Goal: Obtain resource: Obtain resource

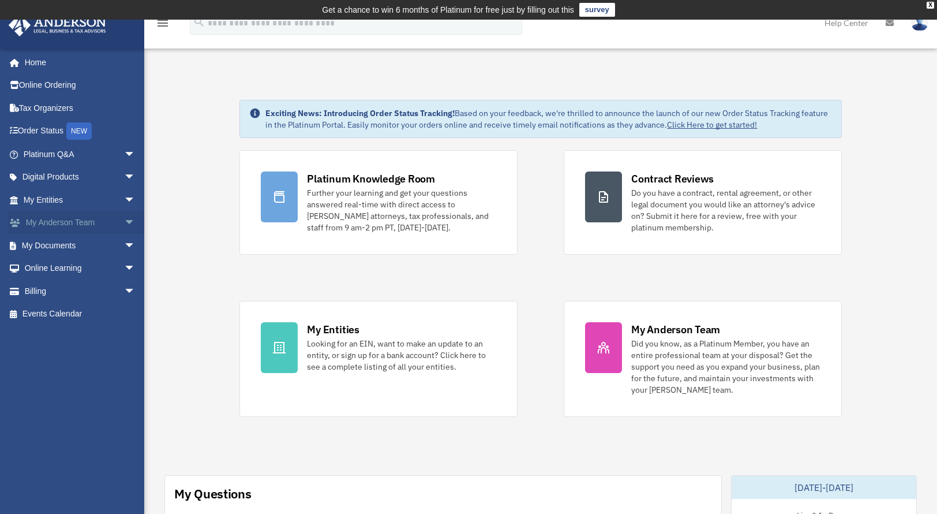
click at [125, 223] on span "arrow_drop_down" at bounding box center [135, 223] width 23 height 24
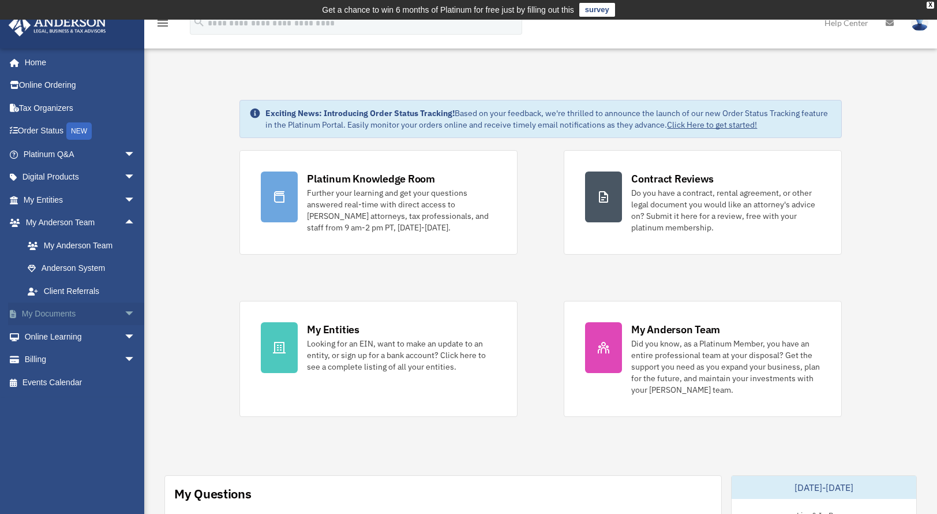
click at [124, 313] on span "arrow_drop_down" at bounding box center [135, 314] width 23 height 24
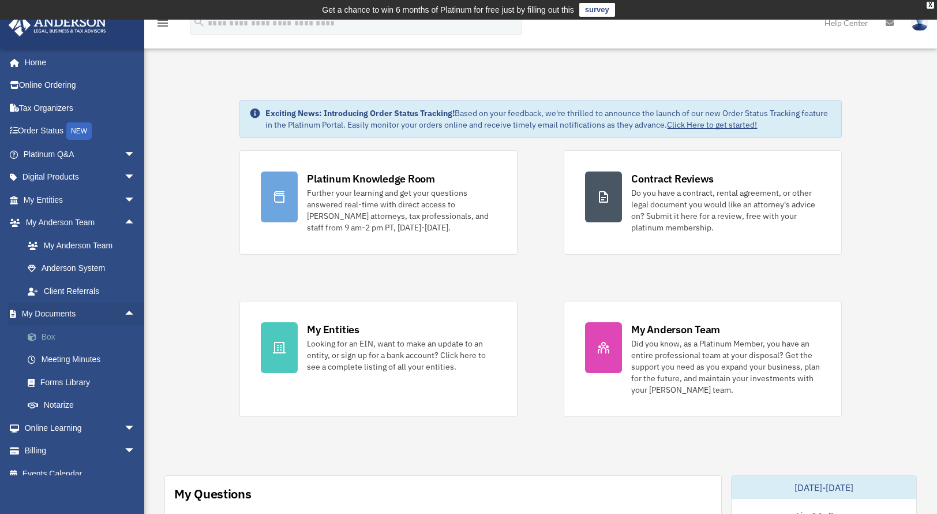
click at [53, 334] on link "Box" at bounding box center [84, 336] width 137 height 23
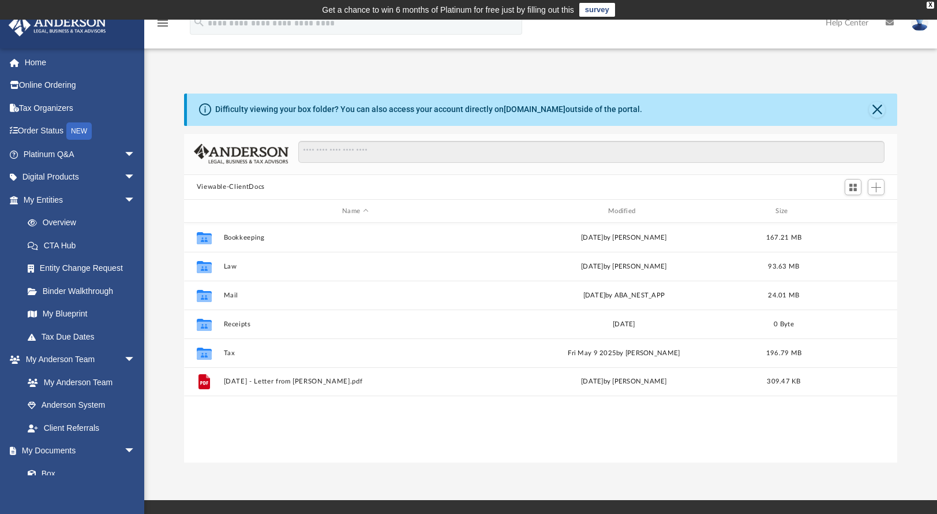
scroll to position [253, 705]
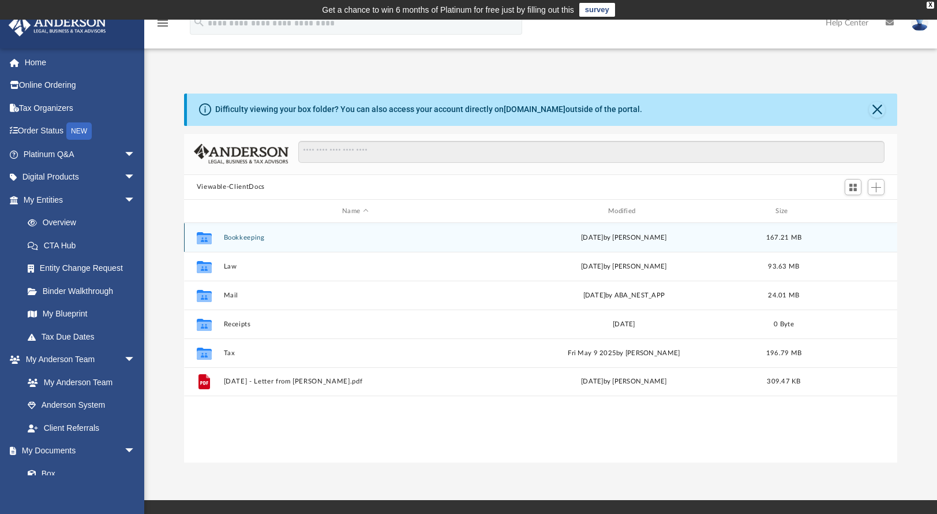
click at [262, 239] on button "Bookkeeping" at bounding box center [355, 238] width 264 height 8
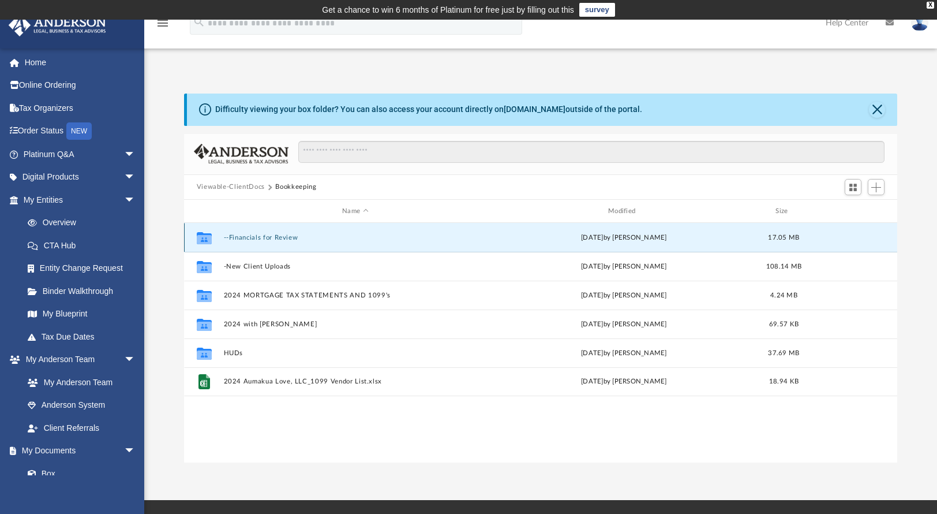
click at [279, 241] on button "--Financials for Review" at bounding box center [355, 238] width 264 height 8
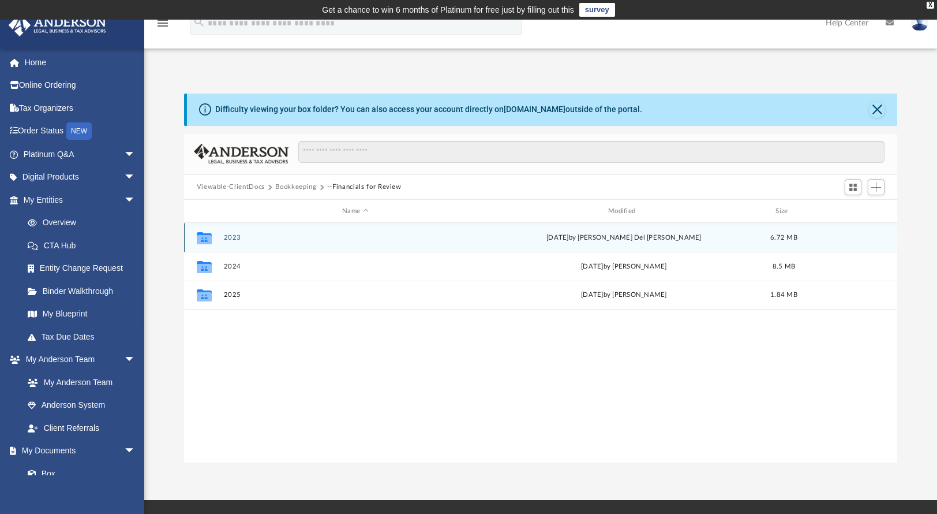
click at [236, 241] on button "2023" at bounding box center [355, 238] width 264 height 8
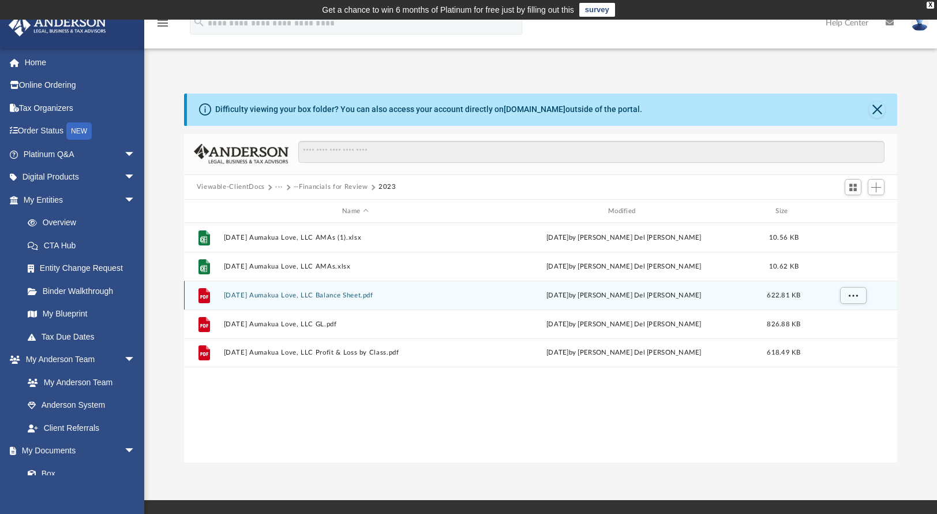
click at [344, 298] on button "[DATE] Aumakua Love, LLC Balance Sheet.pdf" at bounding box center [355, 296] width 264 height 8
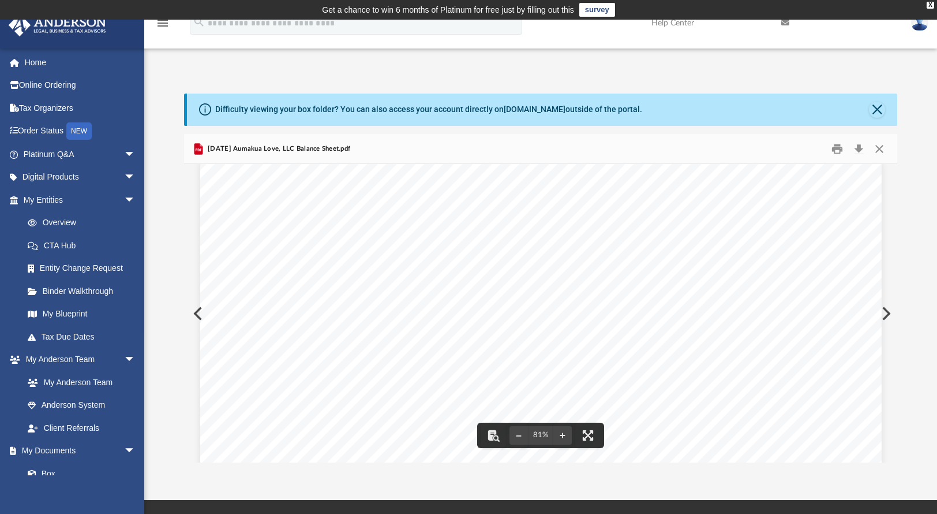
scroll to position [0, 0]
click at [877, 148] on button "Close" at bounding box center [879, 149] width 21 height 18
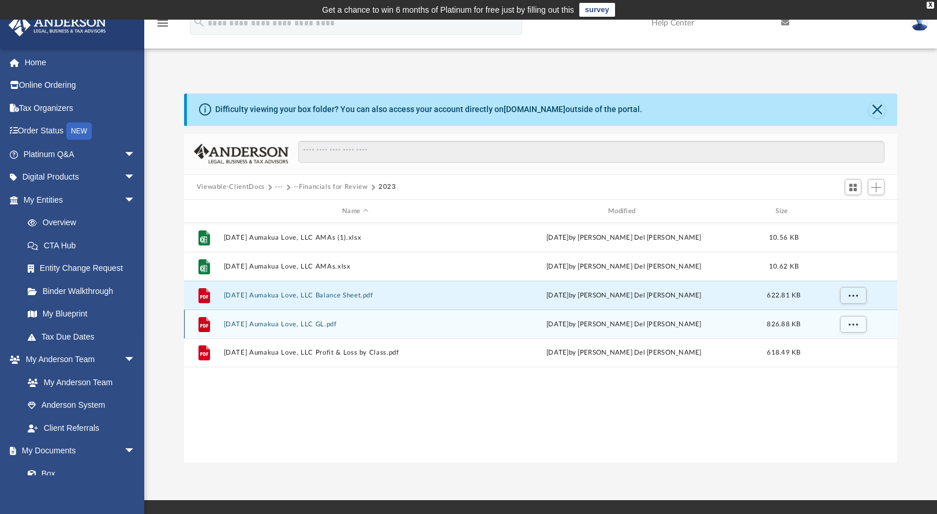
click at [321, 323] on button "[DATE] Aumakua Love, LLC GL.pdf" at bounding box center [355, 324] width 264 height 8
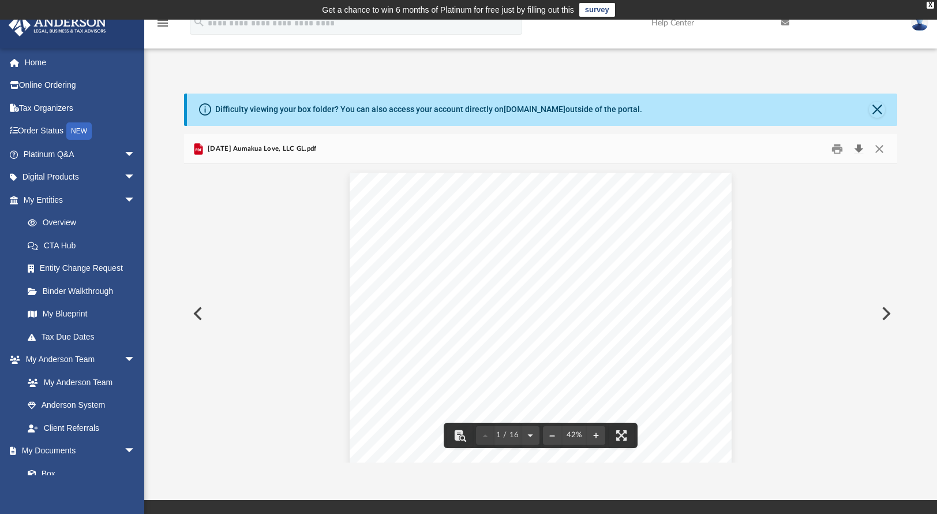
click at [864, 147] on button "Download" at bounding box center [859, 149] width 21 height 18
click at [876, 151] on button "Close" at bounding box center [879, 149] width 21 height 18
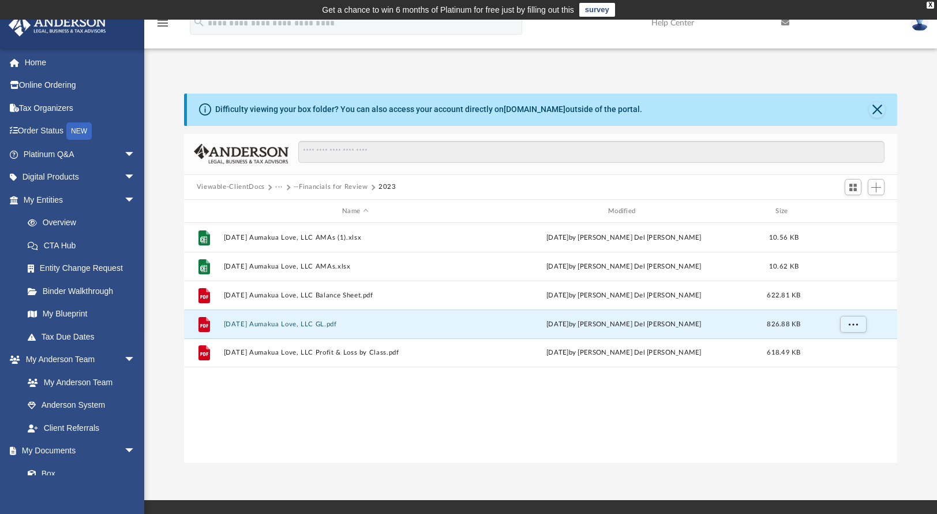
click at [282, 186] on button "···" at bounding box center [279, 187] width 8 height 10
click at [300, 207] on li "Bookkeeping" at bounding box center [303, 207] width 42 height 12
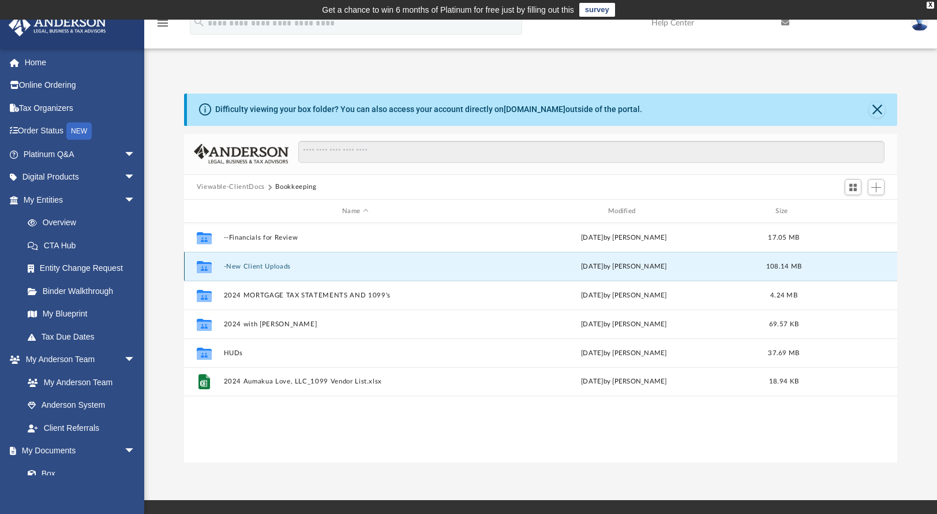
click at [272, 267] on button "-New Client Uploads" at bounding box center [355, 267] width 264 height 8
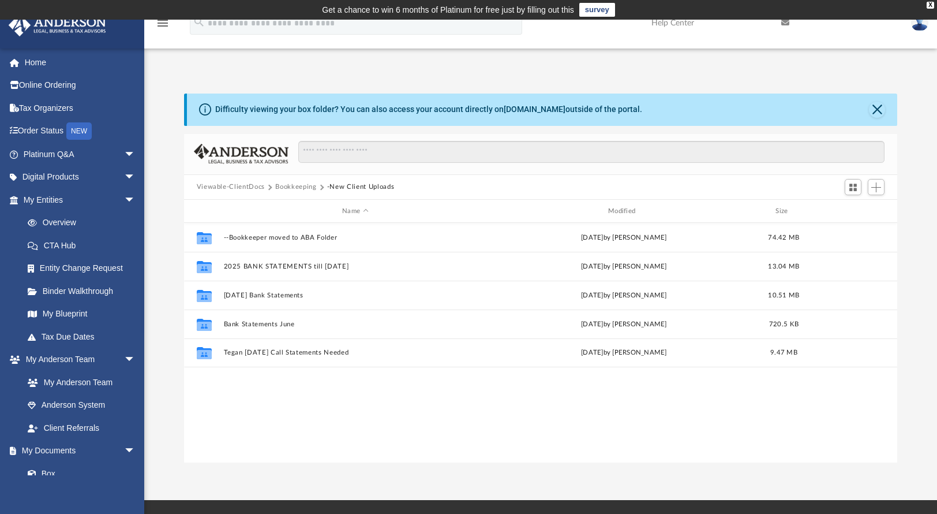
click at [301, 189] on button "Bookkeeping" at bounding box center [295, 187] width 41 height 10
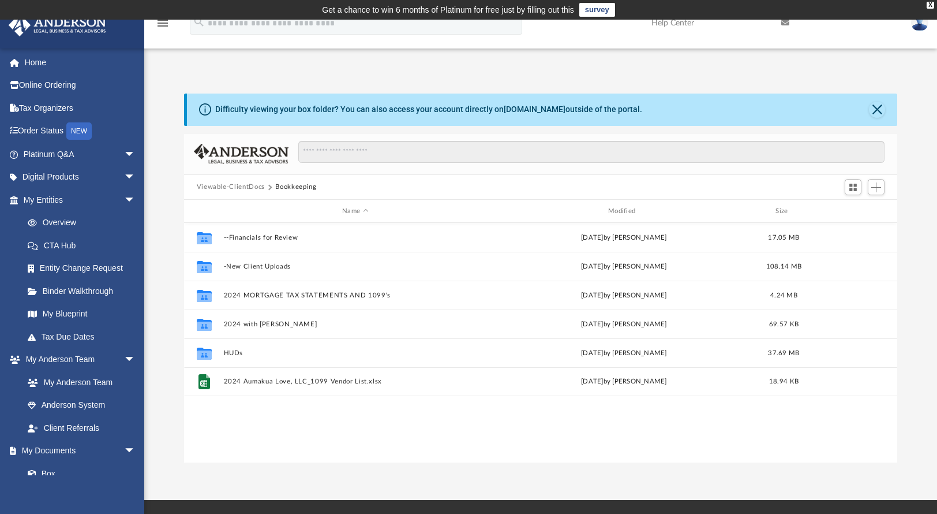
click at [251, 189] on button "Viewable-ClientDocs" at bounding box center [231, 187] width 68 height 10
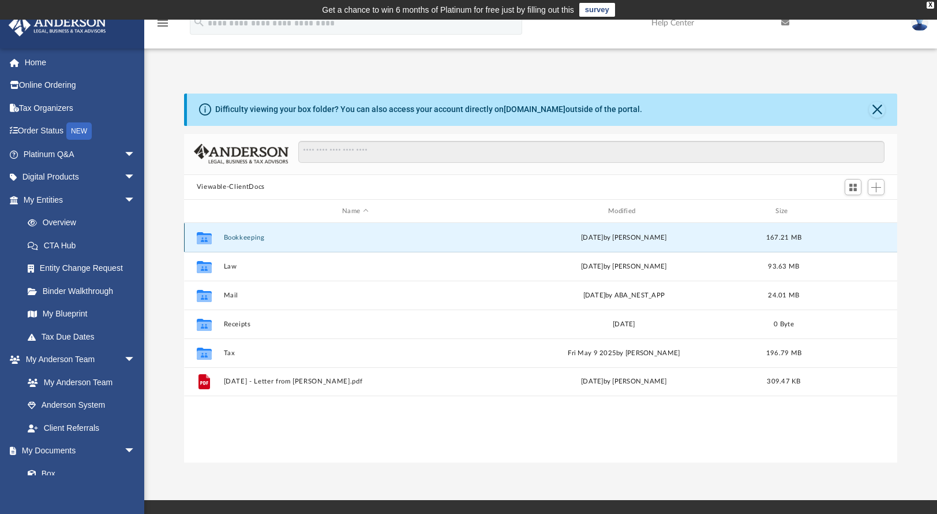
click at [246, 236] on button "Bookkeeping" at bounding box center [355, 238] width 264 height 8
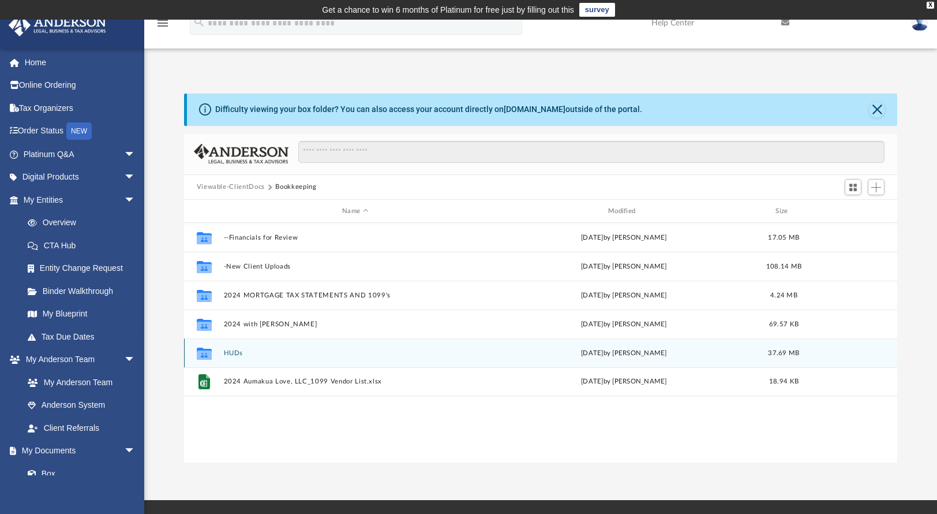
click at [241, 350] on button "HUDs" at bounding box center [355, 353] width 264 height 8
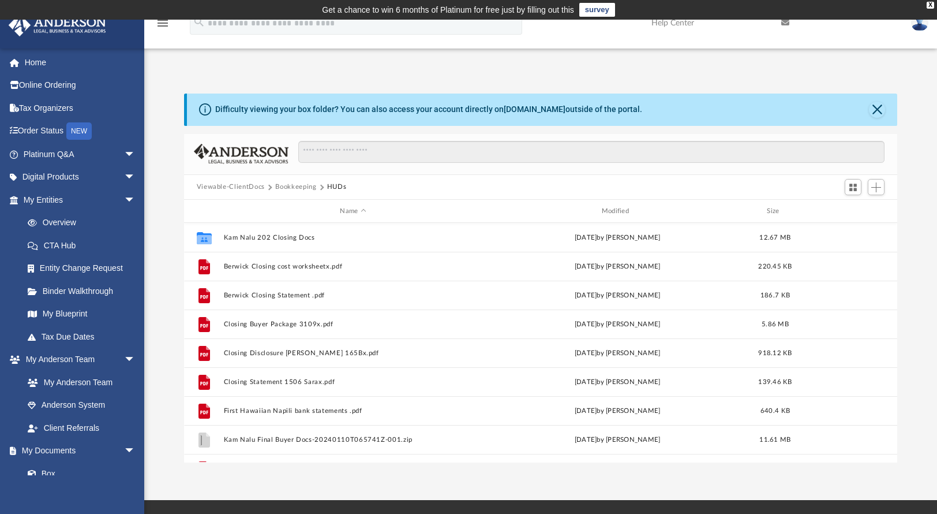
click at [256, 188] on button "Viewable-ClientDocs" at bounding box center [231, 187] width 68 height 10
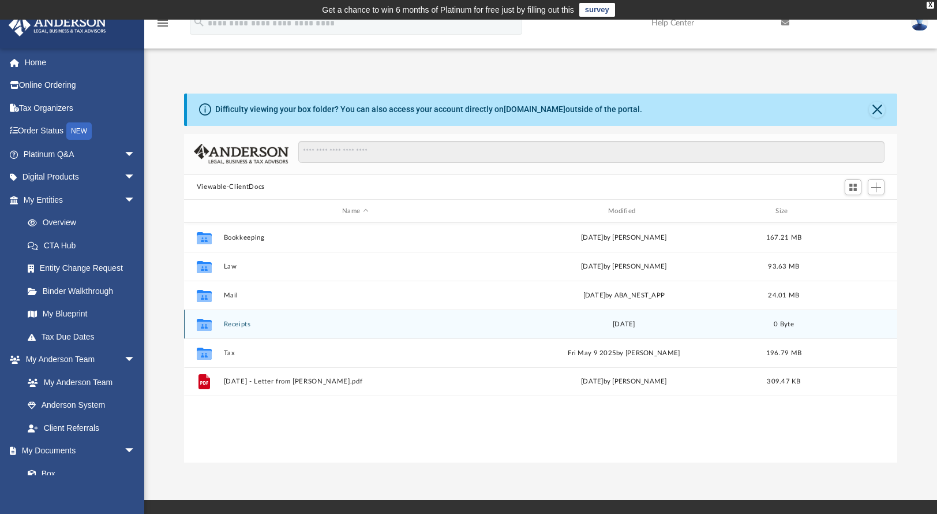
click at [235, 329] on div "Collaborated Folder Receipts [DATE] 0 Byte" at bounding box center [541, 323] width 714 height 29
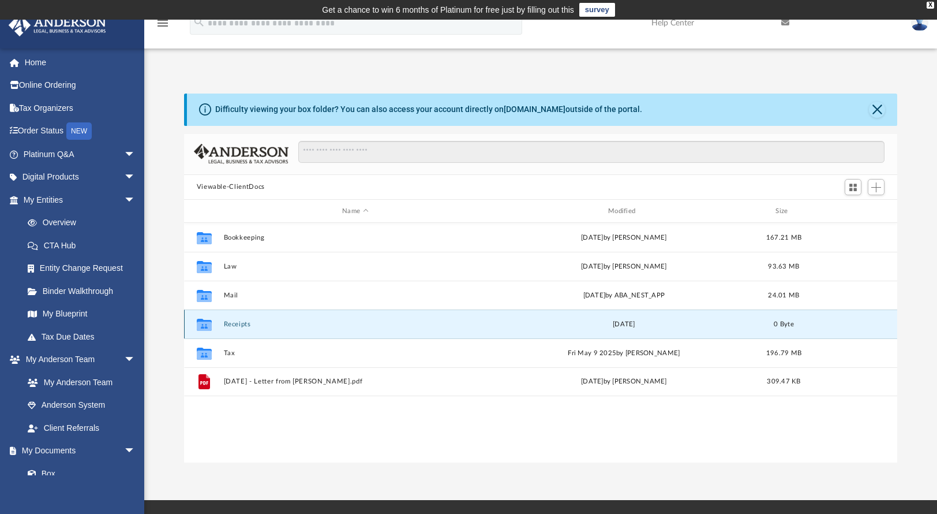
click at [236, 327] on button "Receipts" at bounding box center [355, 324] width 264 height 8
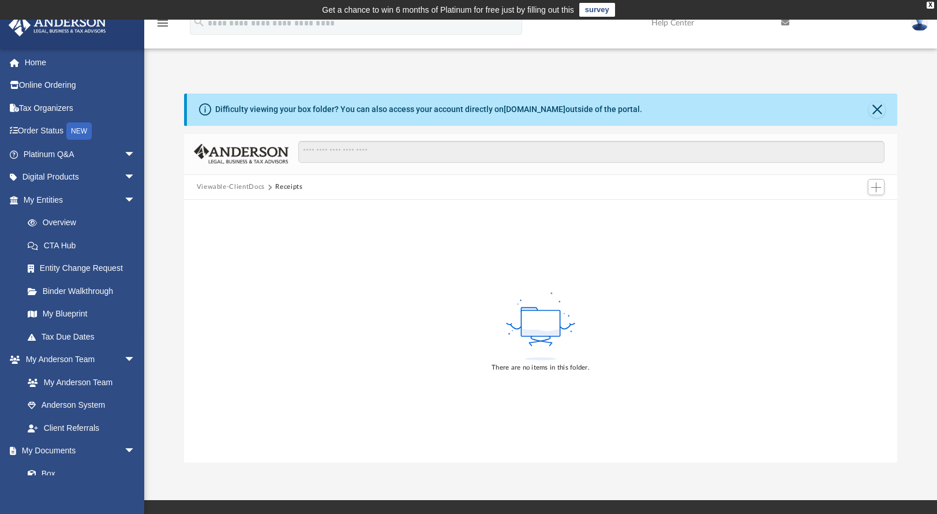
click at [240, 188] on button "Viewable-ClientDocs" at bounding box center [231, 187] width 68 height 10
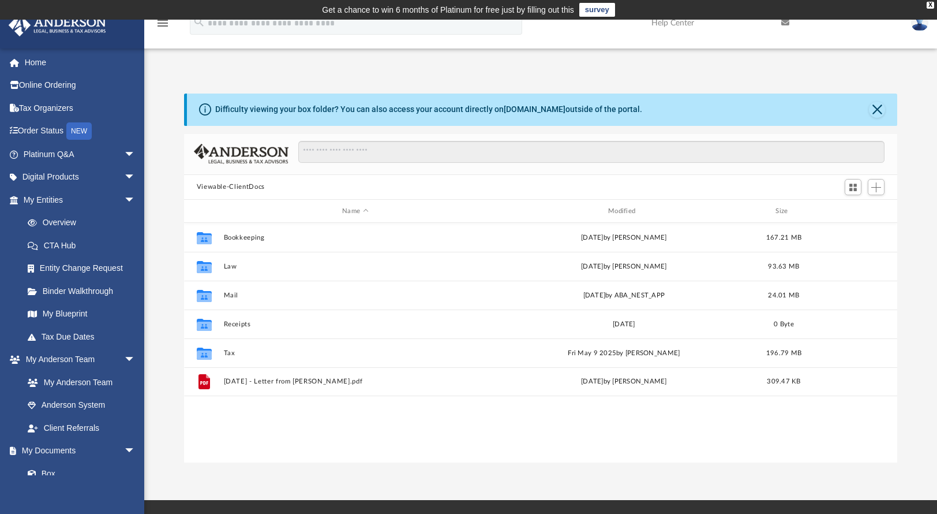
scroll to position [253, 705]
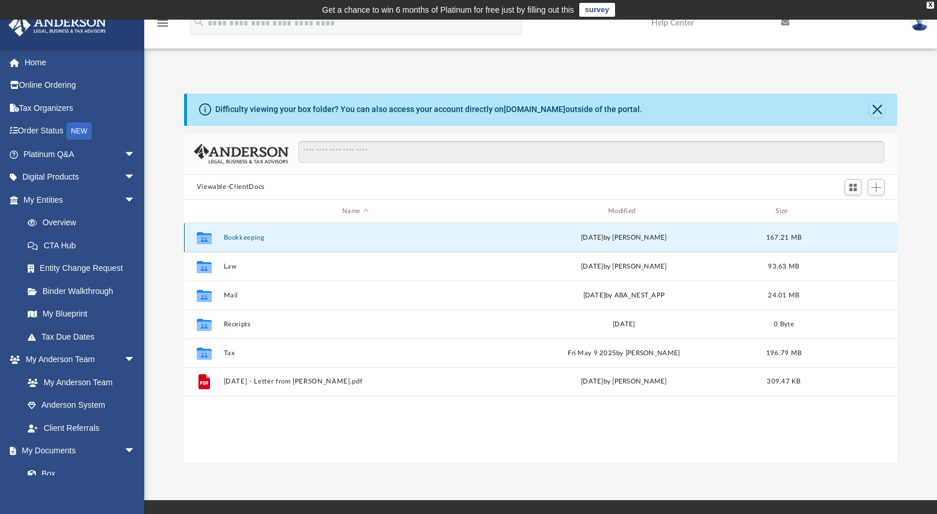
click at [246, 240] on button "Bookkeeping" at bounding box center [355, 238] width 264 height 8
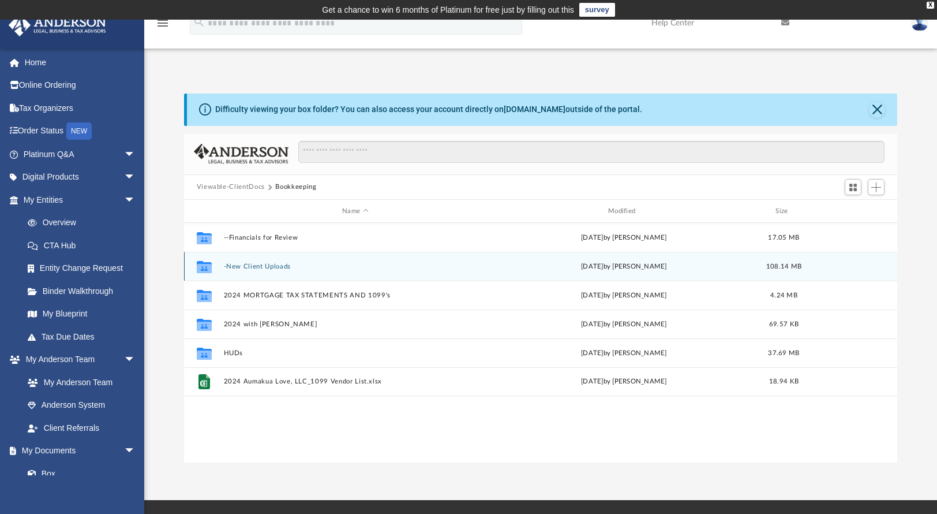
click at [270, 267] on button "-New Client Uploads" at bounding box center [355, 267] width 264 height 8
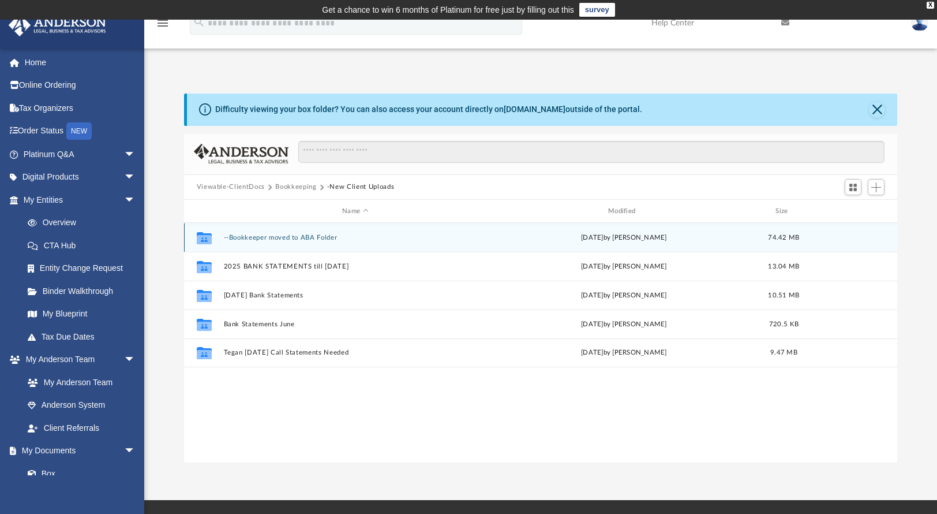
click at [297, 241] on button "--Bookkeeper moved to ABA Folder" at bounding box center [355, 238] width 264 height 8
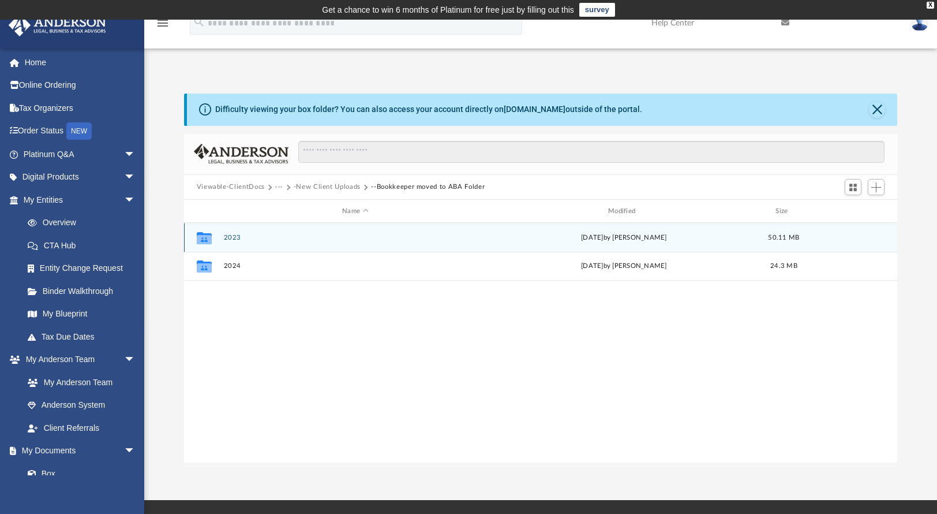
click at [232, 240] on button "2023" at bounding box center [355, 238] width 264 height 8
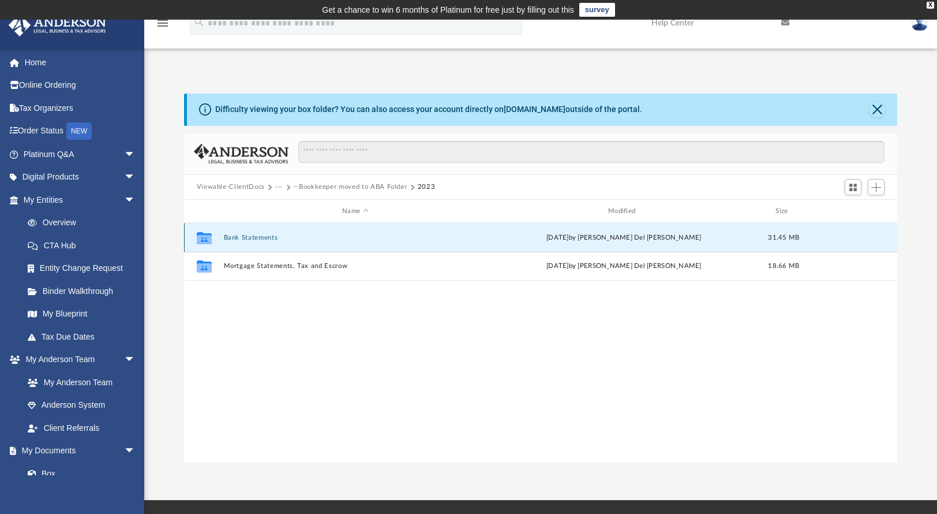
click at [251, 237] on button "Bank Statements" at bounding box center [355, 238] width 264 height 8
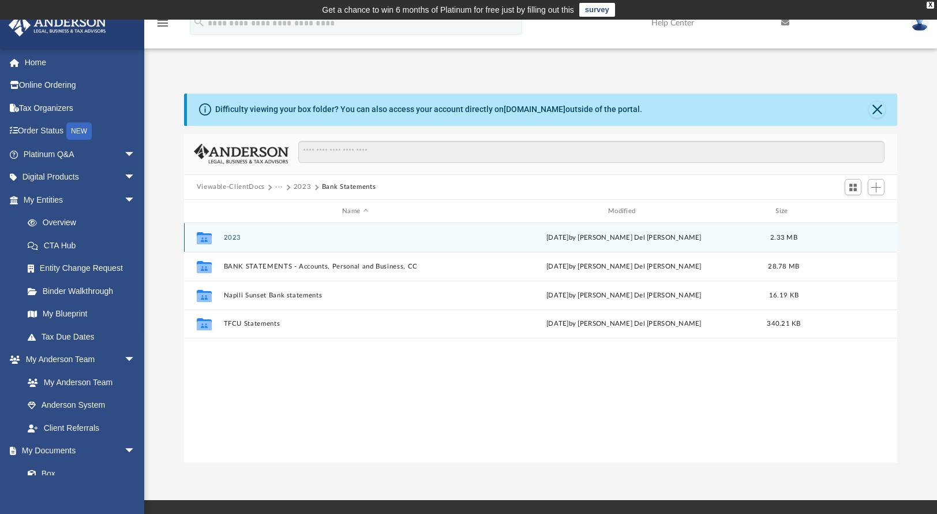
click at [238, 237] on button "2023" at bounding box center [355, 238] width 264 height 8
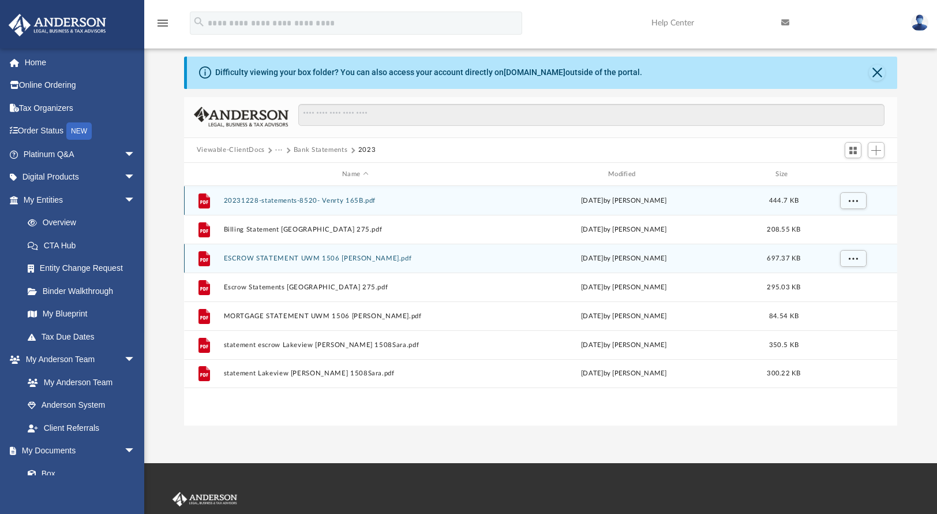
scroll to position [39, 0]
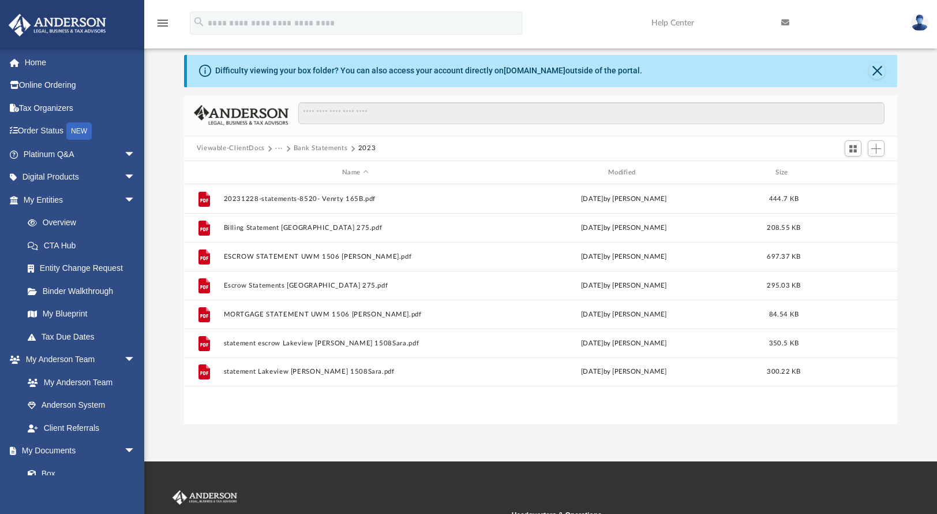
click at [324, 146] on button "Bank Statements" at bounding box center [321, 148] width 54 height 10
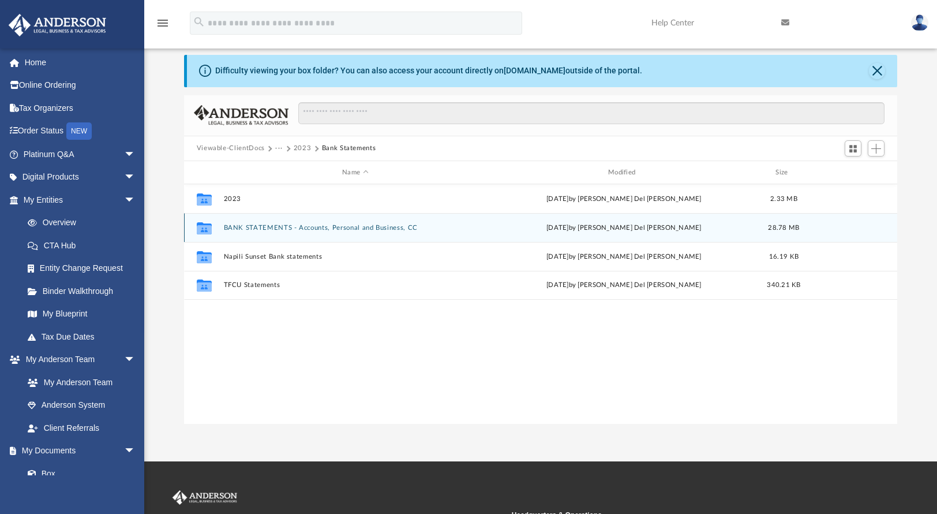
click at [275, 229] on button "BANK STATEMENTS - Accounts, Personal and Business, CC" at bounding box center [355, 228] width 264 height 8
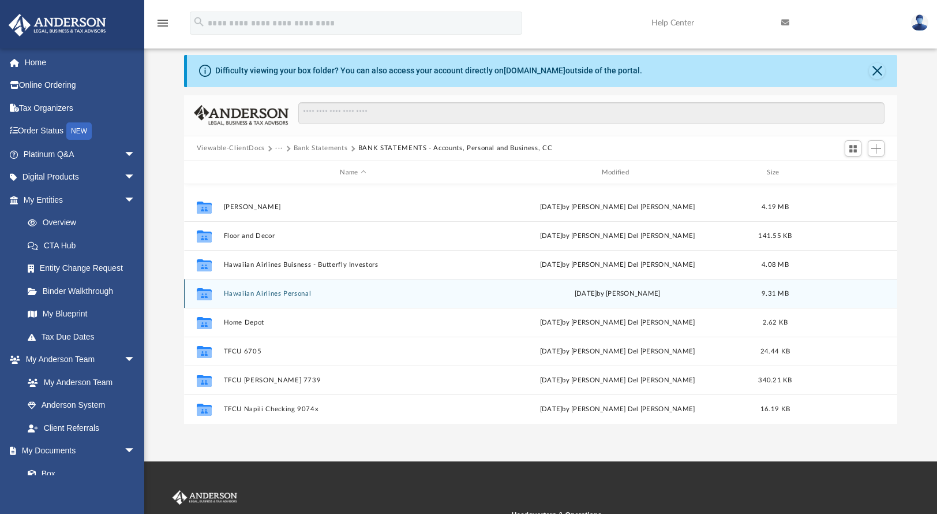
scroll to position [165, 0]
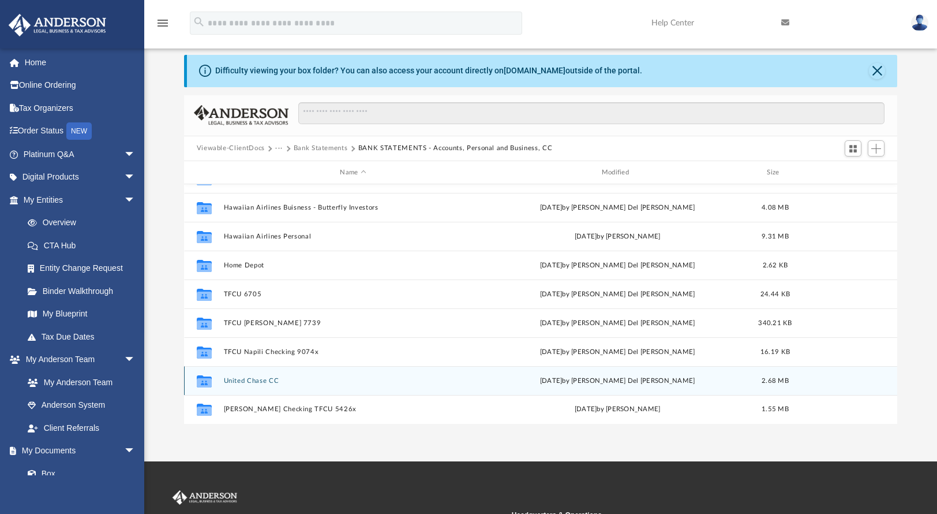
click at [263, 380] on button "United Chase CC" at bounding box center [352, 381] width 259 height 8
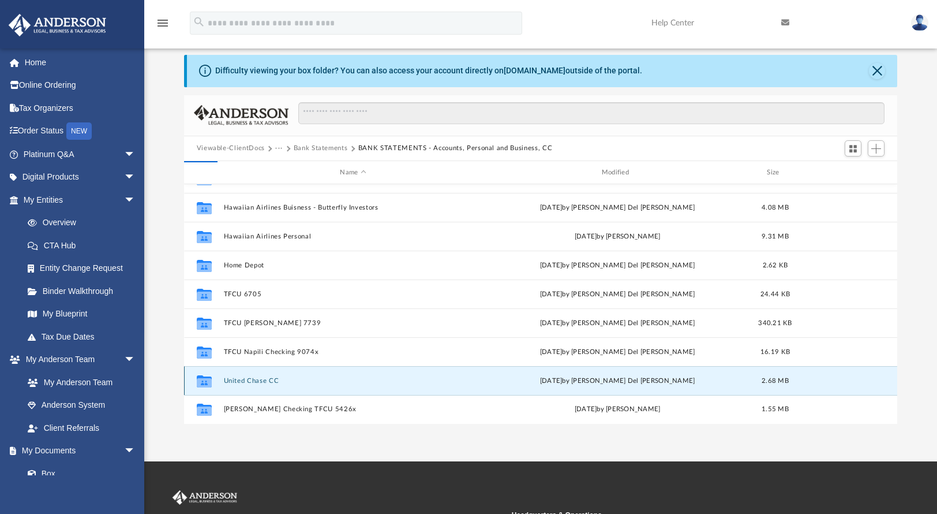
scroll to position [0, 0]
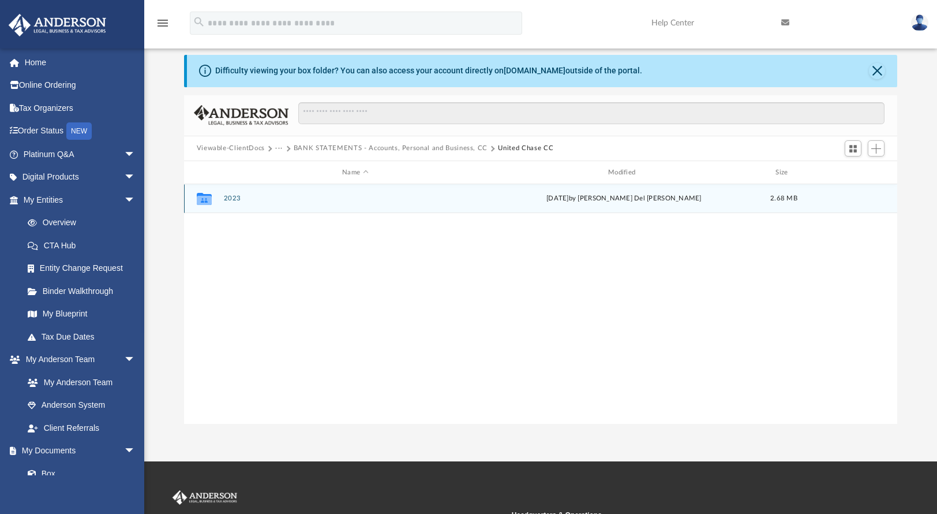
click at [233, 203] on div "Collaborated Folder 2023 [DATE] by [PERSON_NAME] Del [PERSON_NAME] 2.68 MB" at bounding box center [541, 198] width 714 height 29
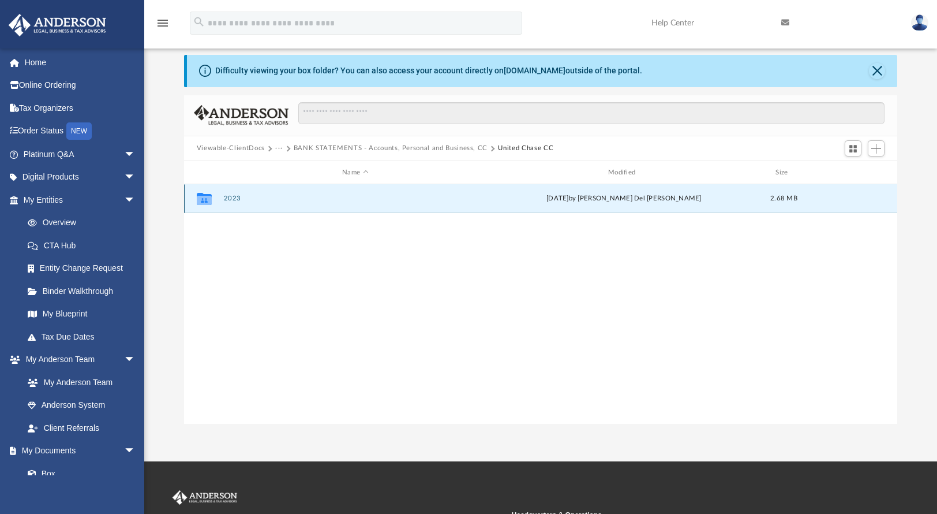
click at [233, 200] on button "2023" at bounding box center [355, 199] width 264 height 8
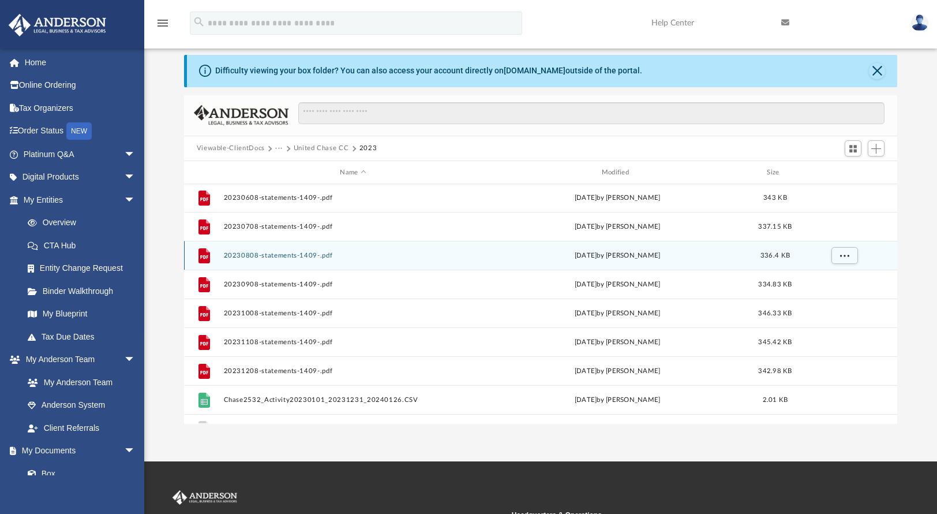
scroll to position [49, 0]
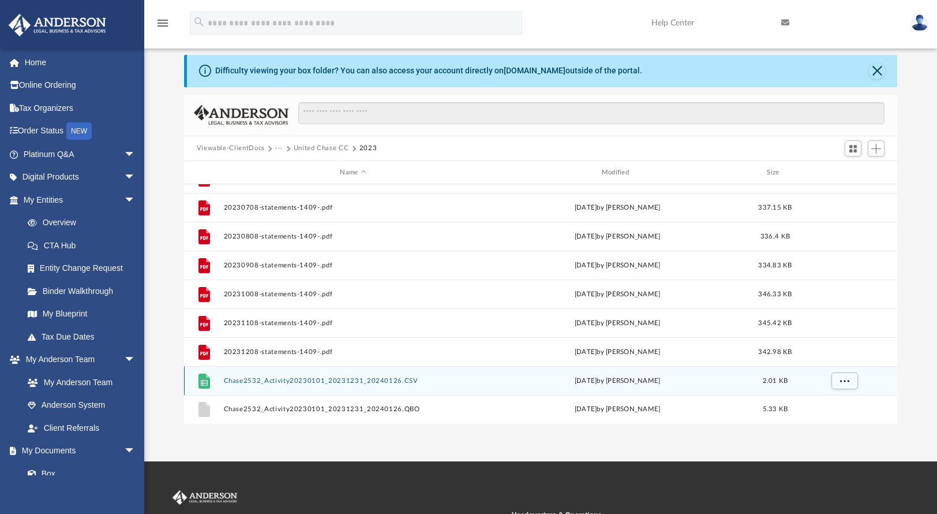
click at [345, 380] on button "Chase2532_Activity20230101_20231231_20240126.CSV" at bounding box center [352, 381] width 259 height 8
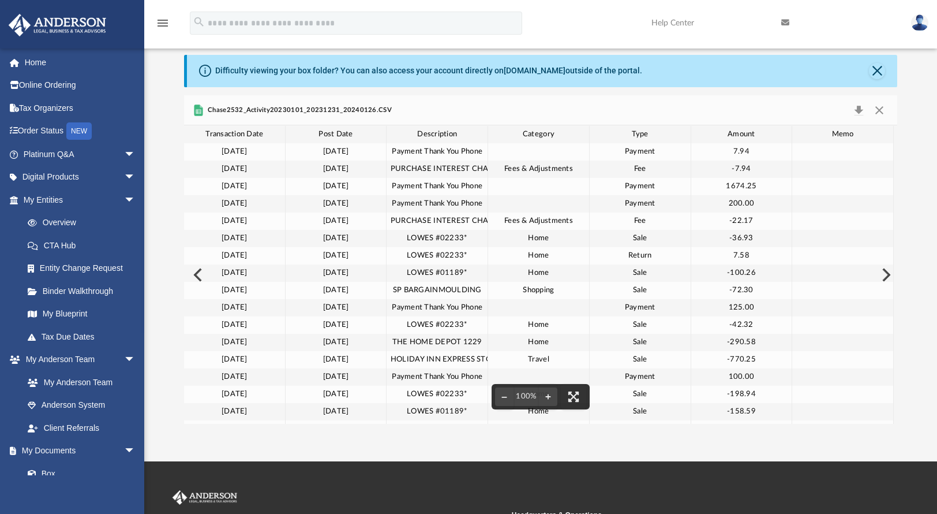
scroll to position [0, 0]
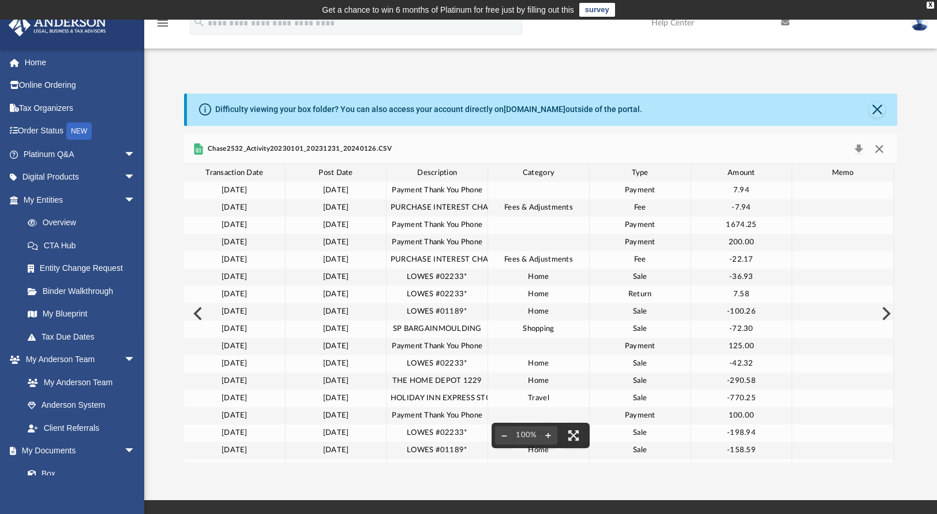
click at [882, 150] on button "Close" at bounding box center [879, 149] width 21 height 16
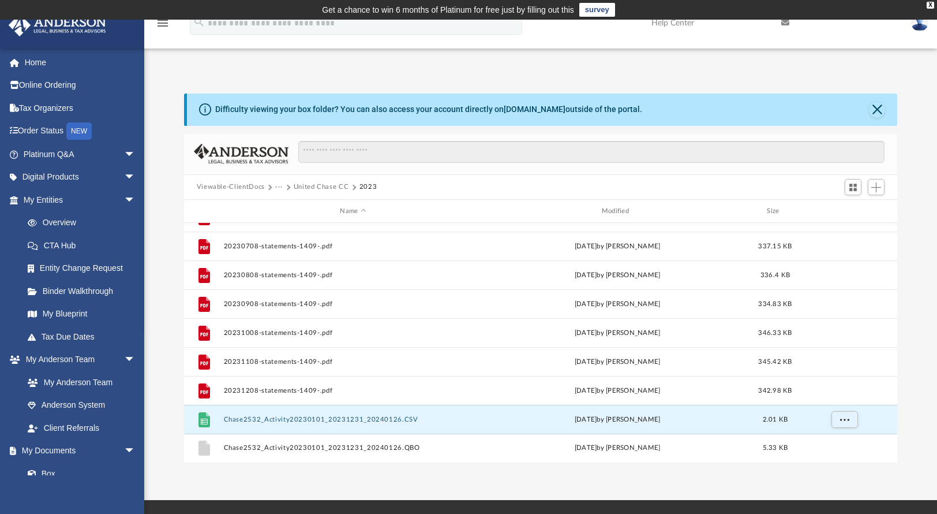
click at [317, 184] on button "United Chase CC" at bounding box center [321, 187] width 55 height 10
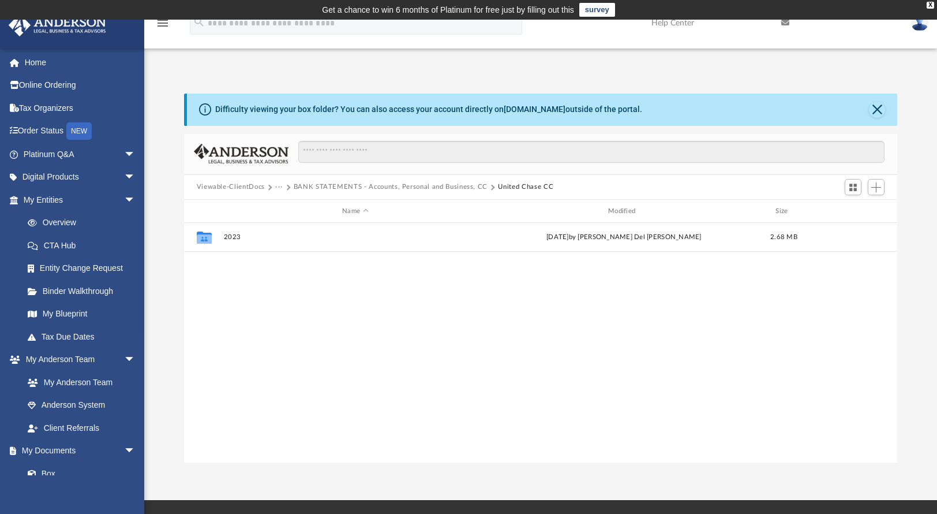
click at [424, 186] on button "BANK STATEMENTS - Accounts, Personal and Business, CC" at bounding box center [391, 187] width 194 height 10
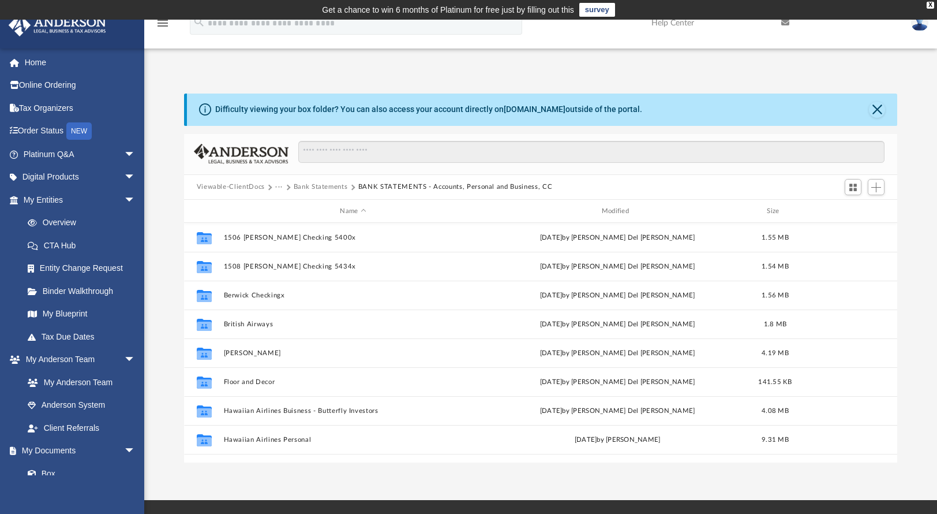
click at [332, 188] on button "Bank Statements" at bounding box center [321, 187] width 54 height 10
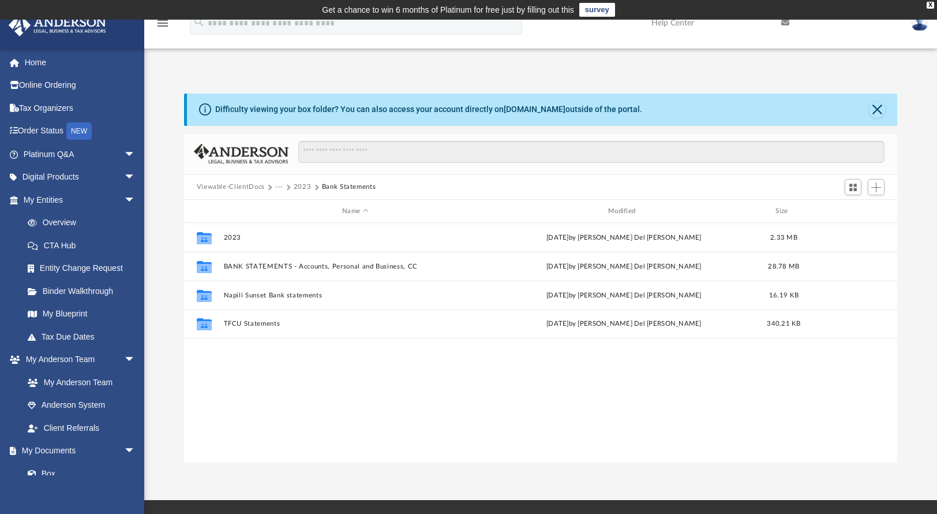
click at [300, 188] on button "2023" at bounding box center [303, 187] width 18 height 10
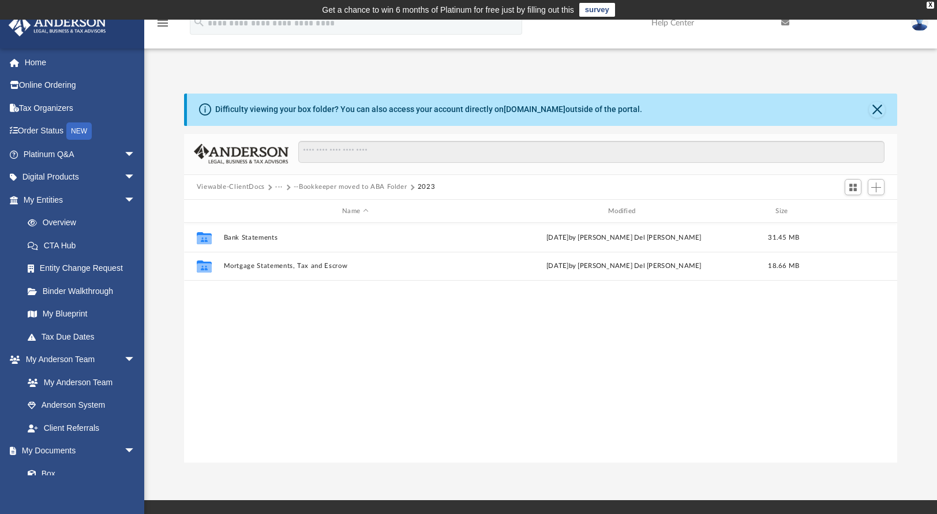
click at [339, 186] on button "--Bookkeeper moved to ABA Folder" at bounding box center [351, 187] width 114 height 10
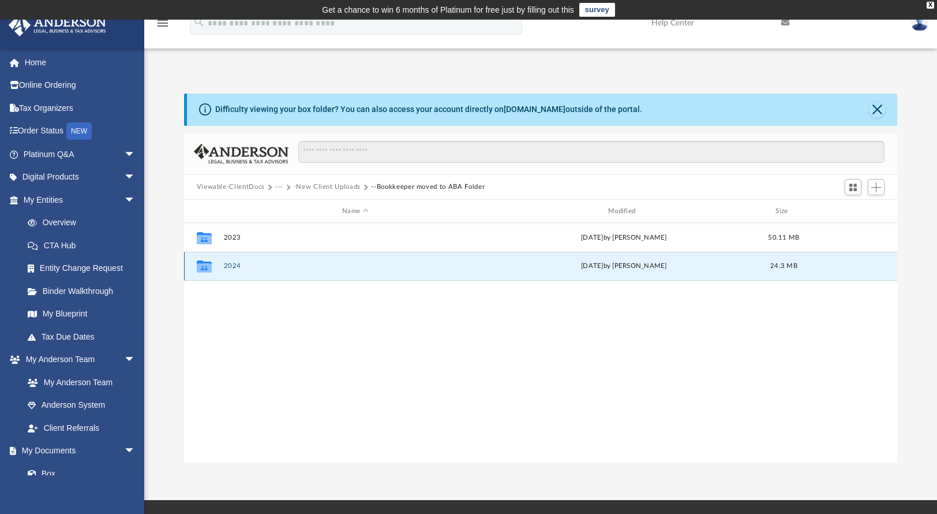
click at [236, 264] on button "2024" at bounding box center [355, 267] width 264 height 8
click at [269, 265] on button "Credit Card Statements" at bounding box center [355, 267] width 264 height 8
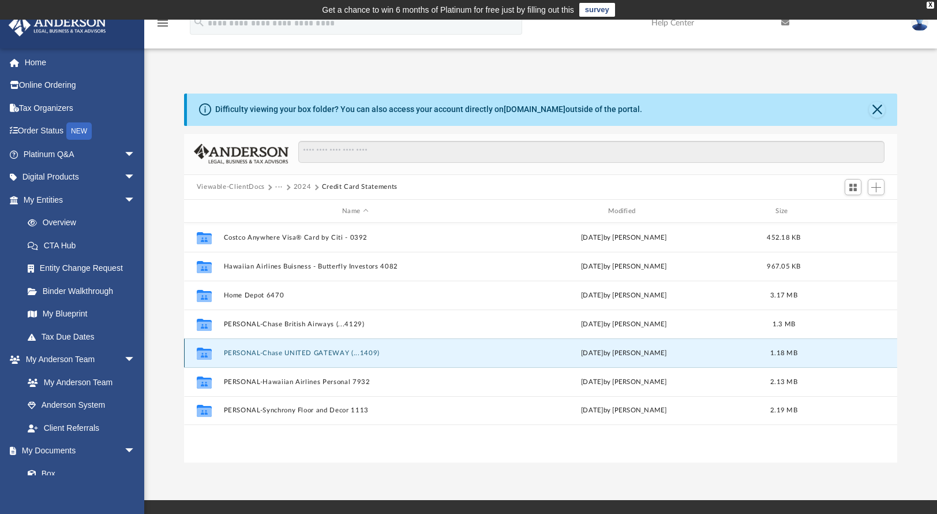
click at [312, 356] on button "PERSONAL-Chase UNITED GATEWAY (...1409)" at bounding box center [355, 353] width 264 height 8
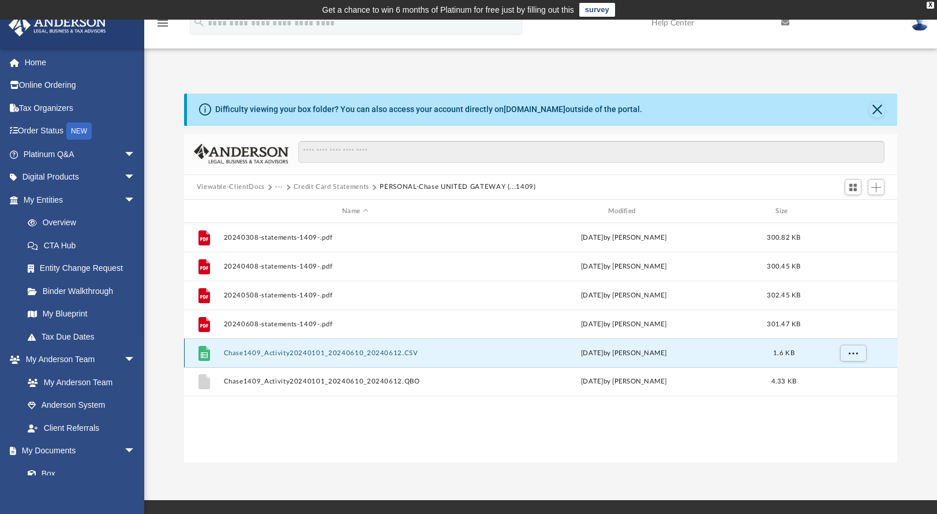
click at [395, 354] on button "Chase1409_Activity20240101_20240610_20240612.CSV" at bounding box center [355, 353] width 264 height 8
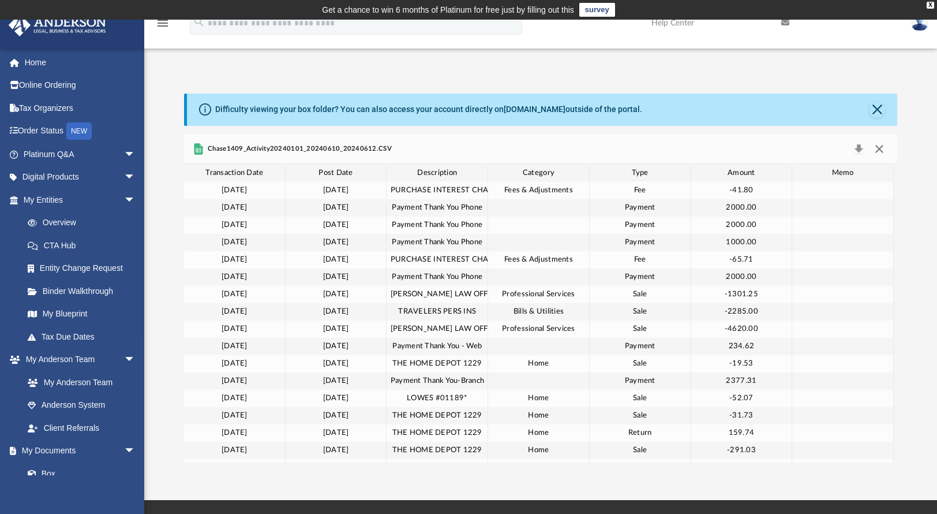
click at [877, 151] on button "Close" at bounding box center [879, 149] width 21 height 16
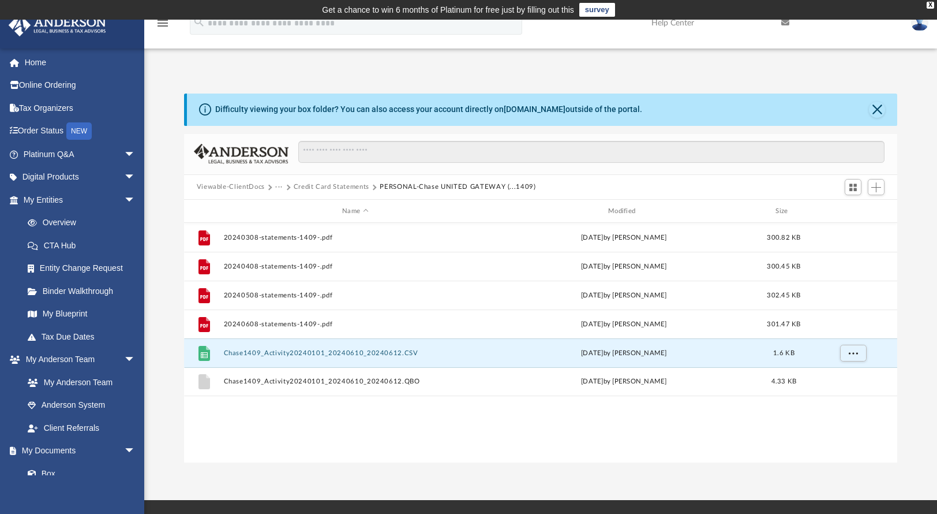
click at [346, 188] on button "Credit Card Statements" at bounding box center [332, 187] width 76 height 10
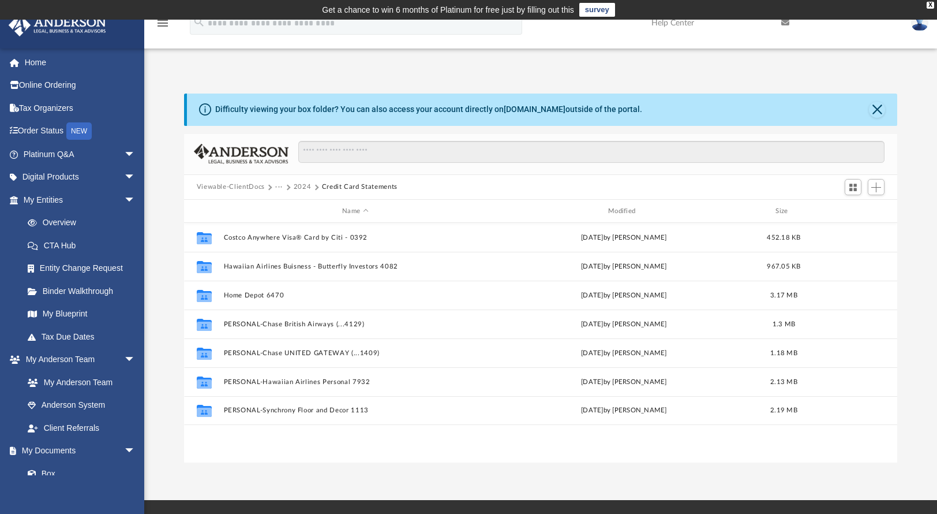
click at [305, 186] on button "2024" at bounding box center [303, 187] width 18 height 10
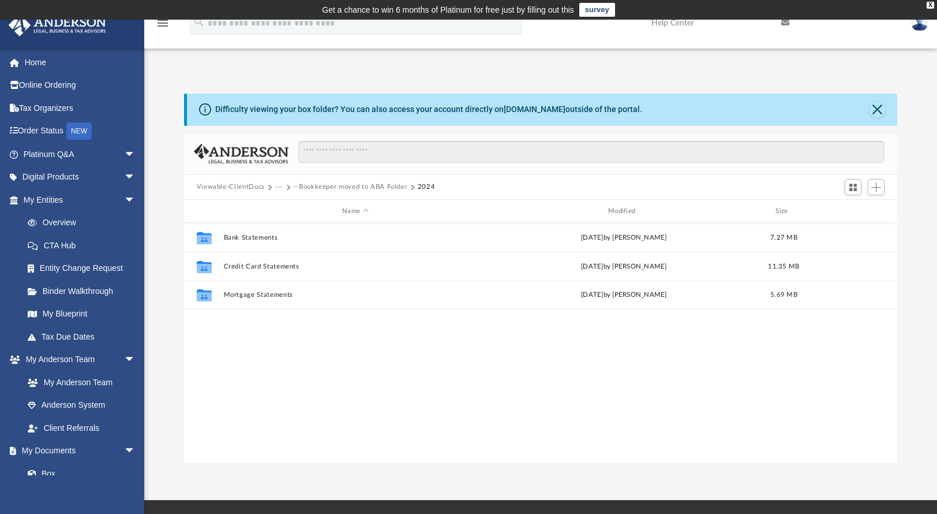
click at [346, 184] on button "--Bookkeeper moved to ABA Folder" at bounding box center [351, 187] width 114 height 10
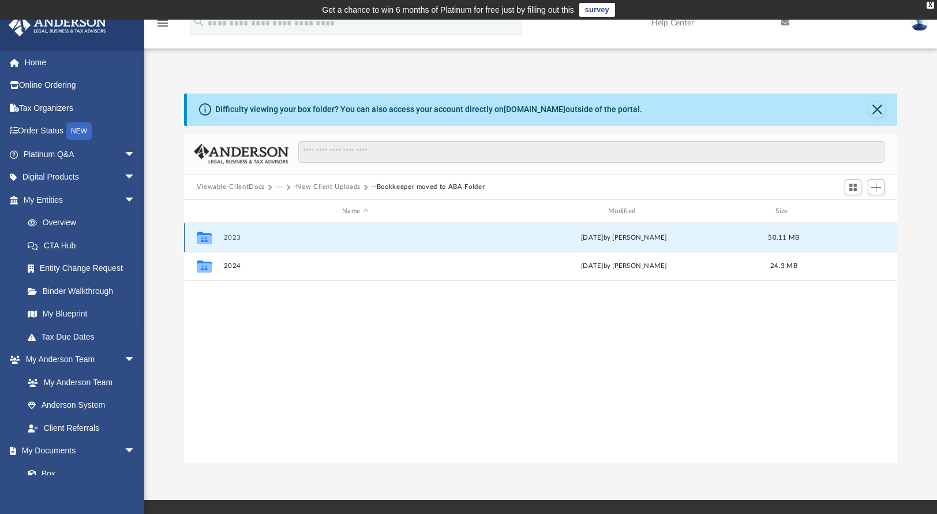
click at [231, 236] on button "2023" at bounding box center [355, 238] width 264 height 8
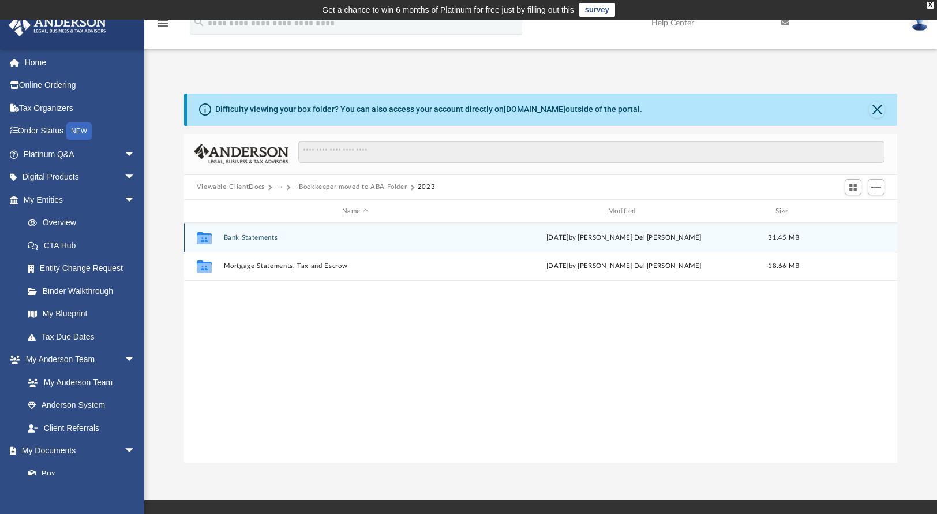
click at [250, 238] on button "Bank Statements" at bounding box center [355, 238] width 264 height 8
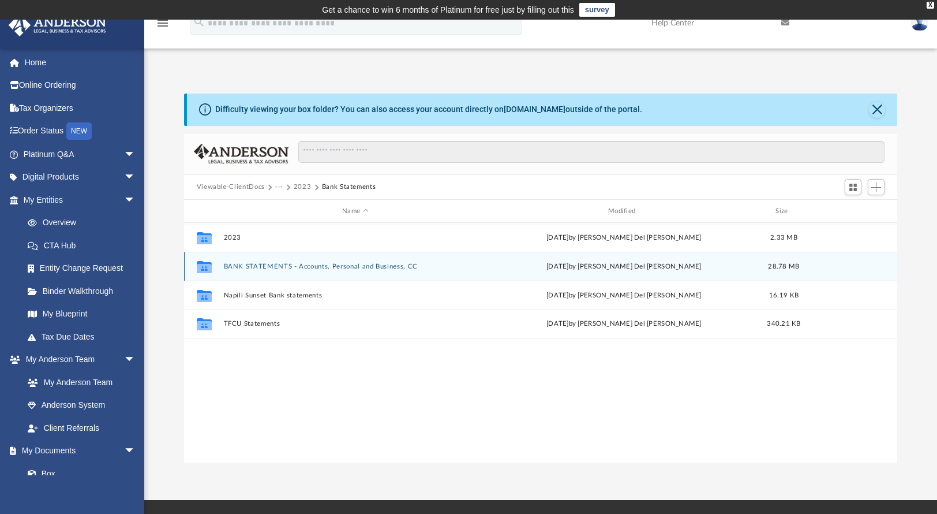
click at [314, 267] on button "BANK STATEMENTS - Accounts, Personal and Business, CC" at bounding box center [355, 267] width 264 height 8
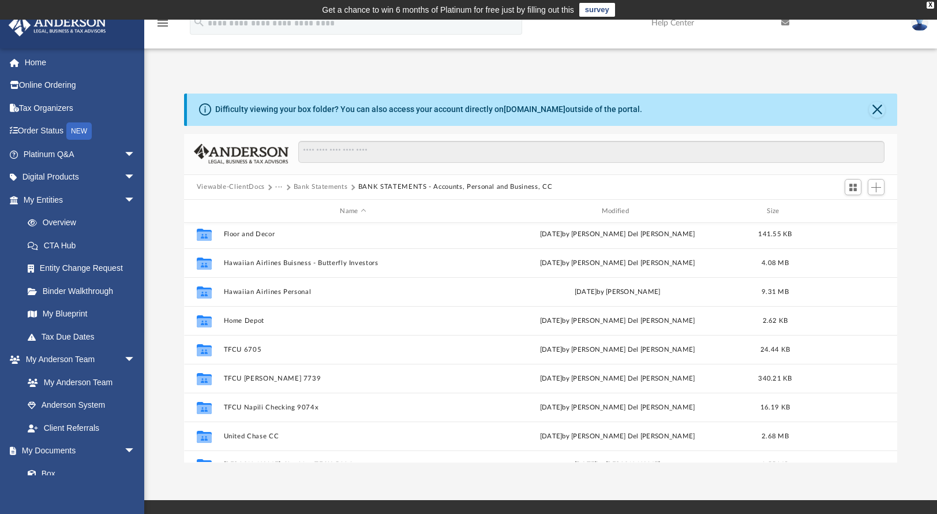
scroll to position [165, 0]
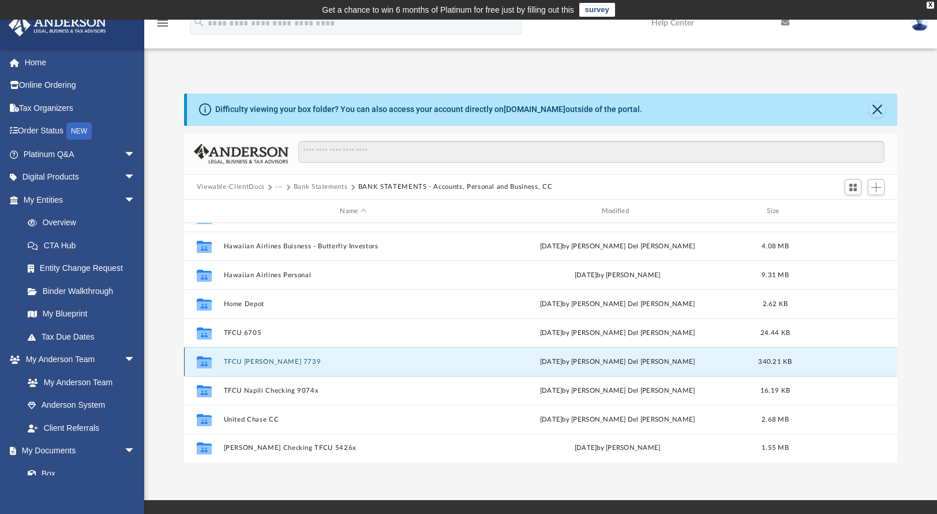
click at [275, 361] on button "TFCU [PERSON_NAME] 7739" at bounding box center [352, 362] width 259 height 8
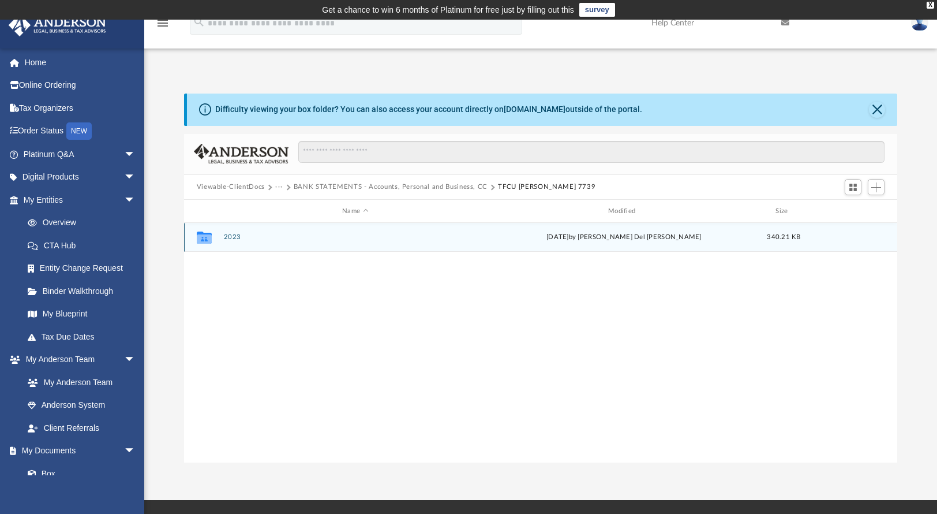
click at [236, 234] on button "2023" at bounding box center [355, 238] width 264 height 8
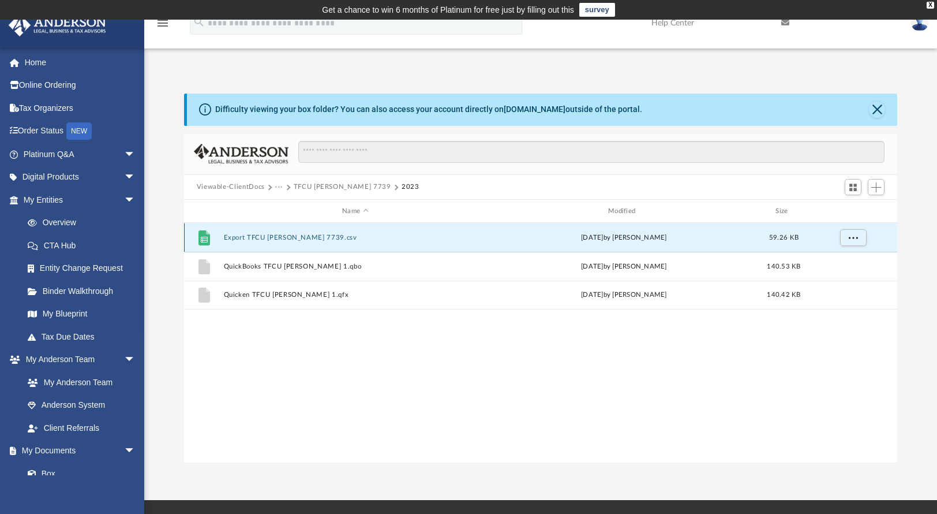
click at [280, 236] on button "Export TFCU [PERSON_NAME] 7739.csv" at bounding box center [355, 238] width 264 height 8
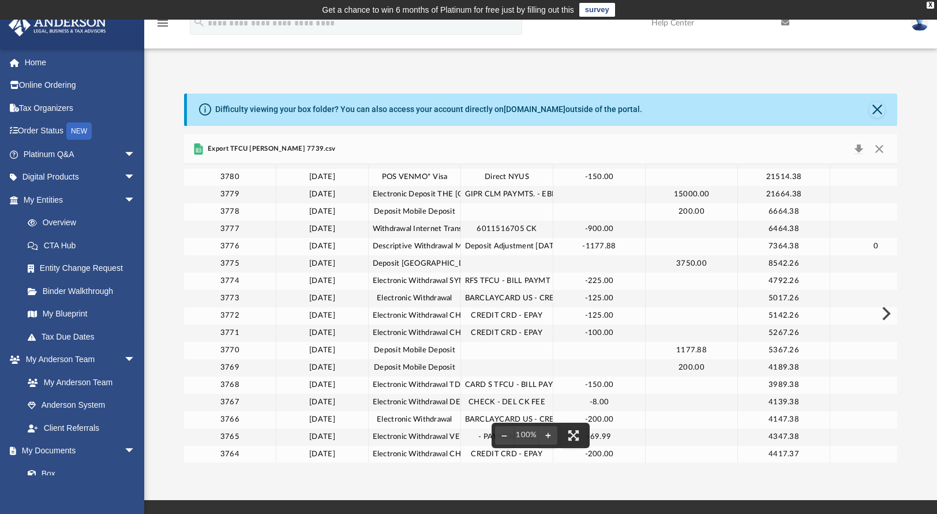
scroll to position [3303, 0]
click at [617, 234] on div "-900.00" at bounding box center [600, 229] width 92 height 17
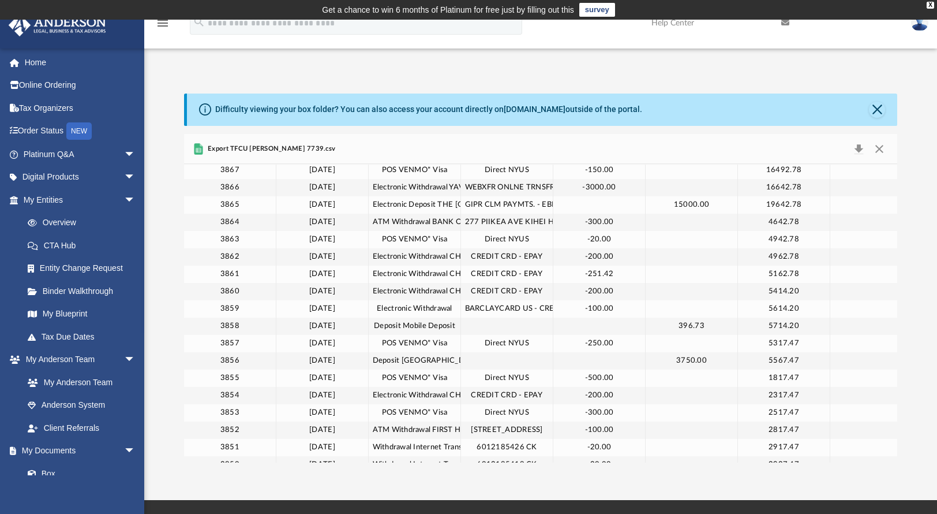
scroll to position [1786, 0]
click at [881, 148] on button "Close" at bounding box center [879, 149] width 21 height 16
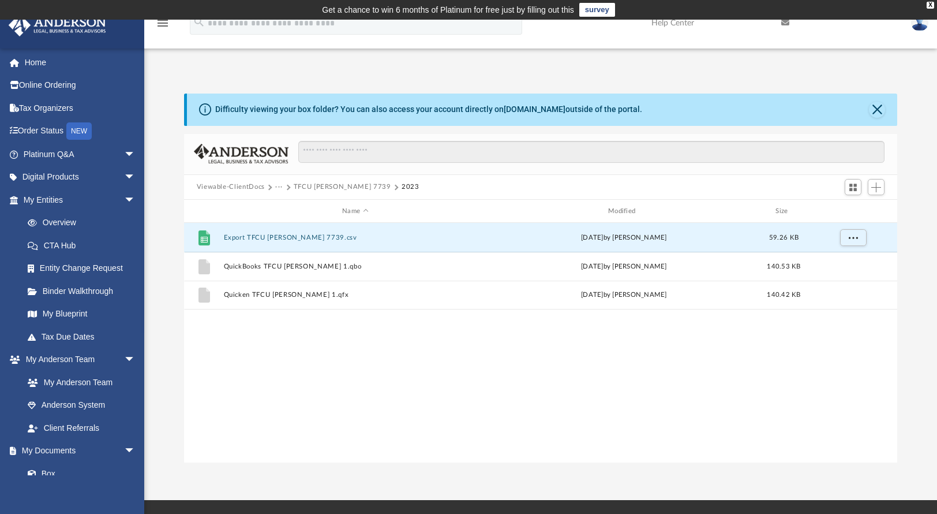
click at [335, 185] on button "TFCU [PERSON_NAME] 7739" at bounding box center [343, 187] width 98 height 10
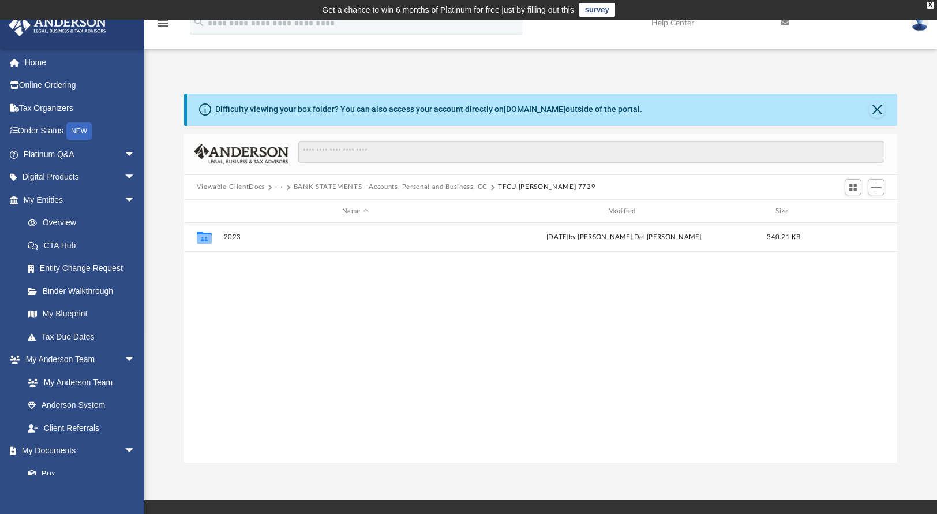
click at [406, 188] on button "BANK STATEMENTS - Accounts, Personal and Business, CC" at bounding box center [391, 187] width 194 height 10
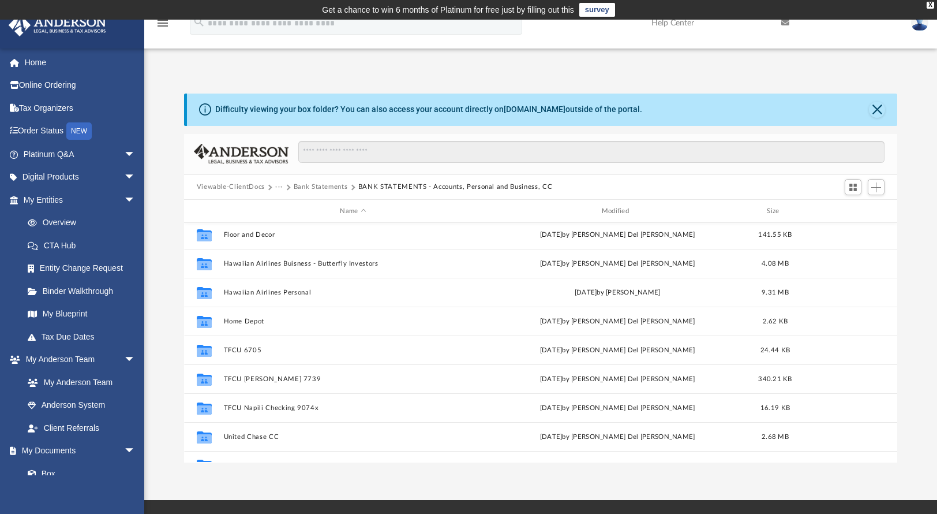
scroll to position [165, 0]
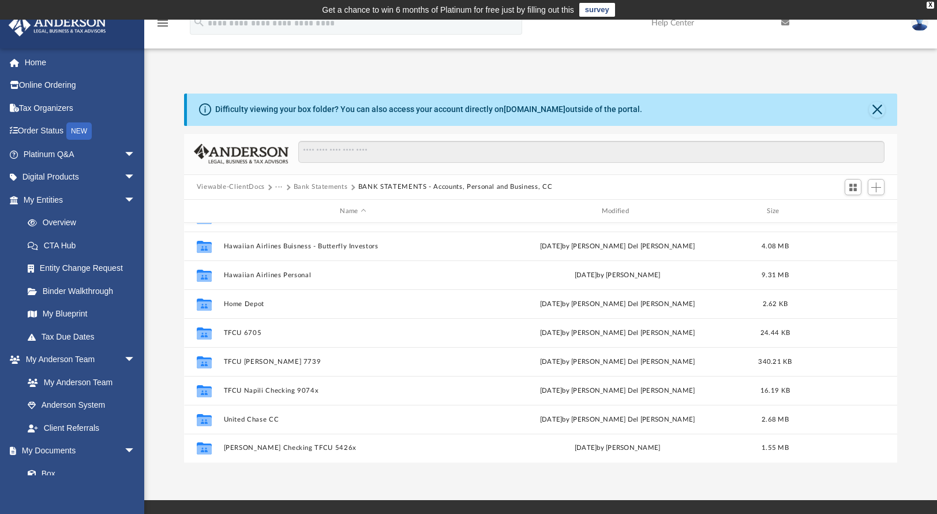
click at [335, 184] on button "Bank Statements" at bounding box center [321, 187] width 54 height 10
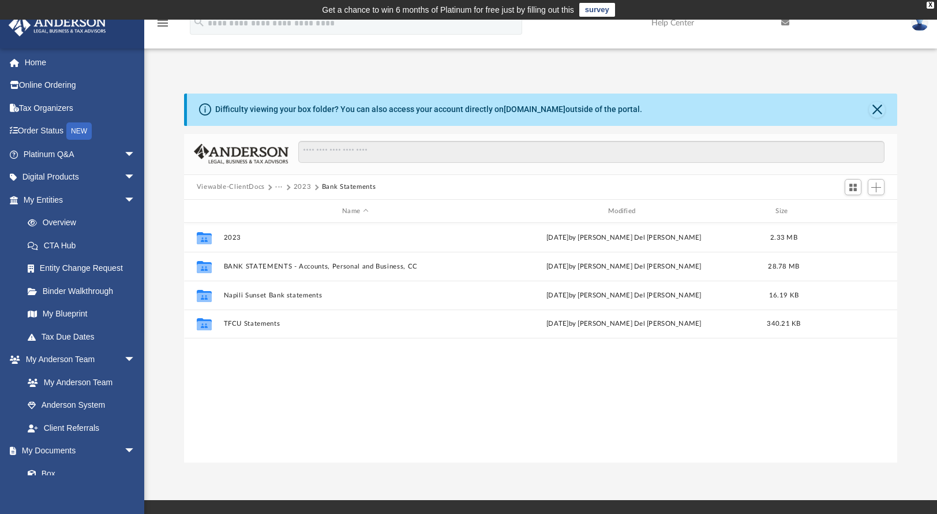
scroll to position [0, 0]
click at [302, 188] on button "2023" at bounding box center [303, 187] width 18 height 10
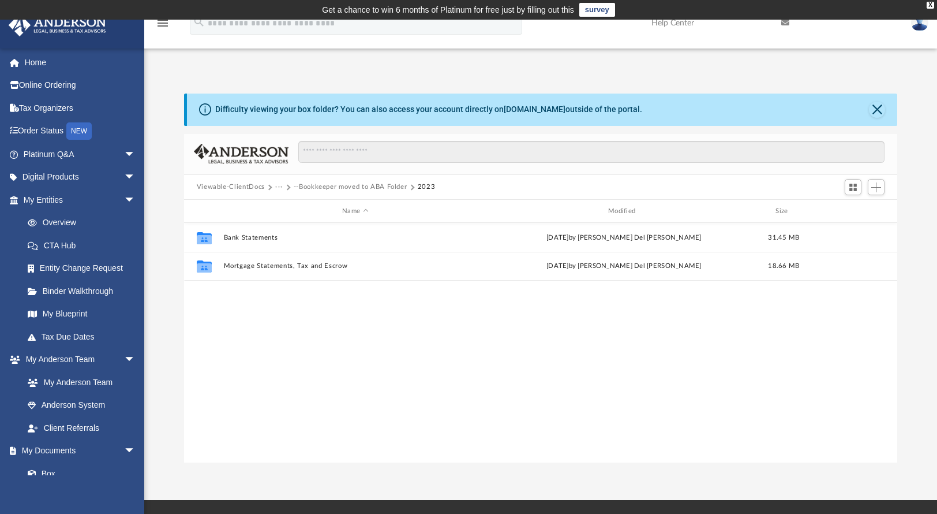
click at [337, 188] on button "--Bookkeeper moved to ABA Folder" at bounding box center [351, 187] width 114 height 10
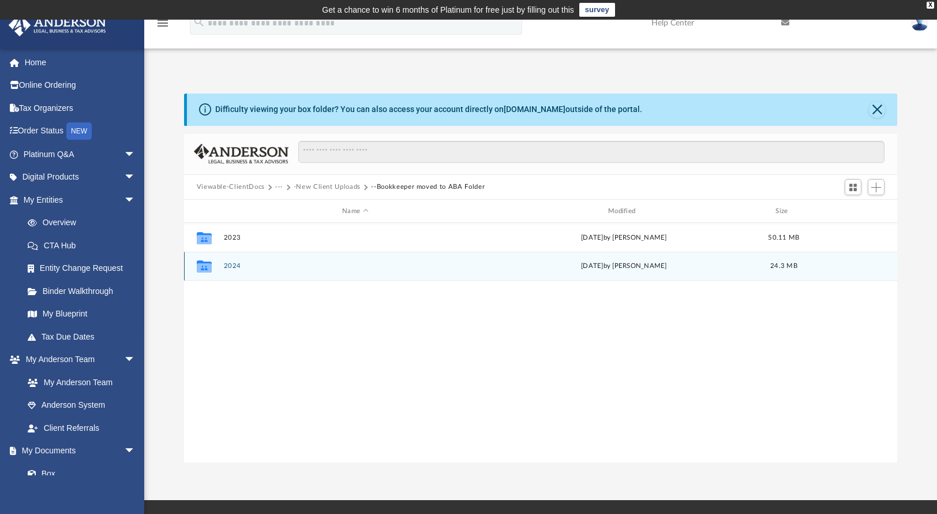
click at [236, 266] on button "2024" at bounding box center [355, 267] width 264 height 8
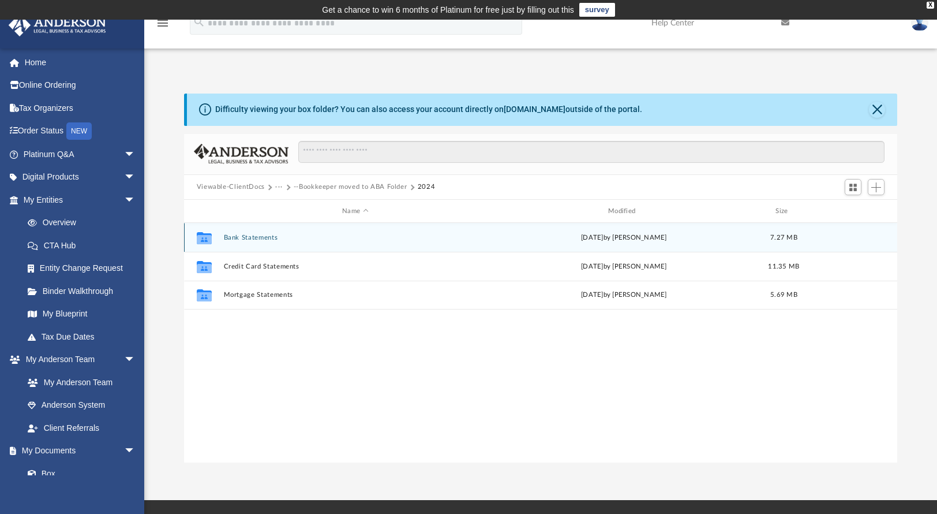
click at [265, 241] on button "Bank Statements" at bounding box center [355, 238] width 264 height 8
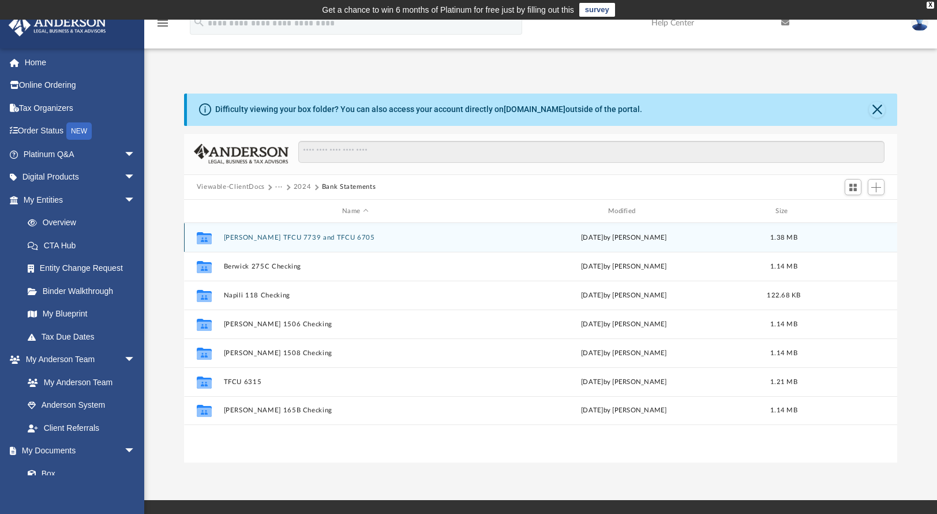
click at [334, 238] on button "[PERSON_NAME] TFCU 7739 and TFCU 6705" at bounding box center [355, 238] width 264 height 8
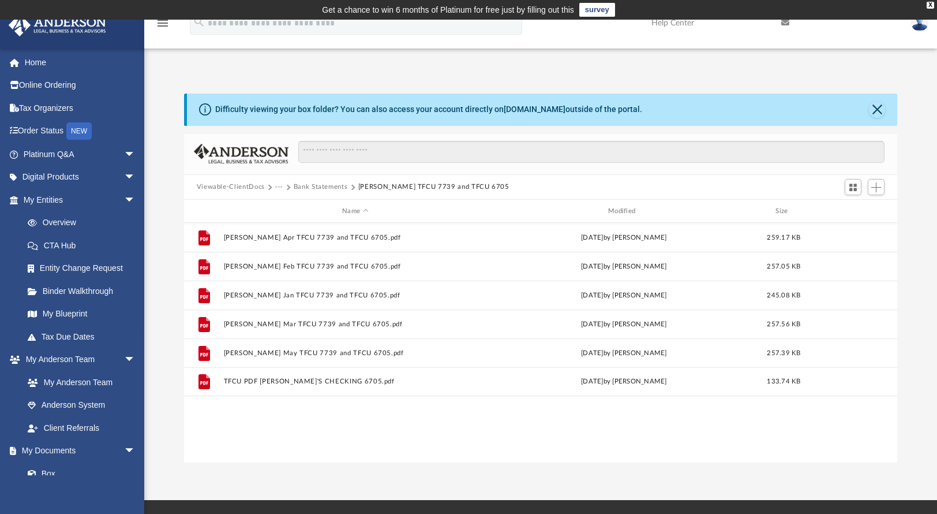
click at [335, 184] on button "Bank Statements" at bounding box center [321, 187] width 54 height 10
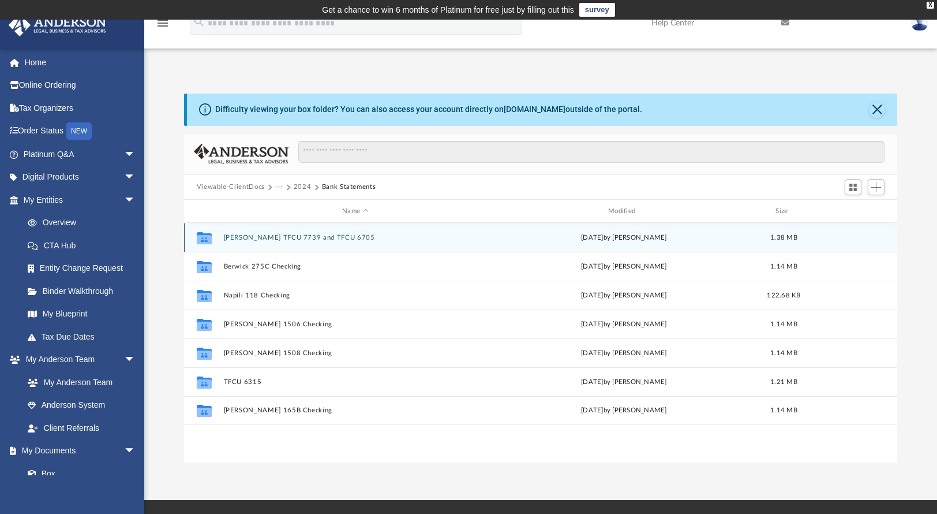
click at [314, 241] on div "Collaborated Folder [PERSON_NAME] TFCU 7739 and TFCU 6705 [DATE] by [PERSON_NAM…" at bounding box center [541, 237] width 714 height 29
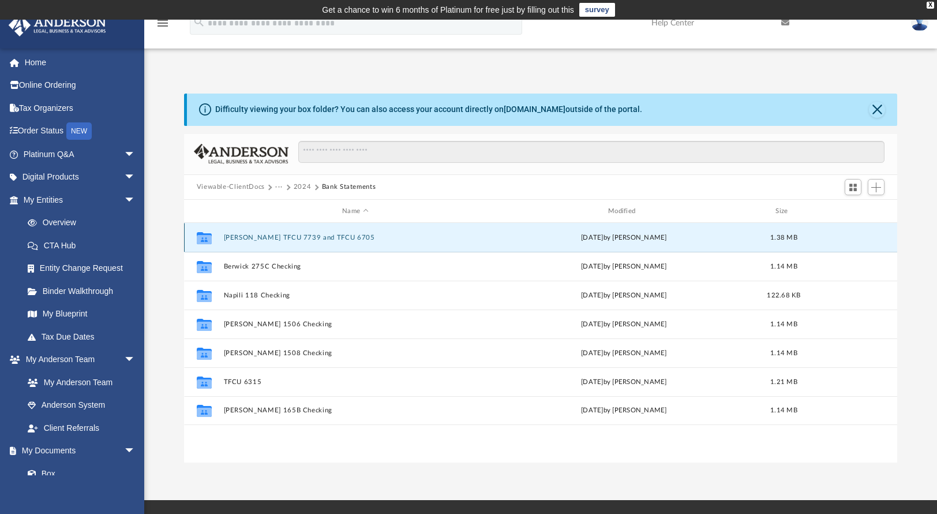
click at [315, 240] on button "[PERSON_NAME] TFCU 7739 and TFCU 6705" at bounding box center [355, 238] width 264 height 8
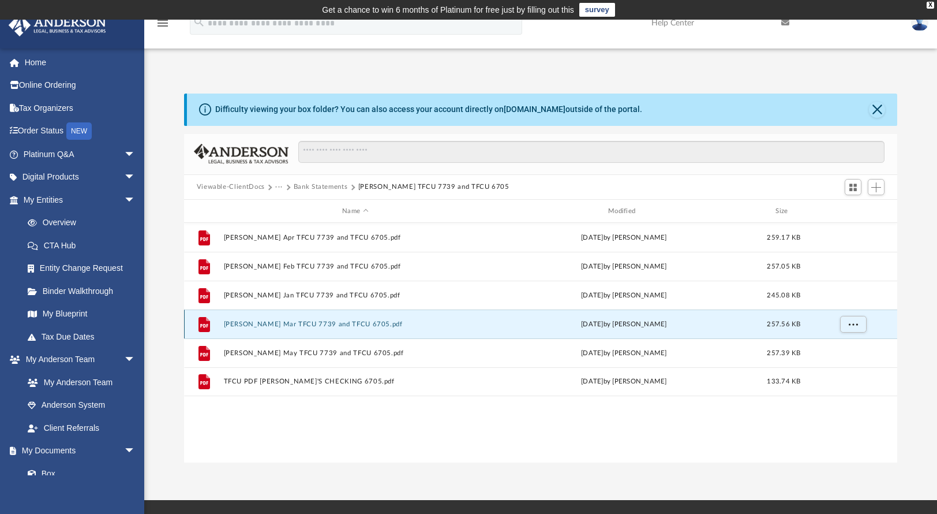
click at [299, 324] on button "[PERSON_NAME] Mar TFCU 7739 and TFCU 6705.pdf" at bounding box center [355, 324] width 264 height 8
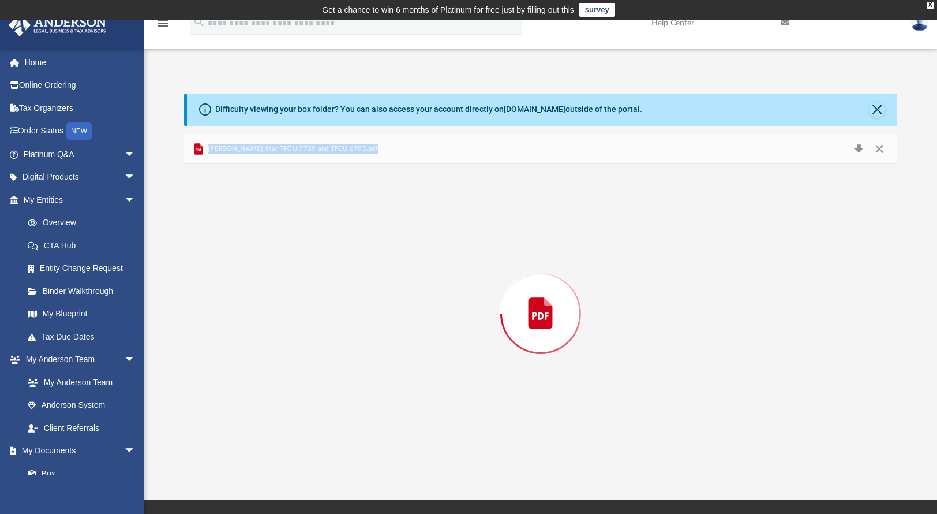
click at [299, 324] on div "Preview" at bounding box center [541, 313] width 714 height 298
click at [881, 145] on button "Close" at bounding box center [879, 149] width 21 height 18
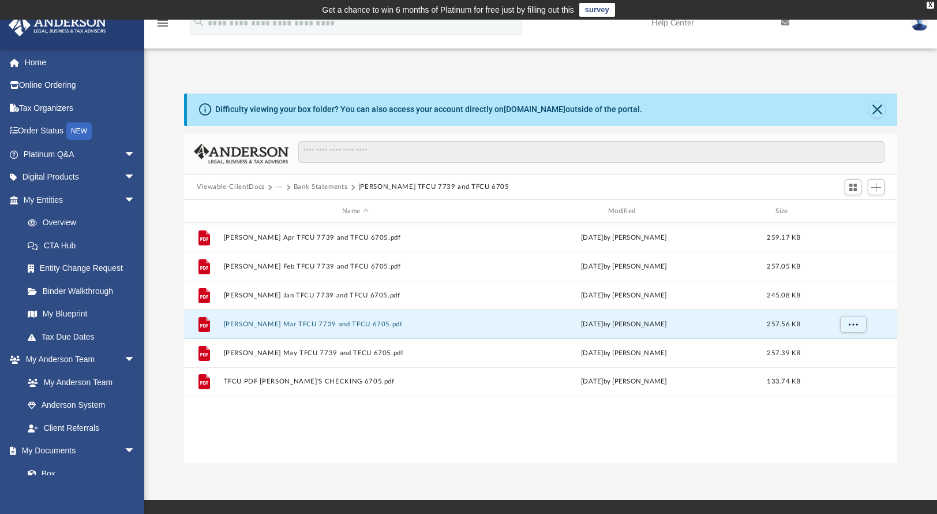
click at [337, 188] on button "Bank Statements" at bounding box center [321, 187] width 54 height 10
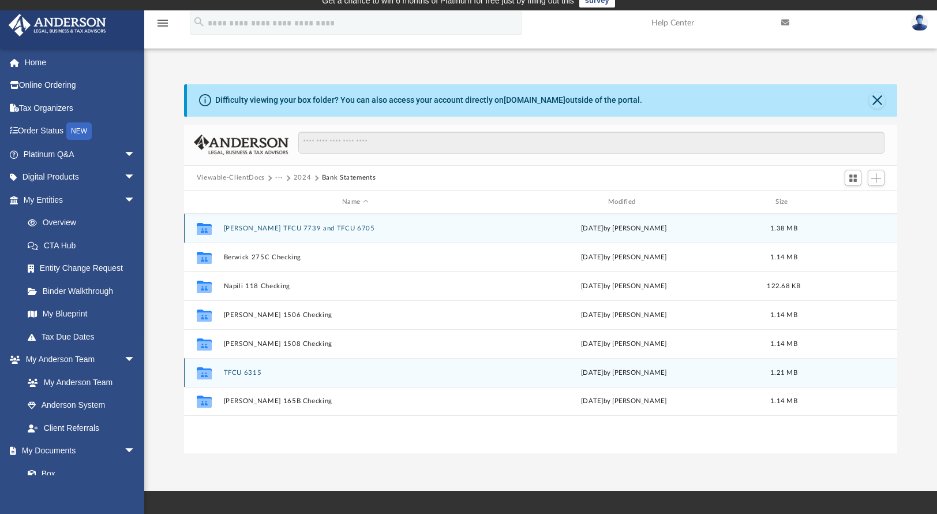
scroll to position [7, 0]
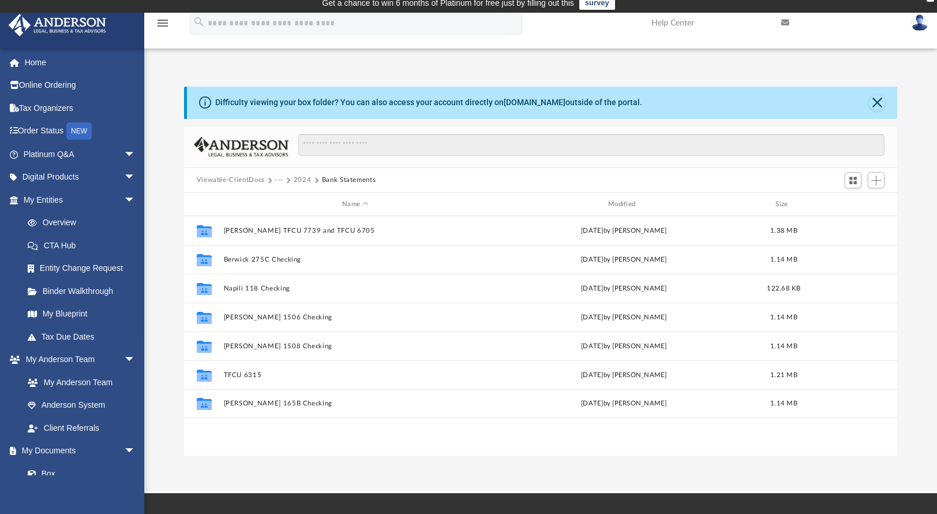
click at [304, 181] on button "2024" at bounding box center [303, 180] width 18 height 10
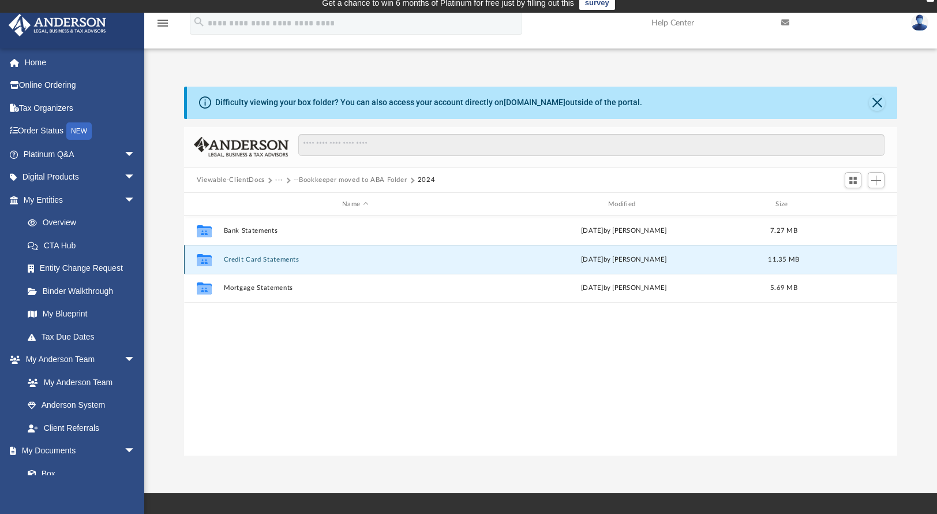
click at [266, 261] on button "Credit Card Statements" at bounding box center [355, 260] width 264 height 8
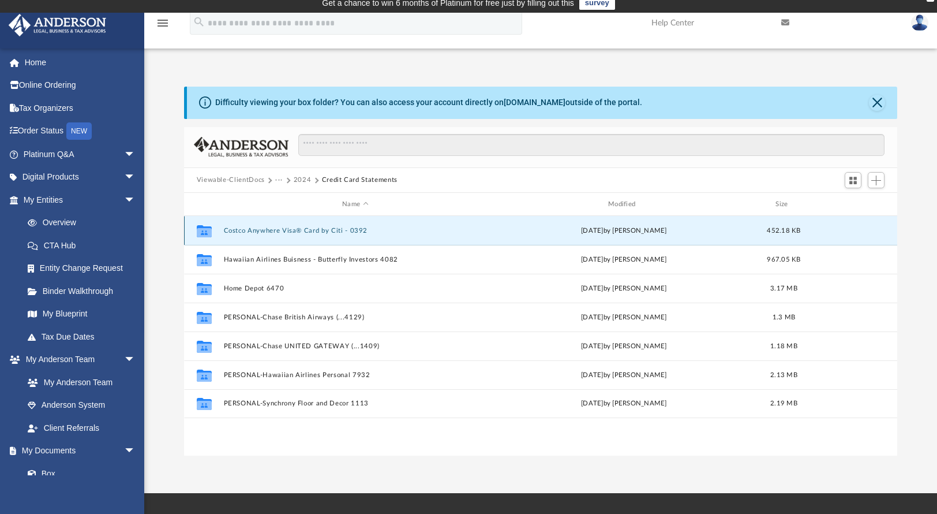
click at [305, 230] on button "Costco Anywhere Visa® Card by Citi - 0392" at bounding box center [355, 231] width 264 height 8
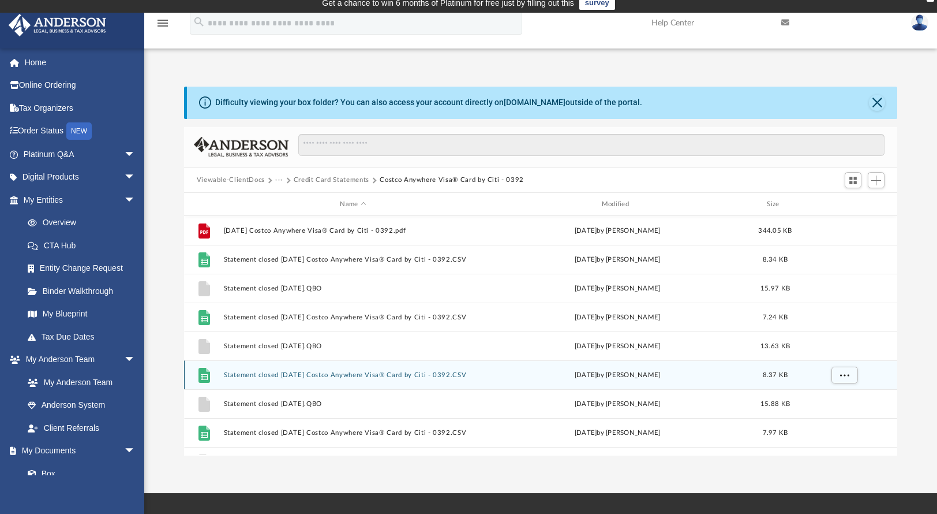
scroll to position [79, 0]
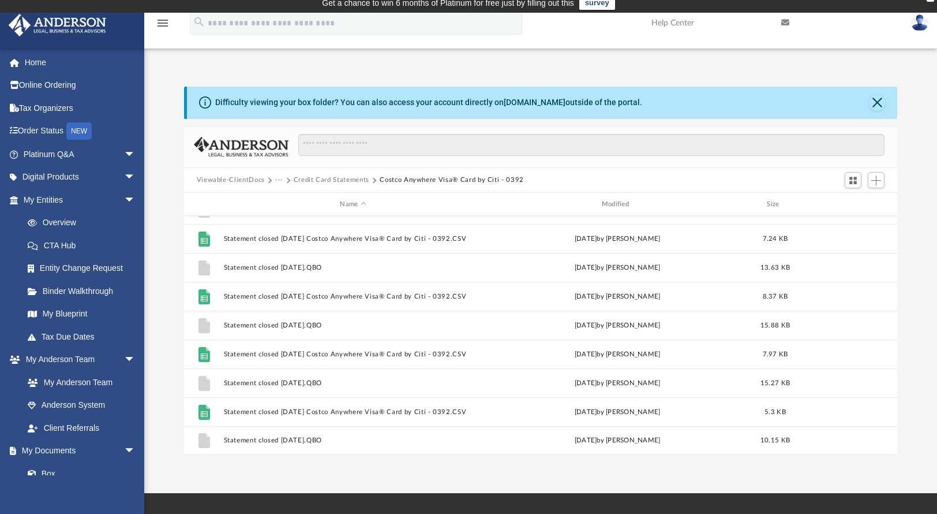
click at [349, 180] on button "Credit Card Statements" at bounding box center [332, 180] width 76 height 10
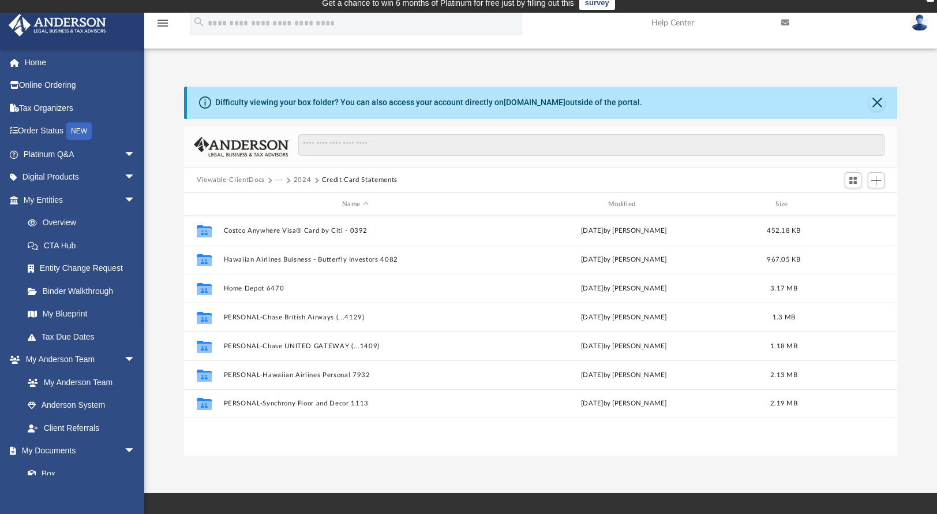
scroll to position [0, 0]
click at [298, 181] on button "2024" at bounding box center [303, 180] width 18 height 10
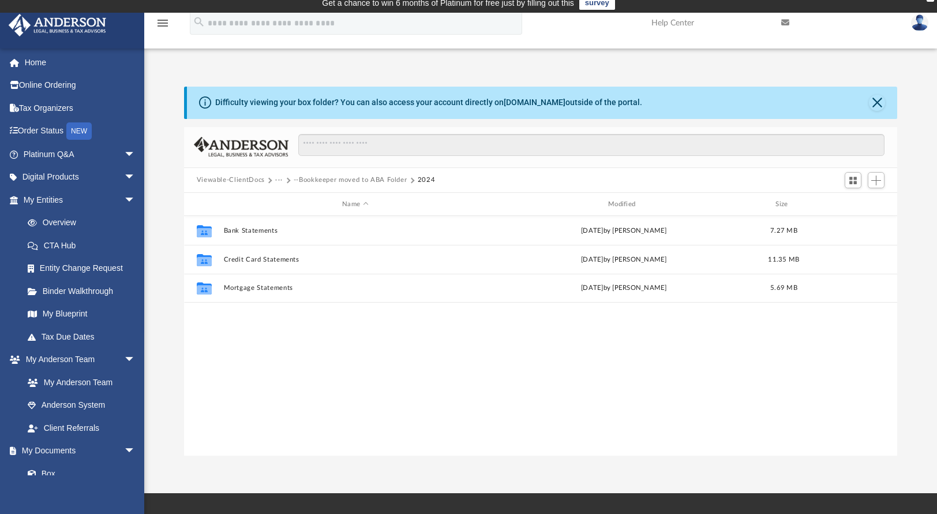
click at [310, 179] on button "--Bookkeeper moved to ABA Folder" at bounding box center [351, 180] width 114 height 10
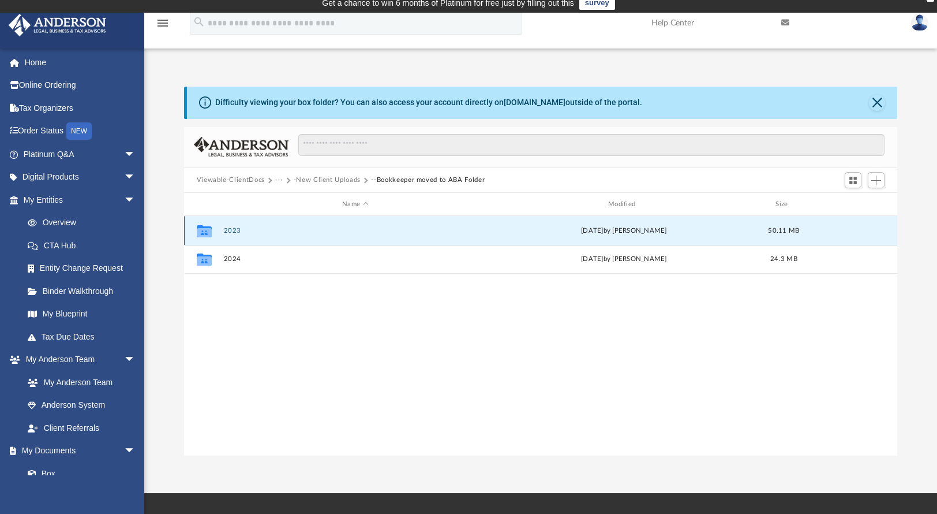
click at [239, 230] on button "2023" at bounding box center [355, 231] width 264 height 8
click at [256, 232] on button "Bank Statements" at bounding box center [355, 231] width 264 height 8
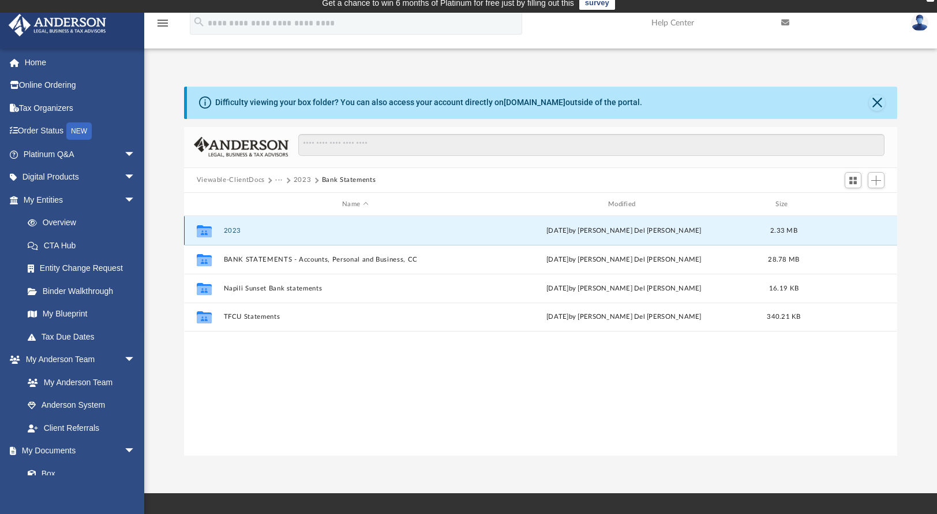
click at [237, 231] on button "2023" at bounding box center [355, 231] width 264 height 8
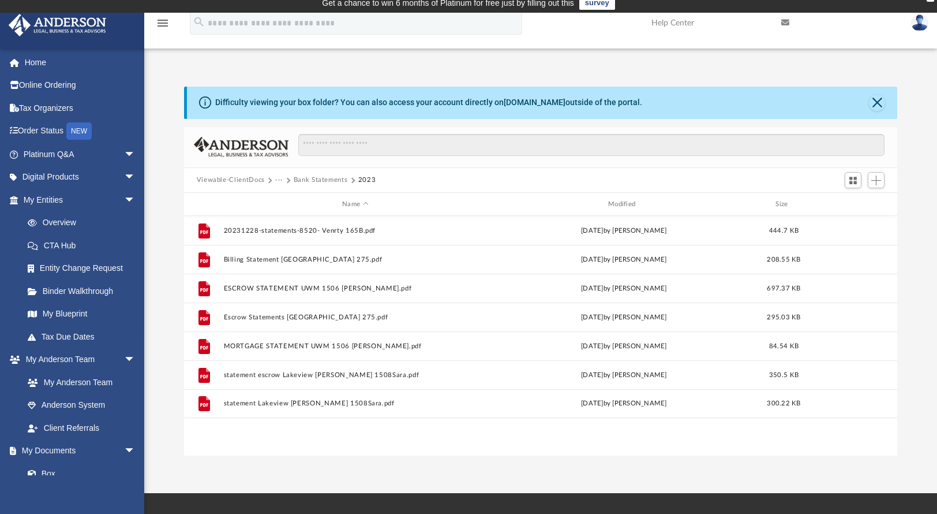
click at [333, 180] on button "Bank Statements" at bounding box center [321, 180] width 54 height 10
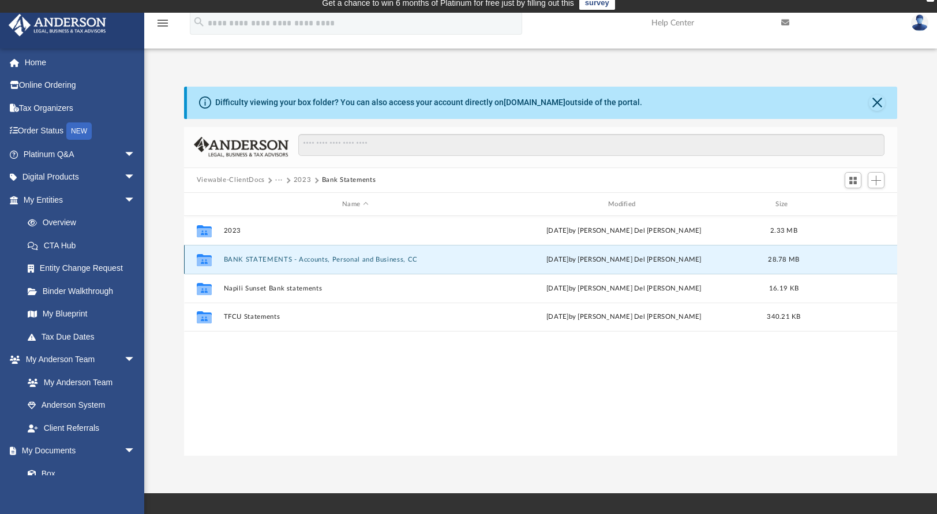
click at [283, 260] on button "BANK STATEMENTS - Accounts, Personal and Business, CC" at bounding box center [355, 260] width 264 height 8
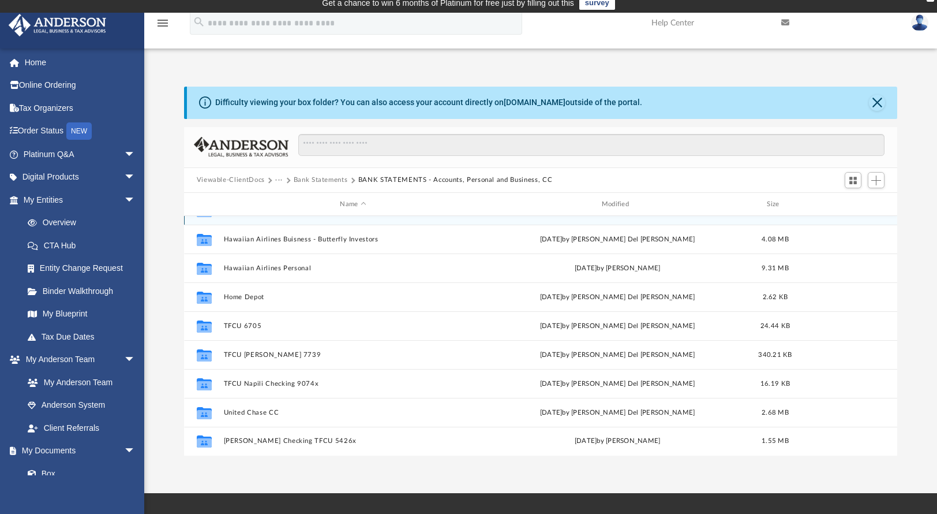
scroll to position [144, 0]
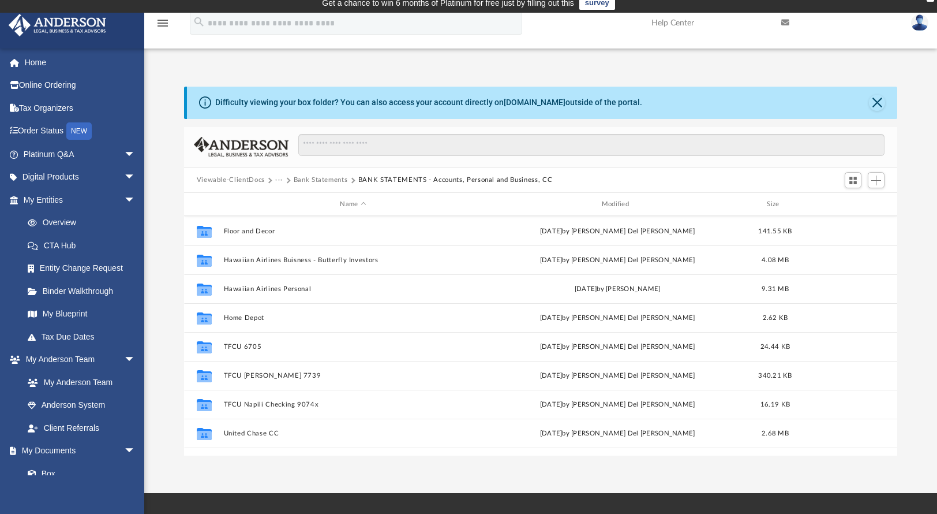
click at [323, 180] on button "Bank Statements" at bounding box center [321, 180] width 54 height 10
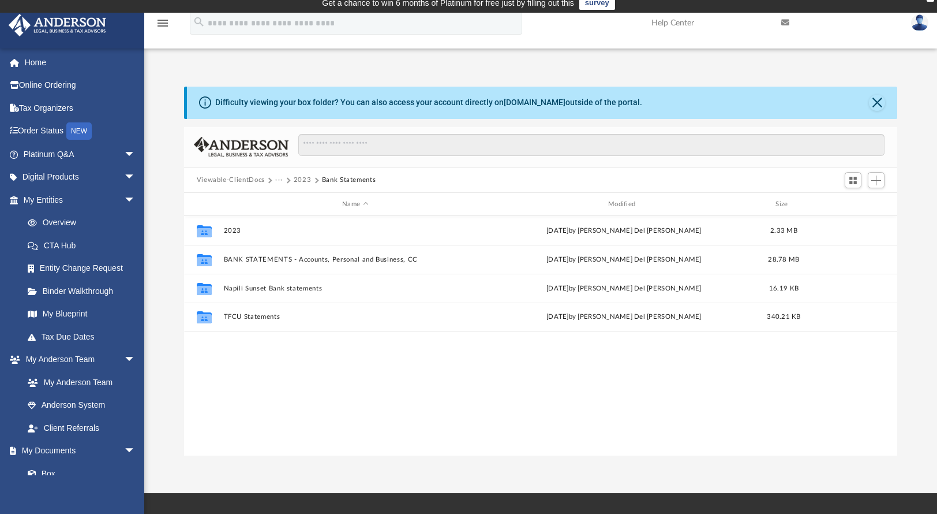
scroll to position [0, 0]
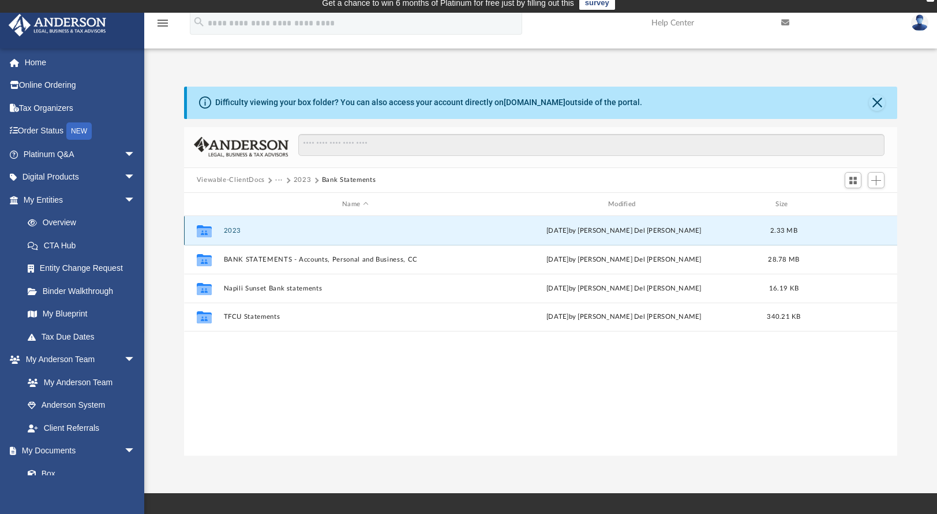
click at [237, 230] on button "2023" at bounding box center [355, 231] width 264 height 8
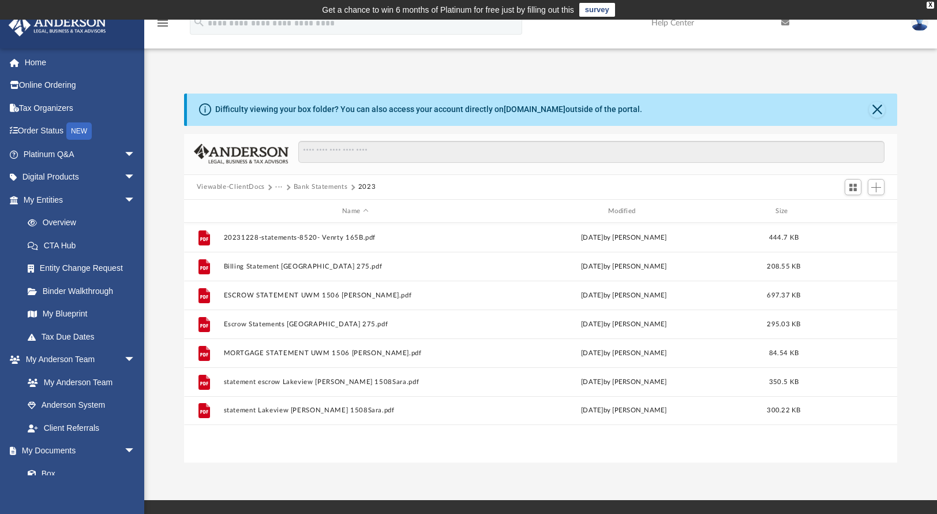
click at [322, 188] on button "Bank Statements" at bounding box center [321, 187] width 54 height 10
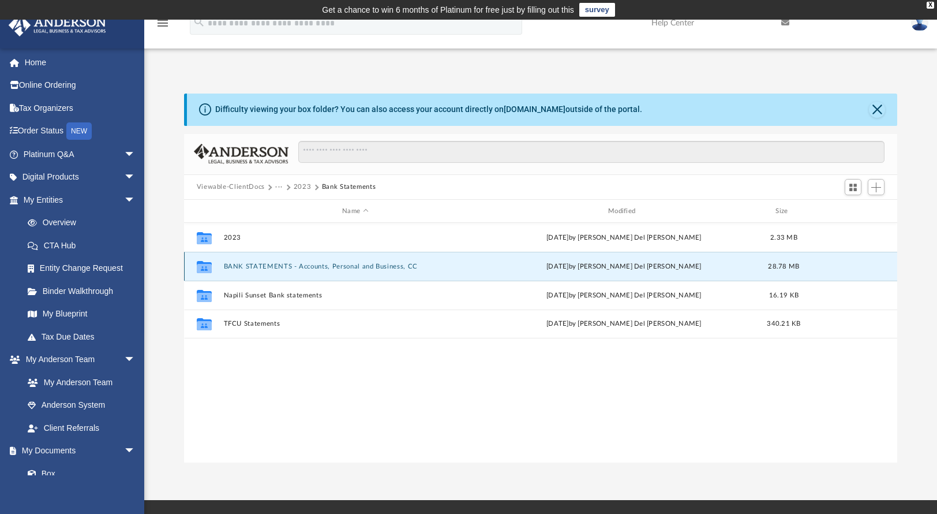
click at [247, 266] on button "BANK STATEMENTS - Accounts, Personal and Business, CC" at bounding box center [355, 267] width 264 height 8
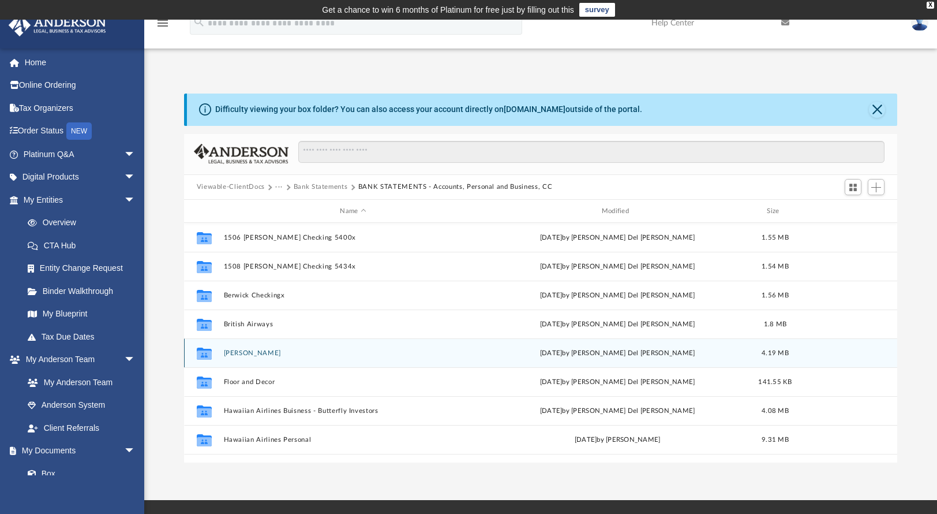
scroll to position [165, 0]
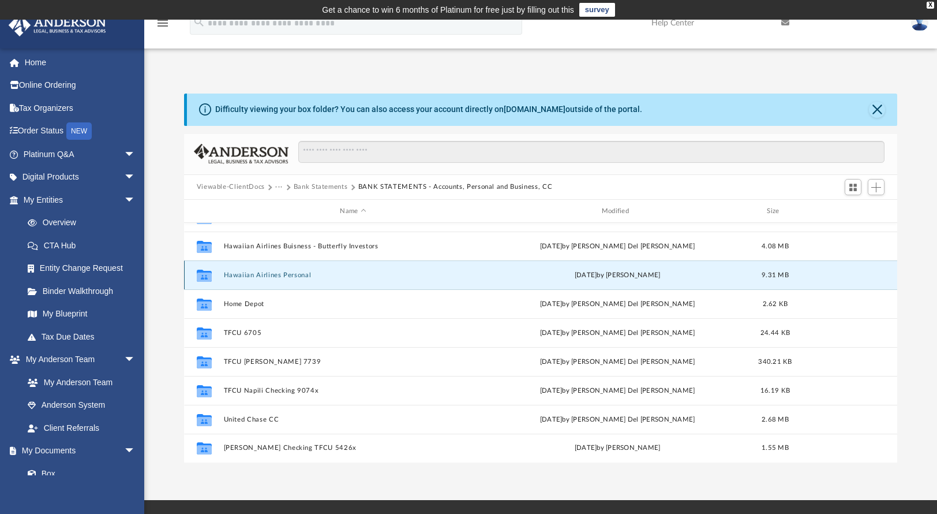
click at [296, 275] on button "Hawaiian Airlines Personal" at bounding box center [352, 275] width 259 height 8
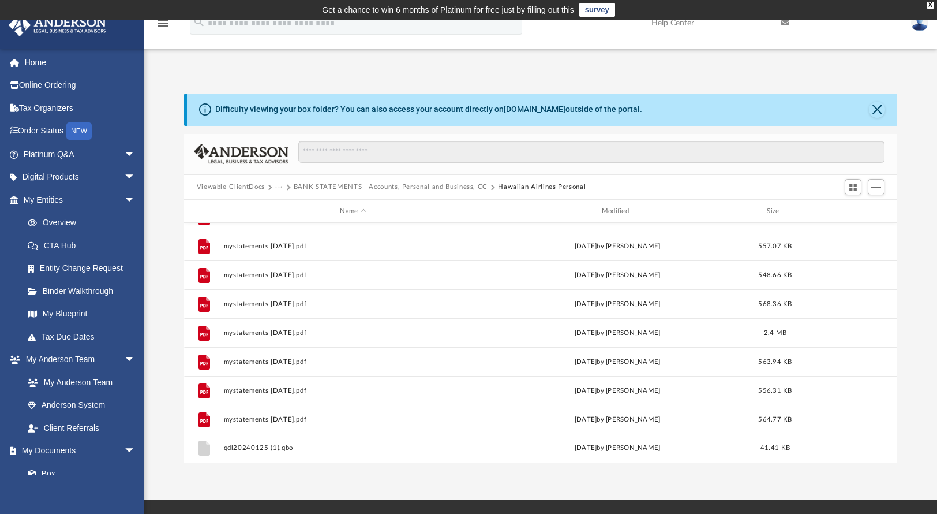
click at [432, 188] on button "BANK STATEMENTS - Accounts, Personal and Business, CC" at bounding box center [391, 187] width 194 height 10
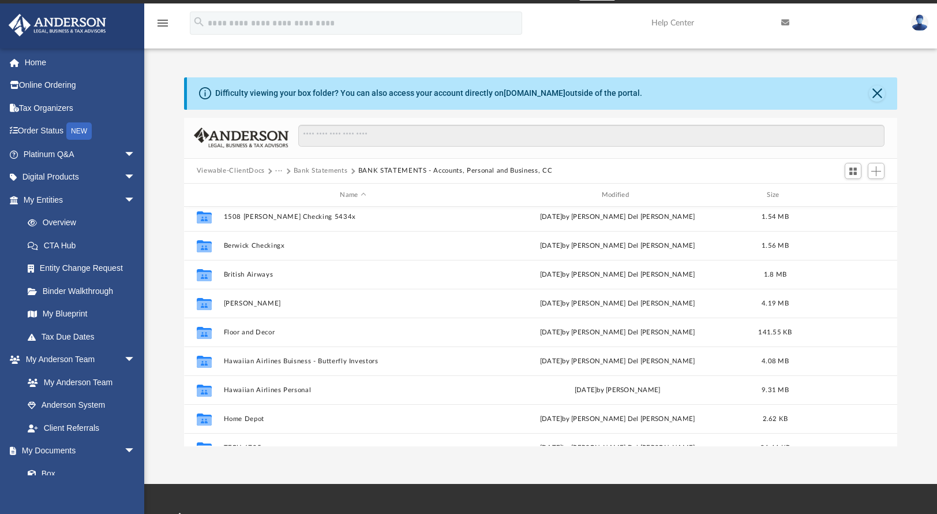
scroll to position [31, 0]
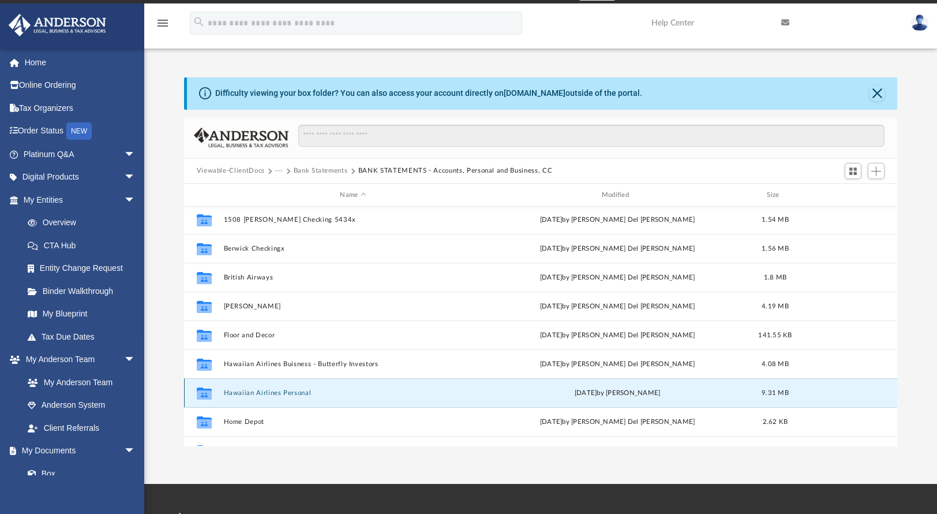
click at [300, 393] on button "Hawaiian Airlines Personal" at bounding box center [352, 393] width 259 height 8
click at [300, 393] on div "Collaborated Folder 1506 [PERSON_NAME] Checking 5400x [DATE] by [PERSON_NAME] D…" at bounding box center [541, 378] width 714 height 404
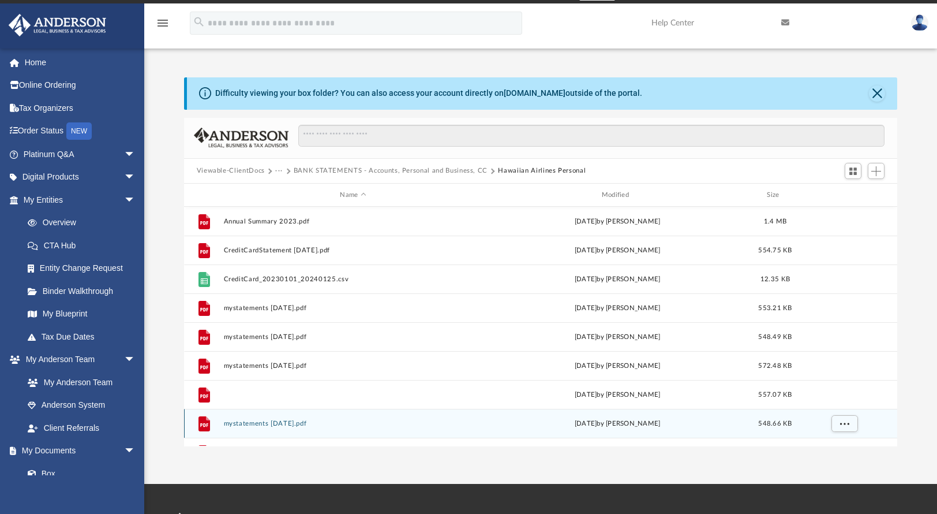
click at [300, 393] on button "mystatements [DATE].pdf" at bounding box center [352, 395] width 259 height 8
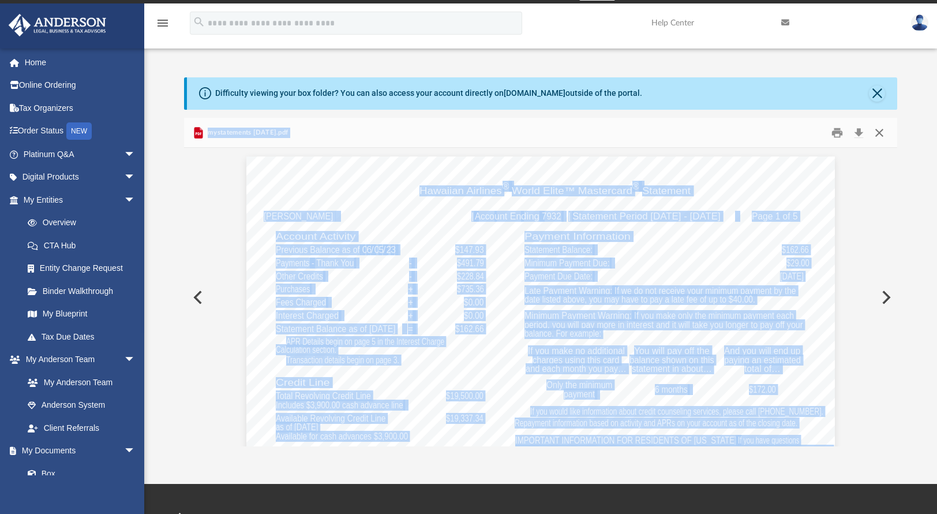
click at [879, 132] on button "Close" at bounding box center [879, 133] width 21 height 18
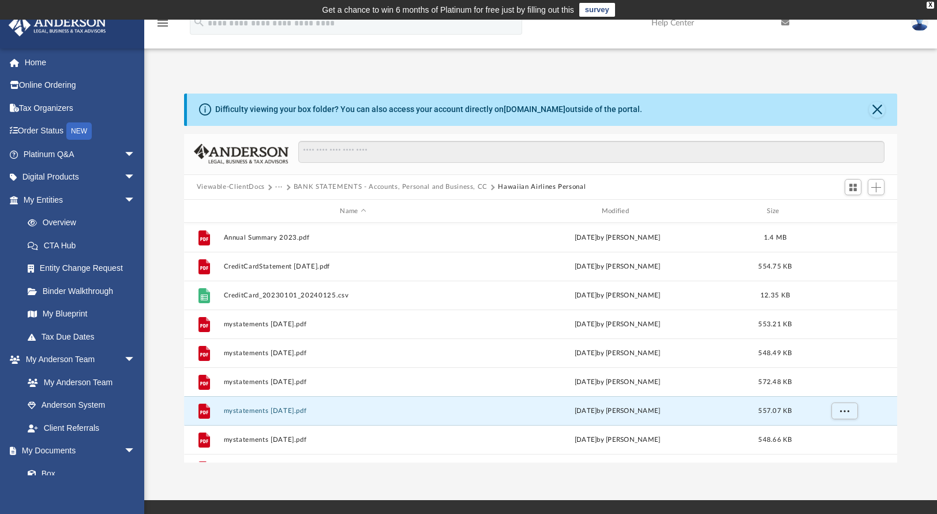
click at [382, 186] on button "BANK STATEMENTS - Accounts, Personal and Business, CC" at bounding box center [391, 187] width 194 height 10
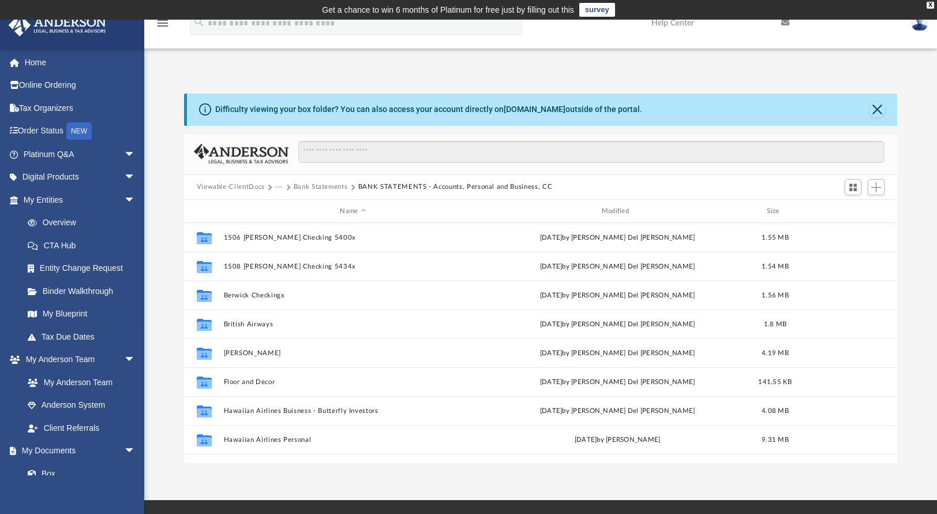
click at [334, 189] on button "Bank Statements" at bounding box center [321, 187] width 54 height 10
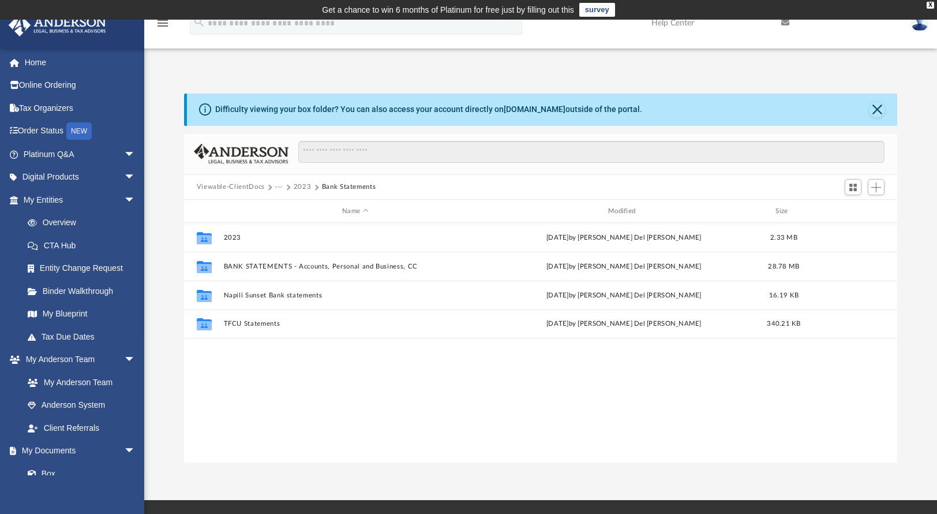
click at [299, 188] on button "2023" at bounding box center [303, 187] width 18 height 10
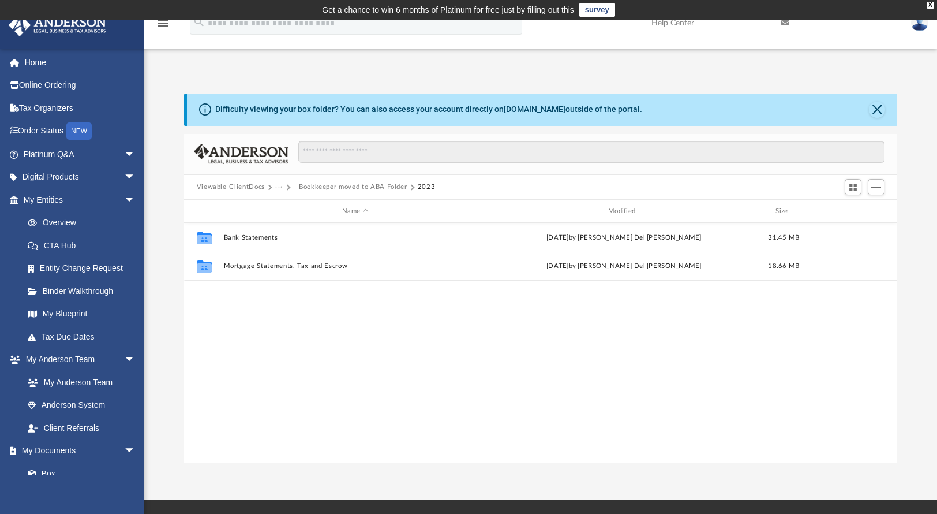
click at [277, 186] on button "···" at bounding box center [279, 187] width 8 height 10
click at [289, 206] on li "Bookkeeping" at bounding box center [315, 207] width 67 height 12
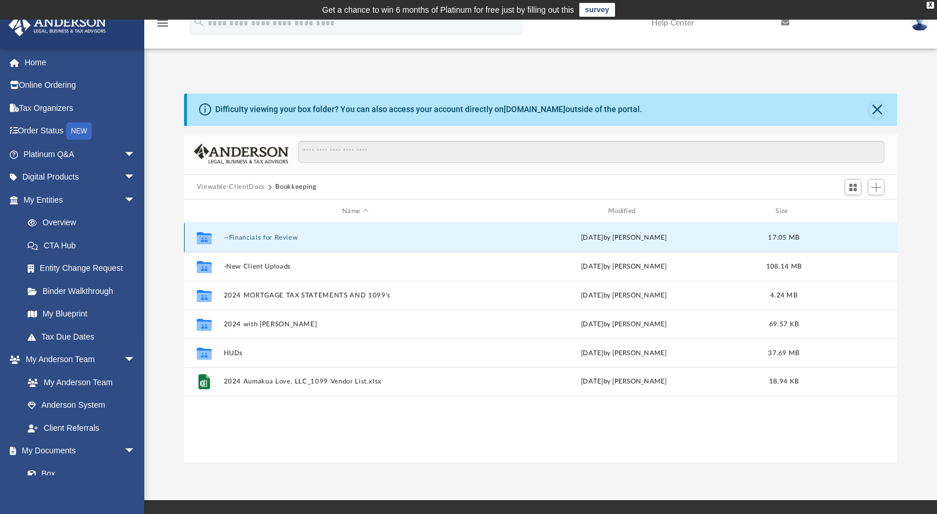
click at [283, 241] on button "--Financials for Review" at bounding box center [355, 238] width 264 height 8
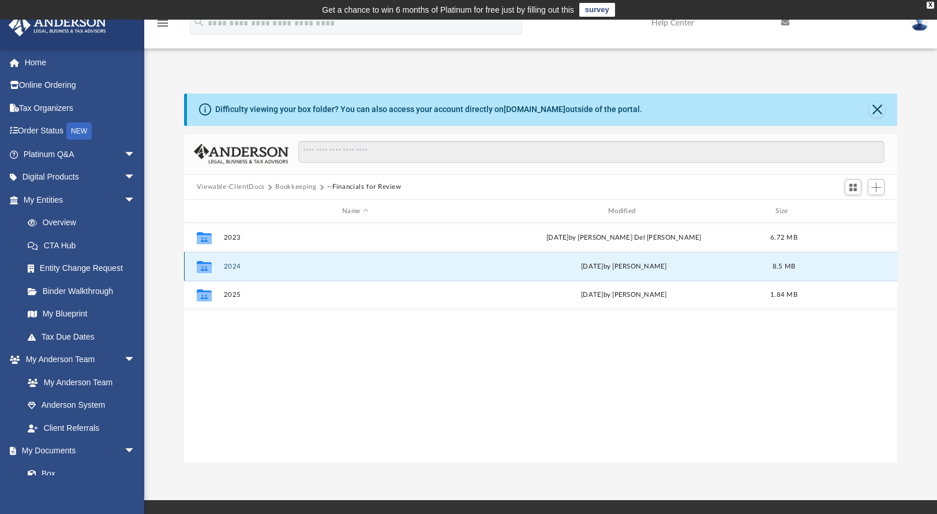
click at [238, 267] on button "2024" at bounding box center [355, 267] width 264 height 8
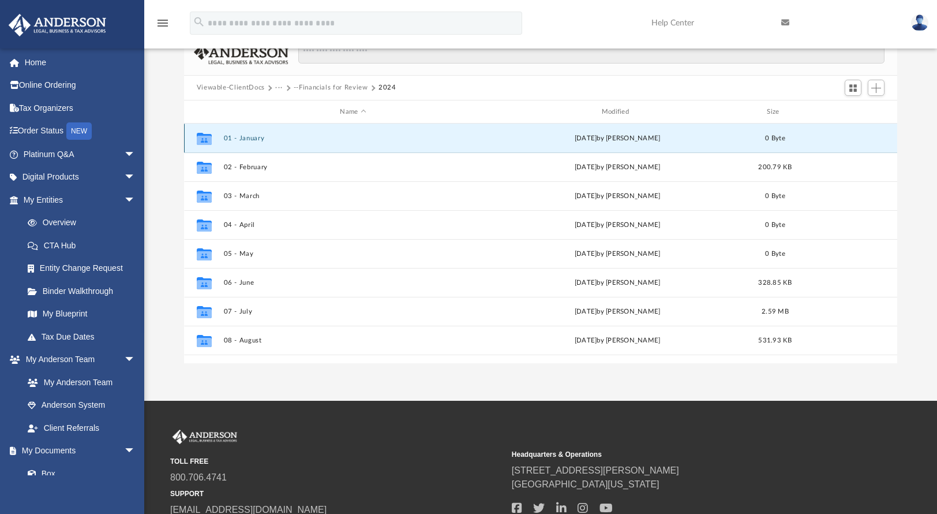
click at [249, 137] on button "01 - January" at bounding box center [352, 139] width 259 height 8
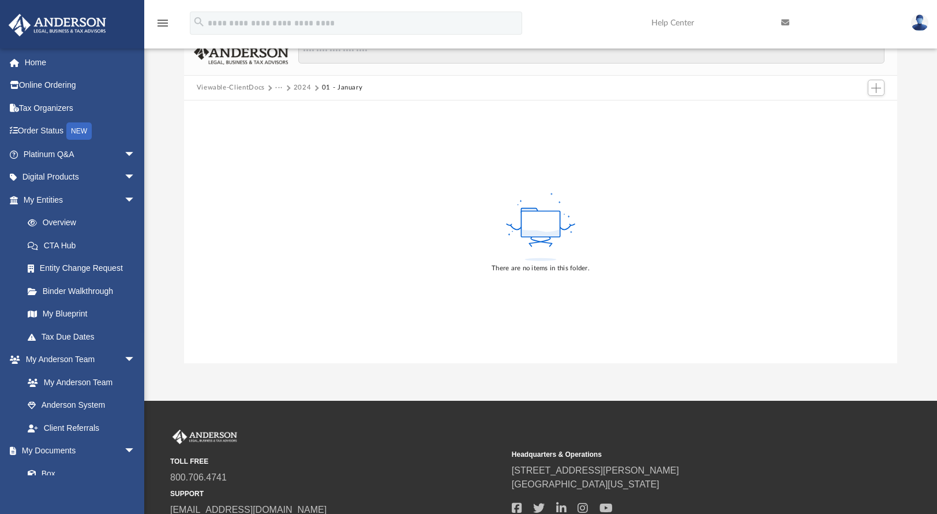
click at [305, 81] on div "Viewable-ClientDocs ··· 2024 01 - January" at bounding box center [541, 88] width 714 height 25
click at [304, 88] on button "2024" at bounding box center [303, 88] width 18 height 10
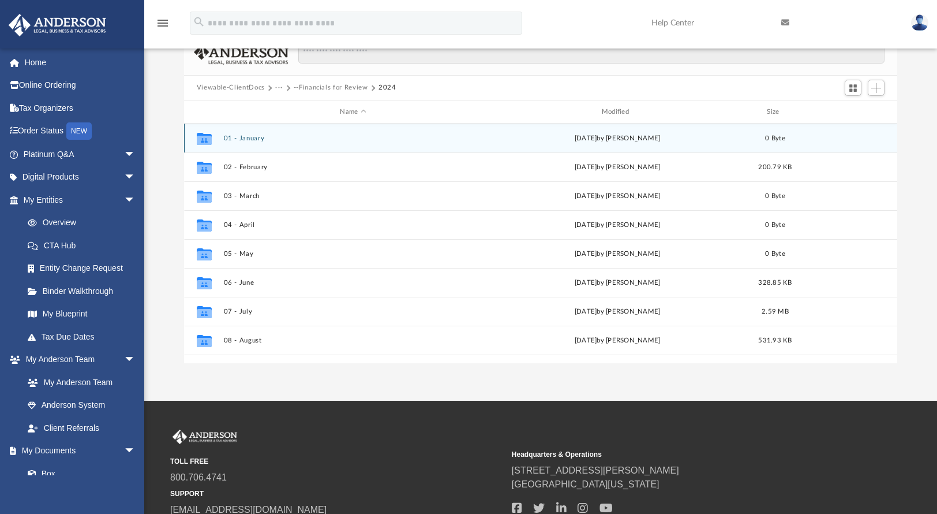
scroll to position [253, 705]
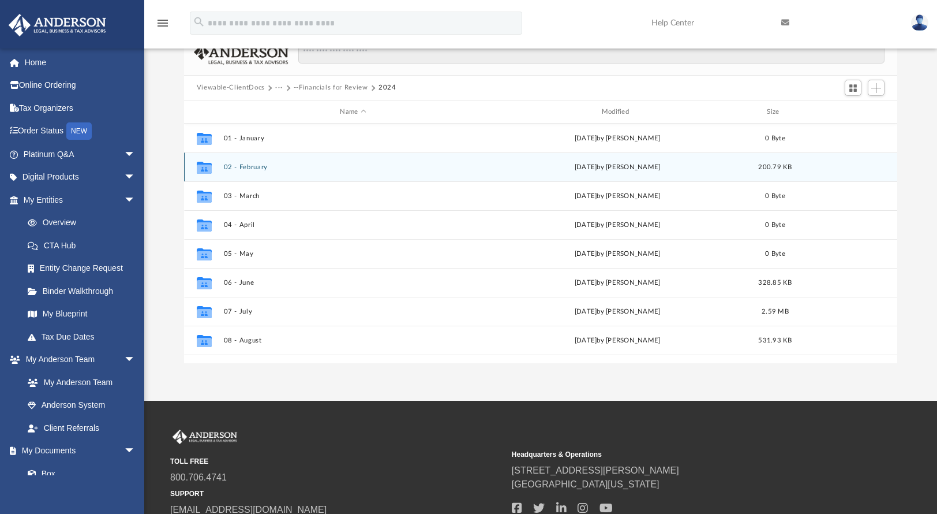
click at [247, 170] on button "02 - February" at bounding box center [352, 167] width 259 height 8
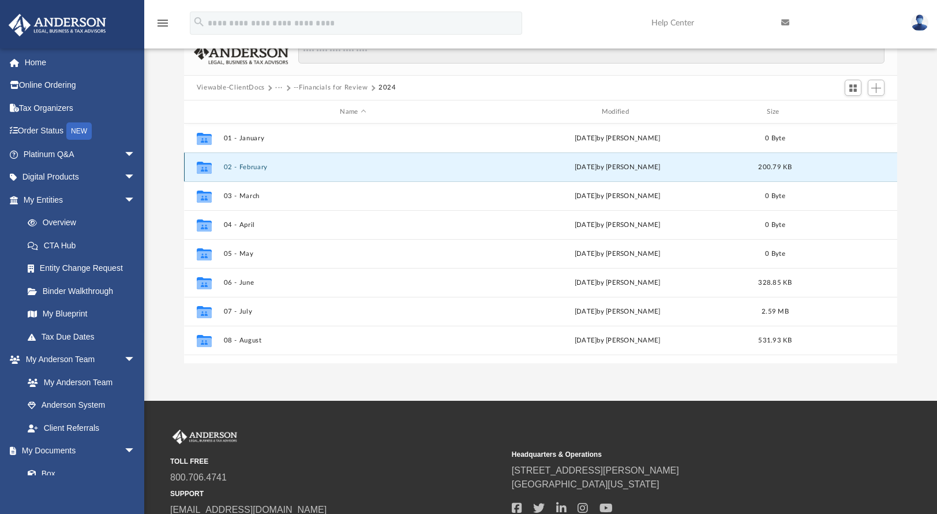
click at [247, 170] on button "02 - February" at bounding box center [352, 167] width 259 height 8
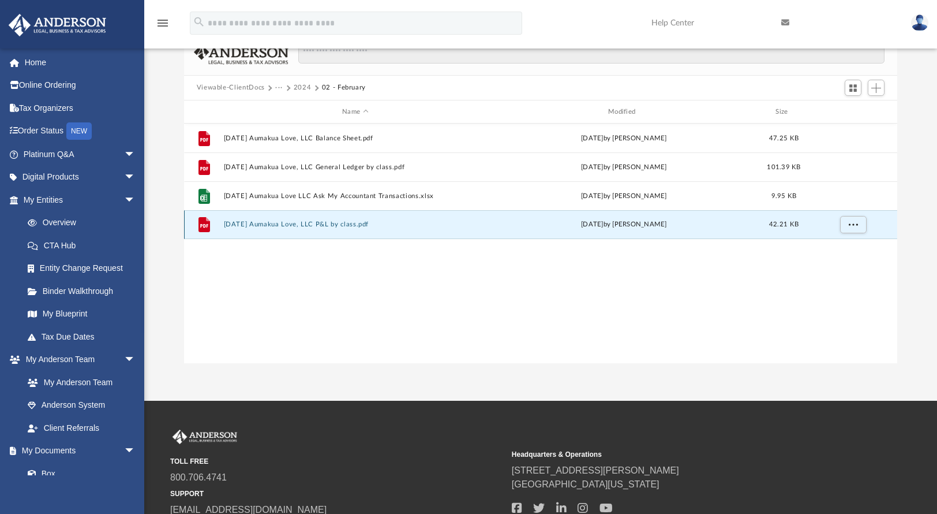
click at [328, 227] on button "[DATE] Aumakua Love, LLC P&L by class.pdf" at bounding box center [355, 225] width 264 height 8
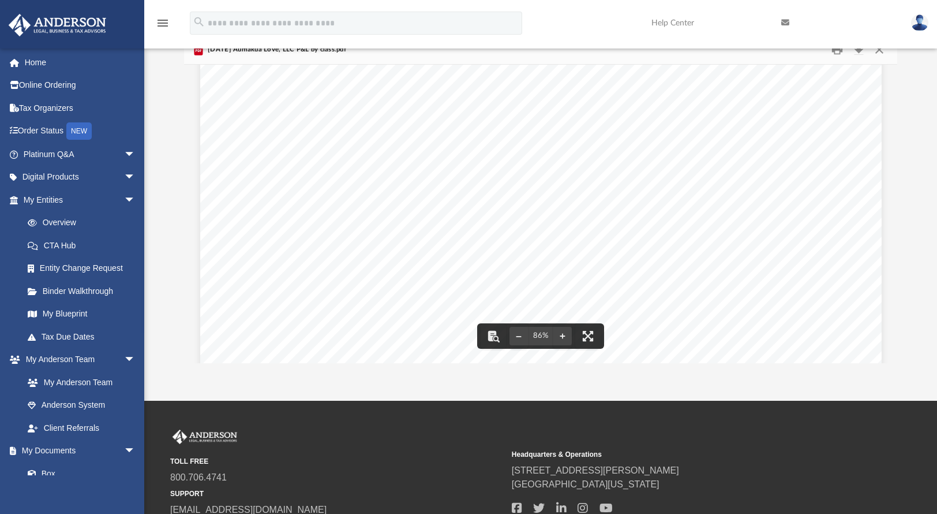
scroll to position [0, 0]
click at [879, 55] on button "Close" at bounding box center [879, 49] width 21 height 18
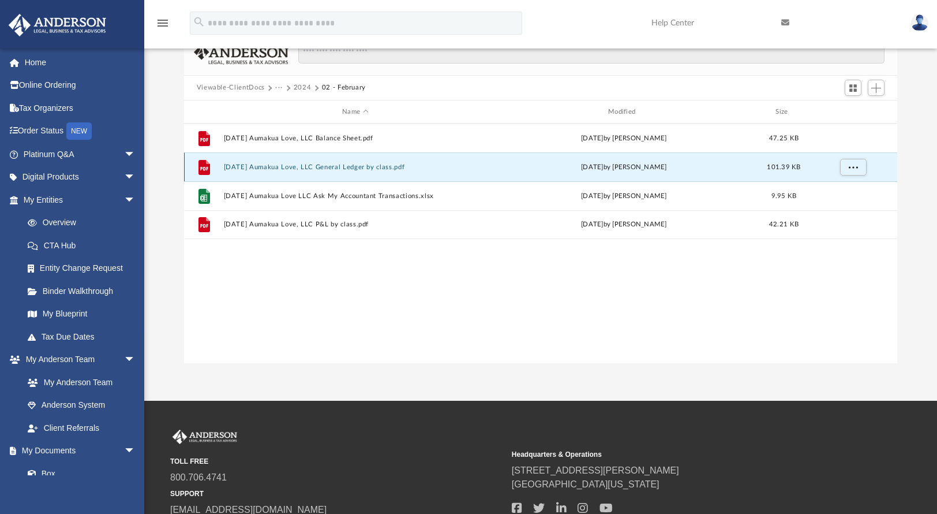
click at [388, 166] on button "[DATE] Aumakua Love, LLC General Ledger by class.pdf" at bounding box center [355, 167] width 264 height 8
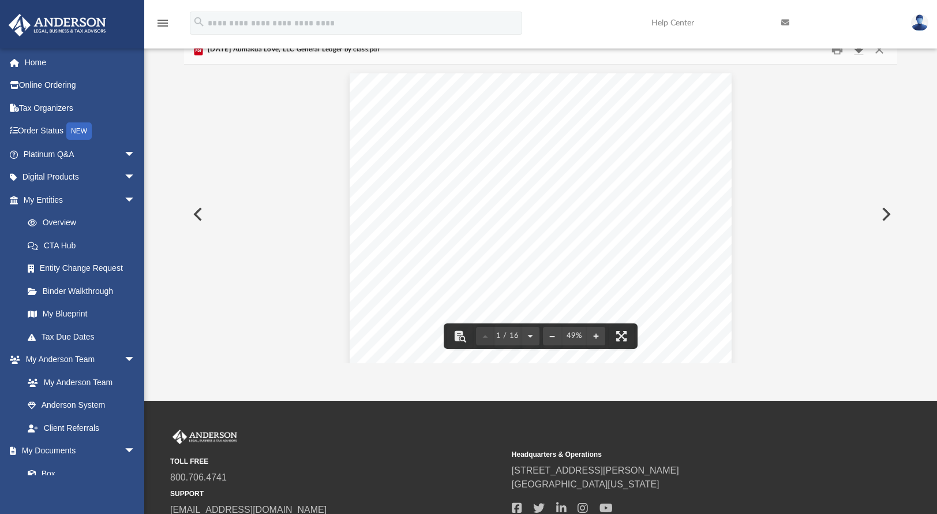
click at [861, 49] on button "Download" at bounding box center [859, 49] width 21 height 18
click at [875, 51] on button "Close" at bounding box center [879, 49] width 21 height 18
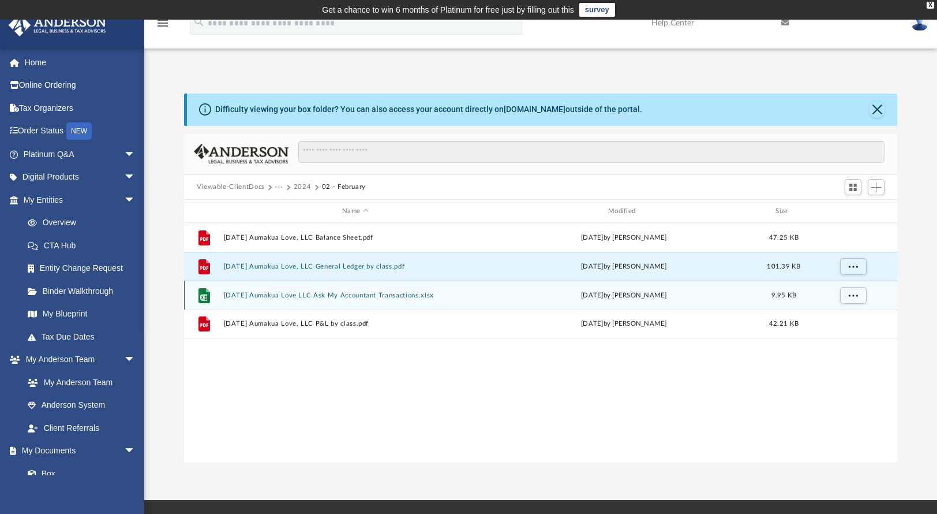
click at [342, 293] on button "[DATE] Aumakua Love LLC Ask My Accountant Transactions.xlsx" at bounding box center [355, 296] width 264 height 8
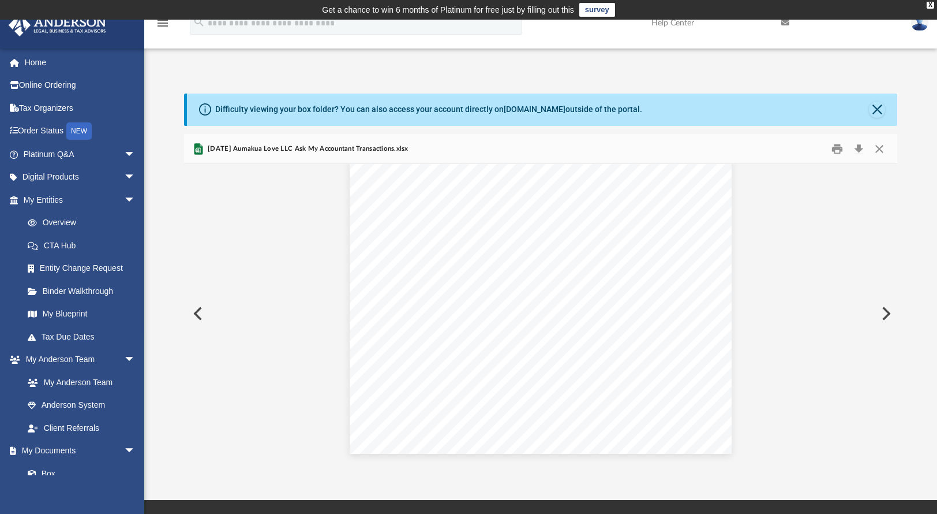
scroll to position [3, 0]
click at [582, 235] on span "Ask My Accountant" at bounding box center [589, 236] width 17 height 2
click at [559, 434] on button "File preview" at bounding box center [563, 435] width 18 height 25
click at [562, 436] on button "File preview" at bounding box center [563, 435] width 18 height 25
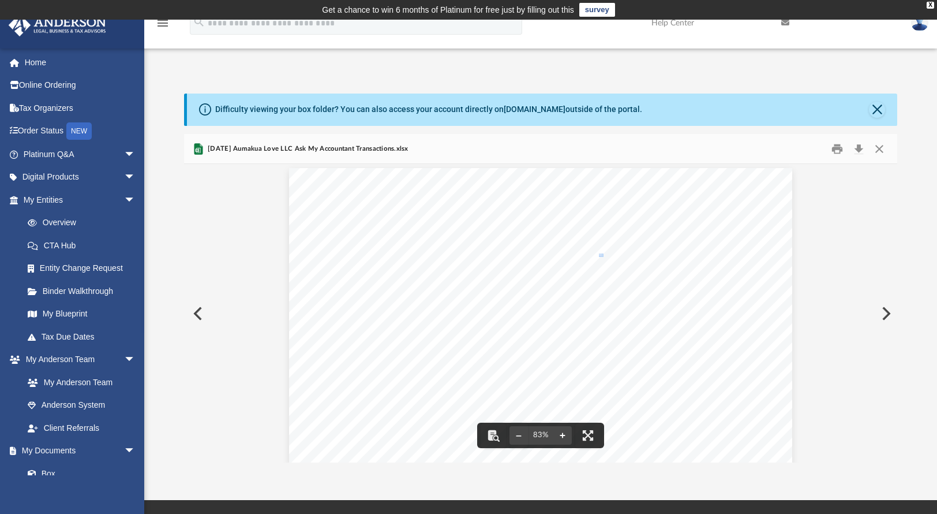
click at [562, 435] on button "File preview" at bounding box center [563, 435] width 18 height 25
click at [557, 440] on button "File preview" at bounding box center [563, 435] width 18 height 25
click at [557, 439] on button "File preview" at bounding box center [563, 435] width 18 height 25
click at [558, 439] on button "File preview" at bounding box center [563, 435] width 18 height 25
click at [559, 436] on button "File preview" at bounding box center [563, 435] width 18 height 25
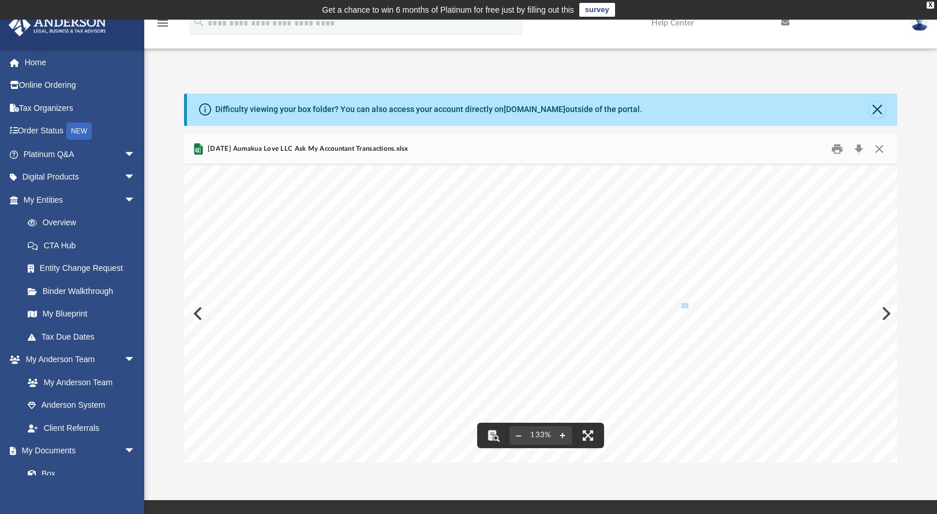
click at [560, 436] on button "File preview" at bounding box center [563, 435] width 18 height 25
click at [562, 434] on button "File preview" at bounding box center [563, 435] width 18 height 25
drag, startPoint x: 685, startPoint y: 287, endPoint x: 480, endPoint y: 291, distance: 205.5
click at [480, 291] on div "Transaction Report Aumakua Love, LLC Transaction Report All Dates Date Num Adj …" at bounding box center [649, 524] width 930 height 719
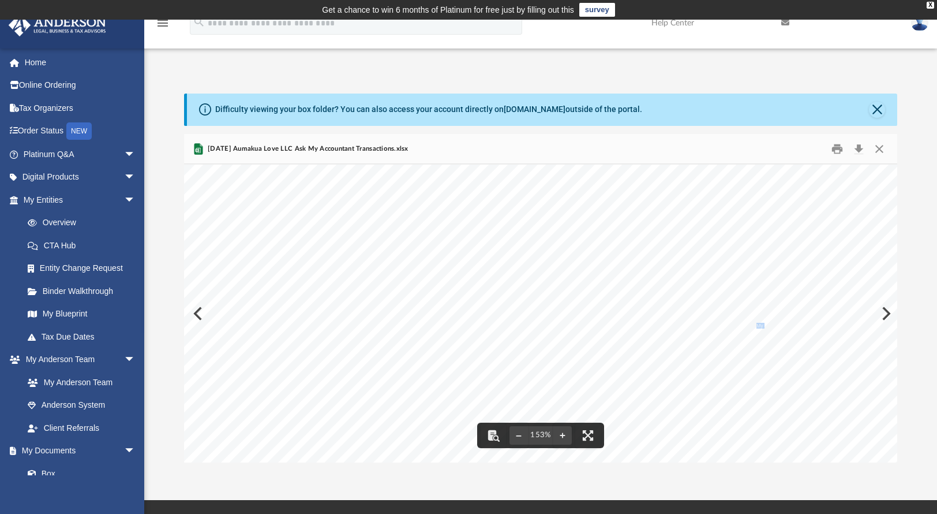
click at [889, 311] on div "Transaction Report Aumakua Love, LLC Transaction Report All Dates Date Num Adj …" at bounding box center [649, 524] width 930 height 719
click at [884, 312] on div "Transaction Report Aumakua Love, LLC Transaction Report All Dates Date Num Adj …" at bounding box center [649, 524] width 930 height 719
drag, startPoint x: 795, startPoint y: 356, endPoint x: 655, endPoint y: 375, distance: 142.1
click at [655, 375] on div "Transaction Report Aumakua Love, LLC Transaction Report All Dates Date Num Adj …" at bounding box center [649, 524] width 930 height 719
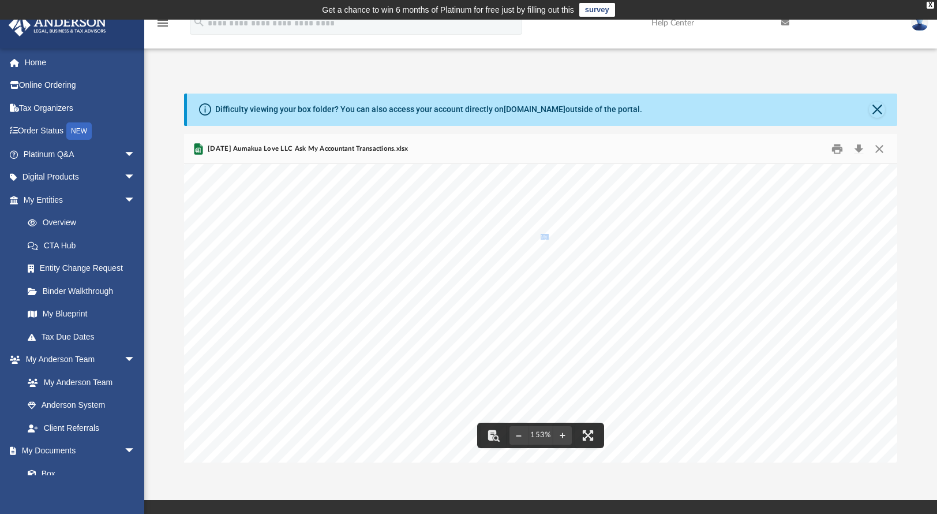
scroll to position [0, 225]
click at [877, 147] on button "Close" at bounding box center [879, 149] width 21 height 18
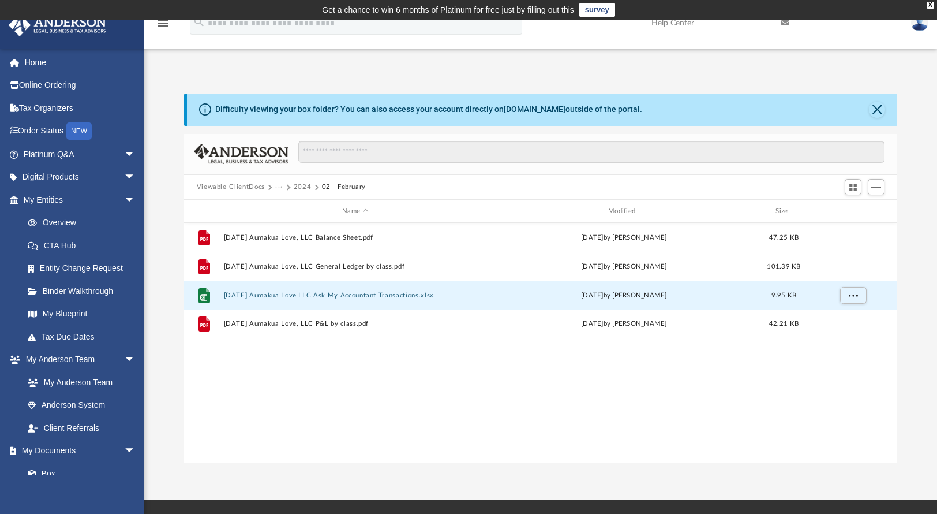
click at [306, 185] on button "2024" at bounding box center [303, 187] width 18 height 10
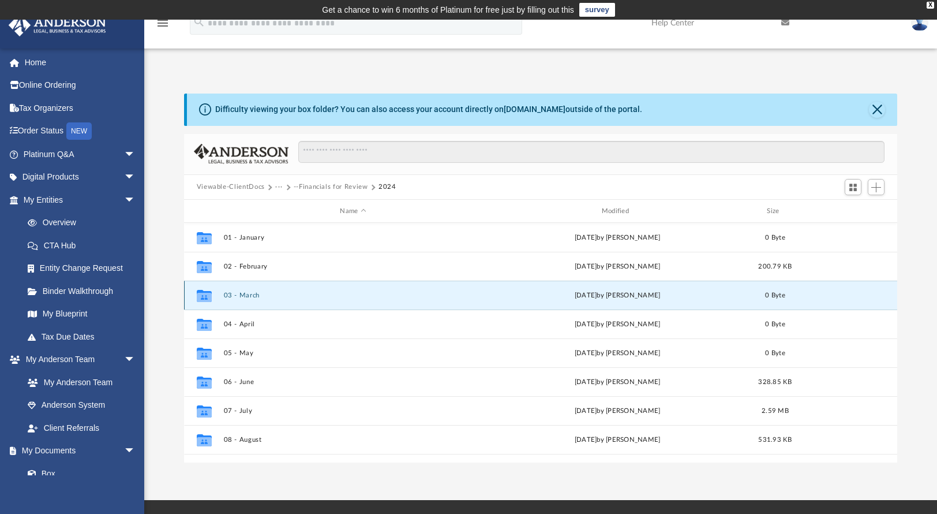
click at [251, 295] on button "03 - March" at bounding box center [352, 296] width 259 height 8
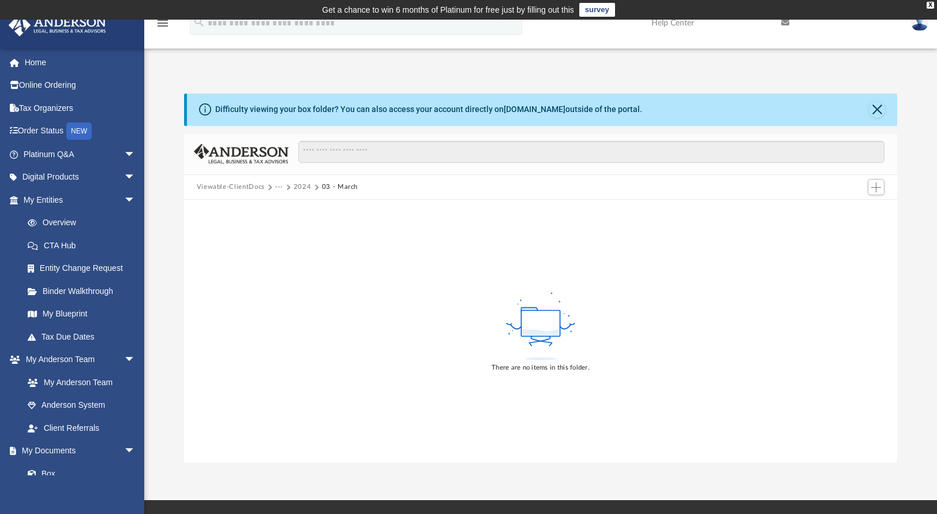
click at [298, 188] on button "2024" at bounding box center [303, 187] width 18 height 10
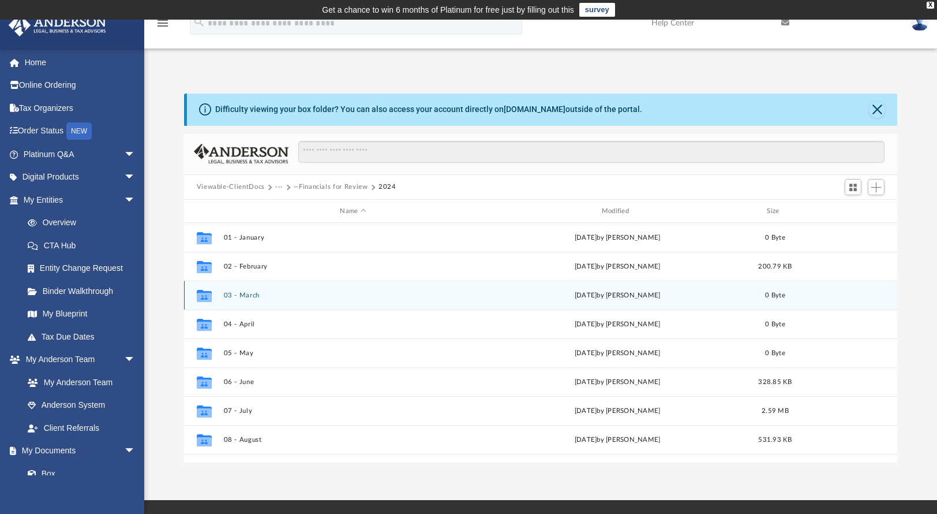
scroll to position [253, 705]
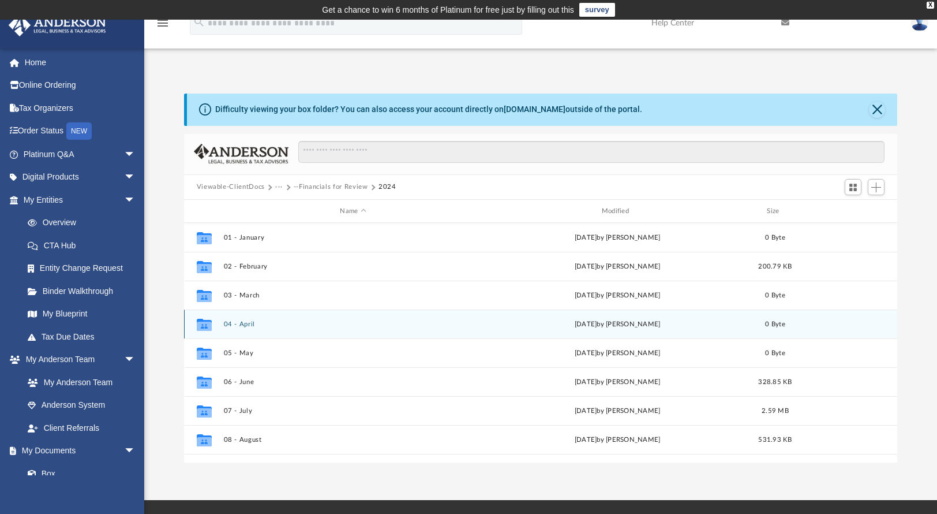
click at [249, 324] on button "04 - April" at bounding box center [352, 324] width 259 height 8
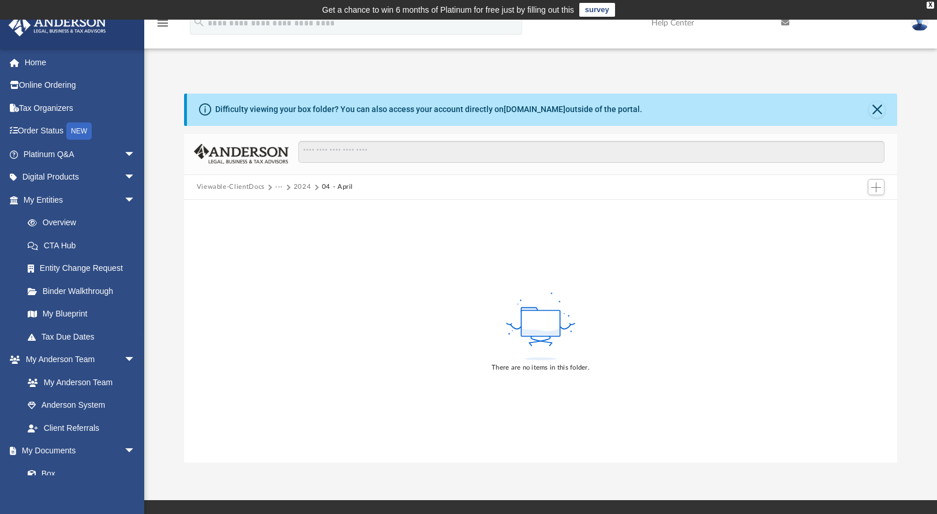
click at [300, 186] on button "2024" at bounding box center [303, 187] width 18 height 10
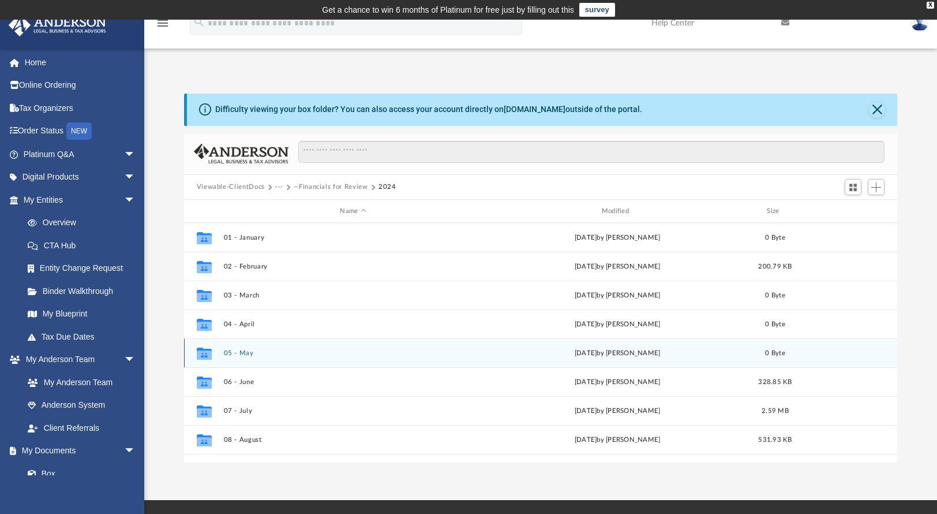
click at [249, 357] on div "Collaborated Folder 05 - May [DATE] by [PERSON_NAME] 0 Byte" at bounding box center [541, 352] width 714 height 29
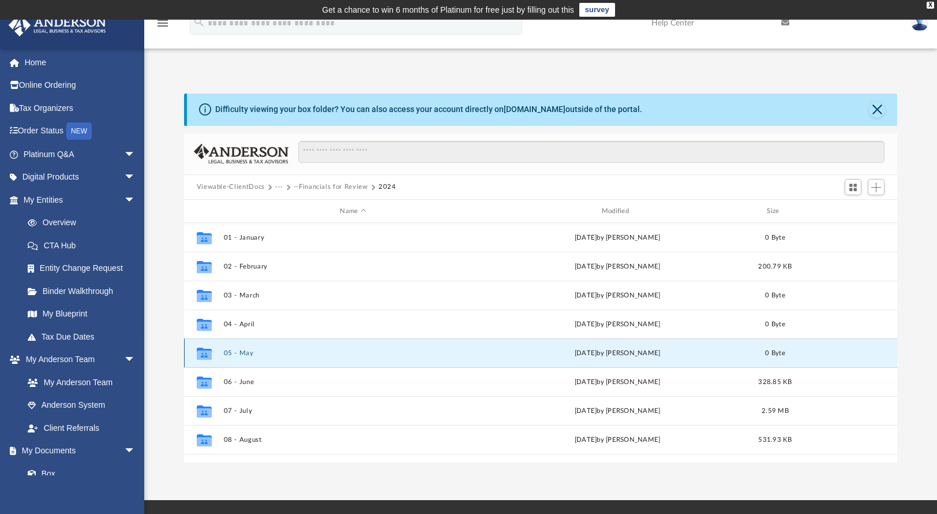
click at [247, 351] on button "05 - May" at bounding box center [352, 353] width 259 height 8
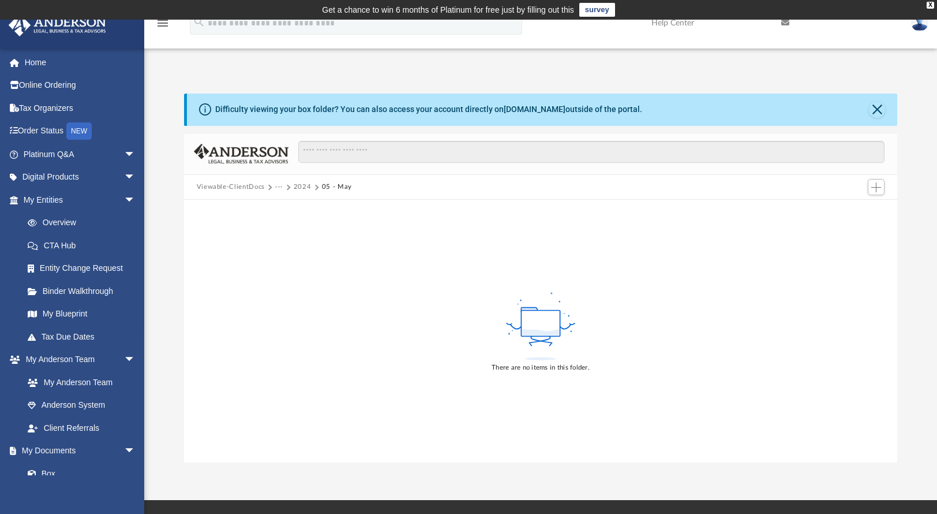
click at [300, 188] on button "2024" at bounding box center [303, 187] width 18 height 10
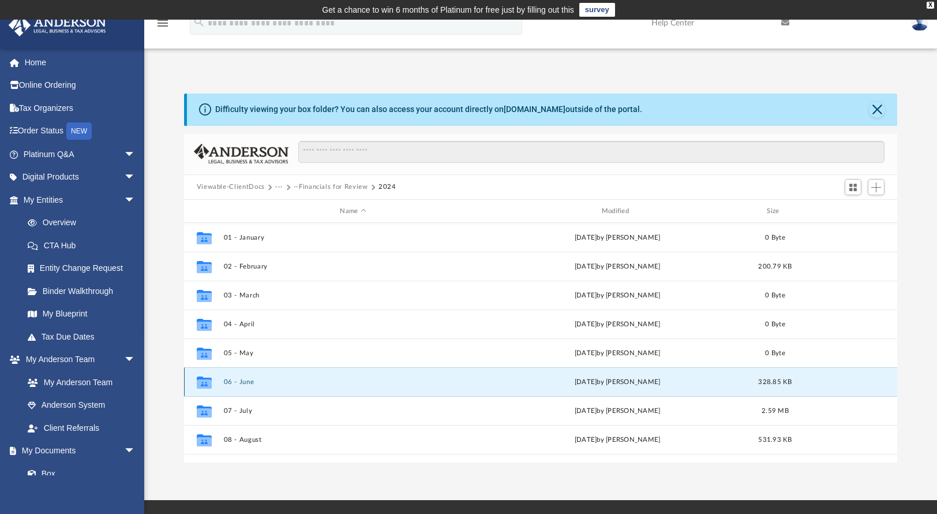
click at [252, 384] on button "06 - June" at bounding box center [352, 382] width 259 height 8
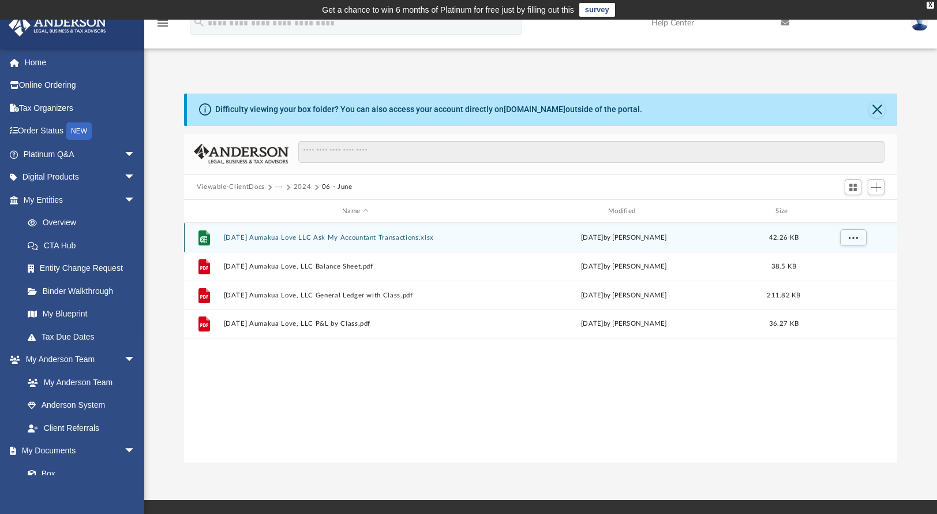
click at [409, 240] on button "[DATE] Aumakua Love LLC Ask My Accountant Transactions.xlsx" at bounding box center [355, 238] width 264 height 8
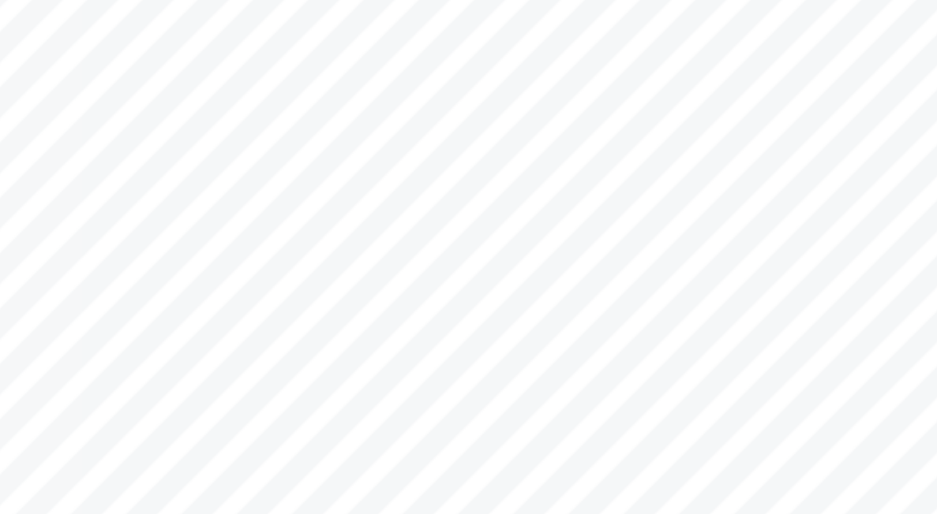
scroll to position [0, 0]
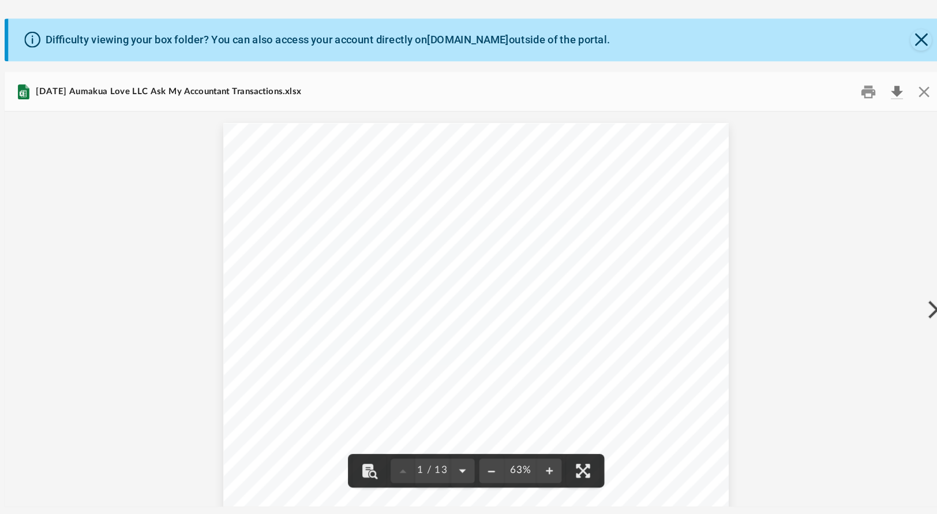
click at [866, 148] on button "Download" at bounding box center [859, 149] width 21 height 18
click at [619, 287] on span "Ask My Accountant" at bounding box center [621, 288] width 14 height 2
click at [878, 143] on button "Close" at bounding box center [879, 149] width 21 height 18
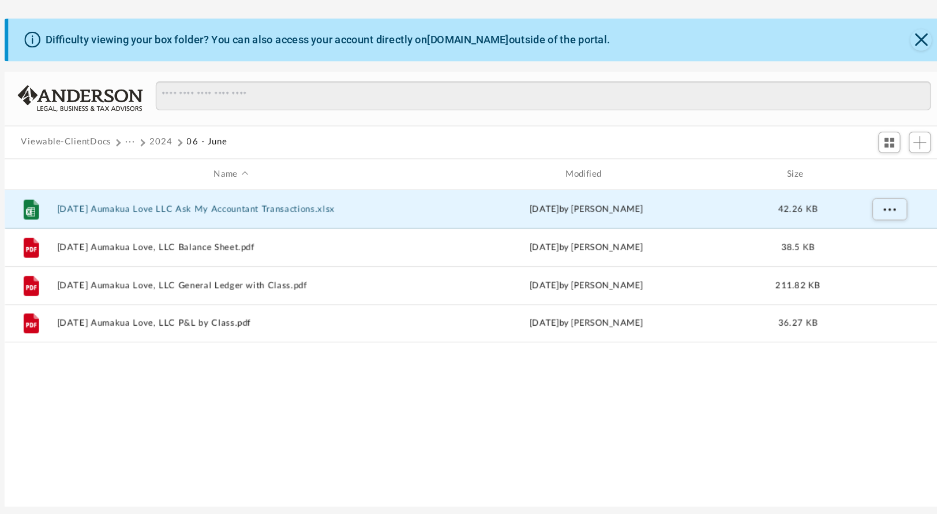
click at [304, 185] on button "2024" at bounding box center [303, 187] width 18 height 10
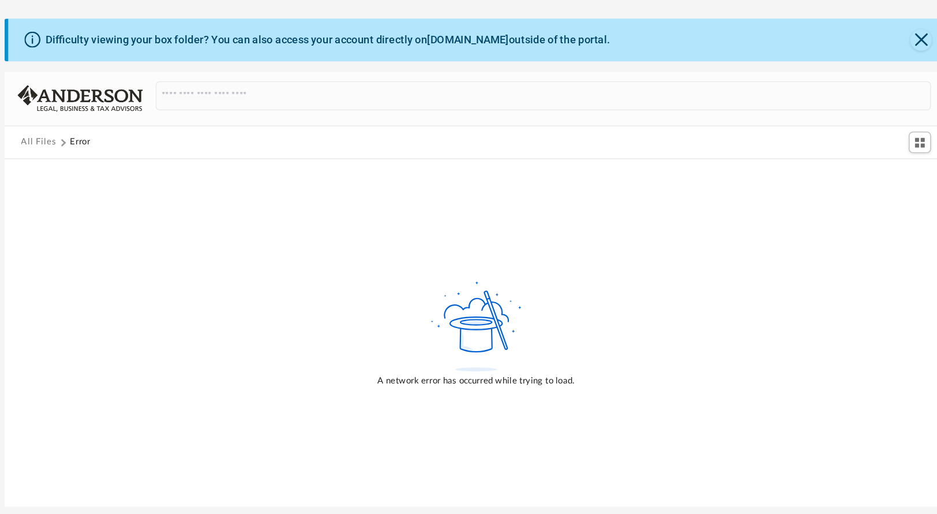
click at [210, 186] on button "All Files" at bounding box center [210, 187] width 27 height 10
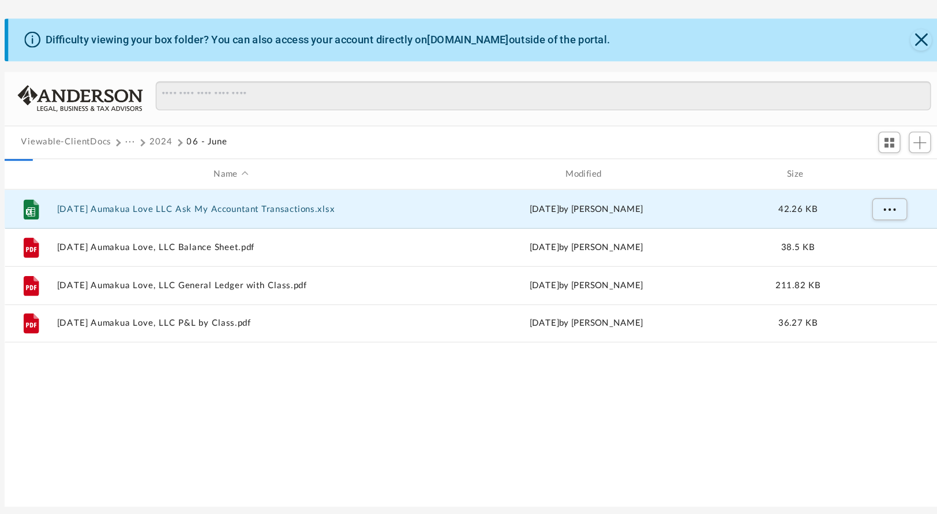
scroll to position [253, 705]
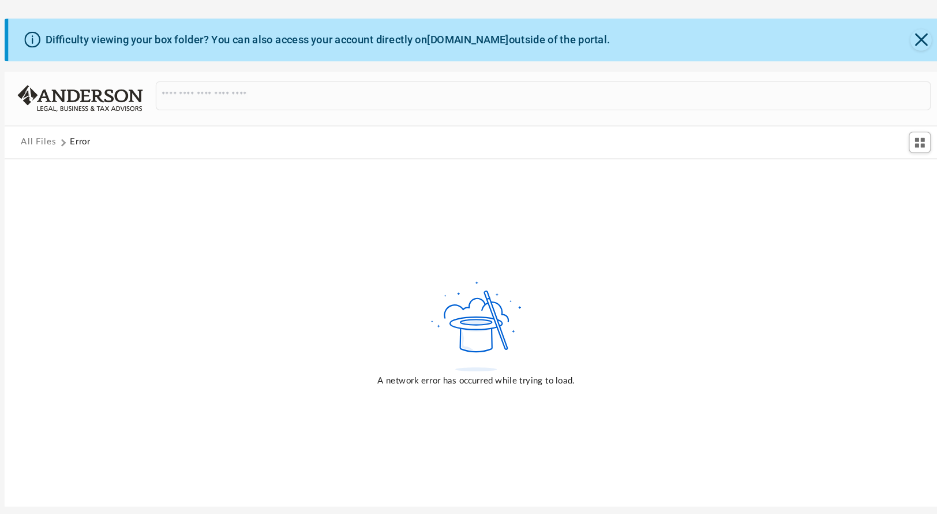
click at [213, 184] on button "All Files" at bounding box center [210, 187] width 27 height 10
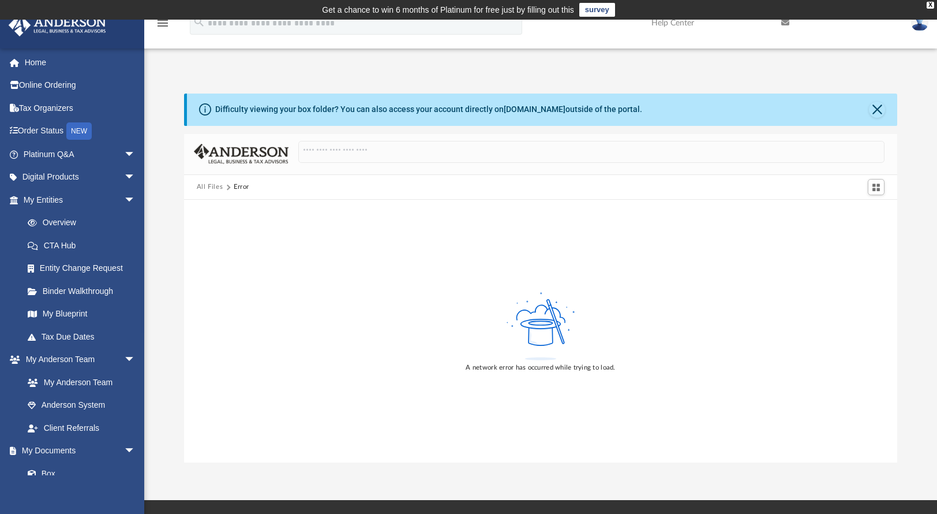
scroll to position [2, 0]
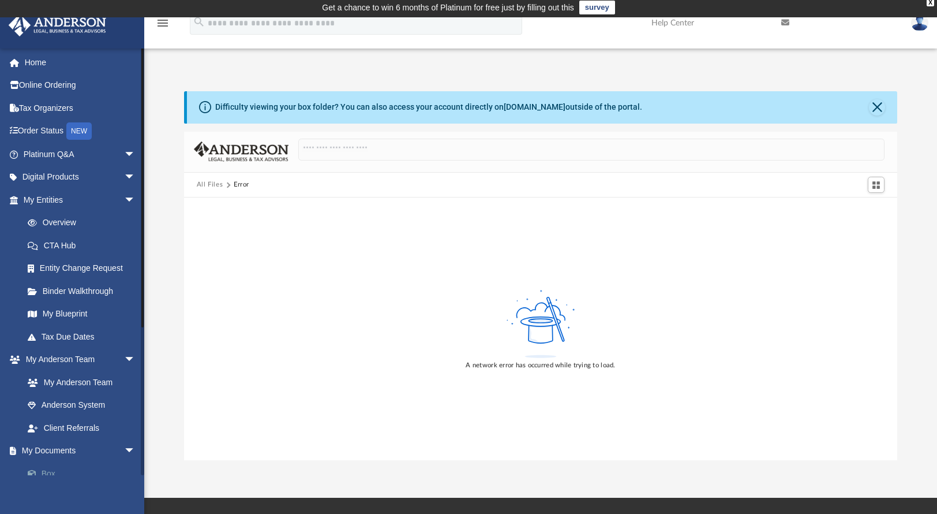
click at [53, 470] on link "Box" at bounding box center [84, 473] width 137 height 23
click at [43, 472] on link "Box" at bounding box center [84, 473] width 137 height 23
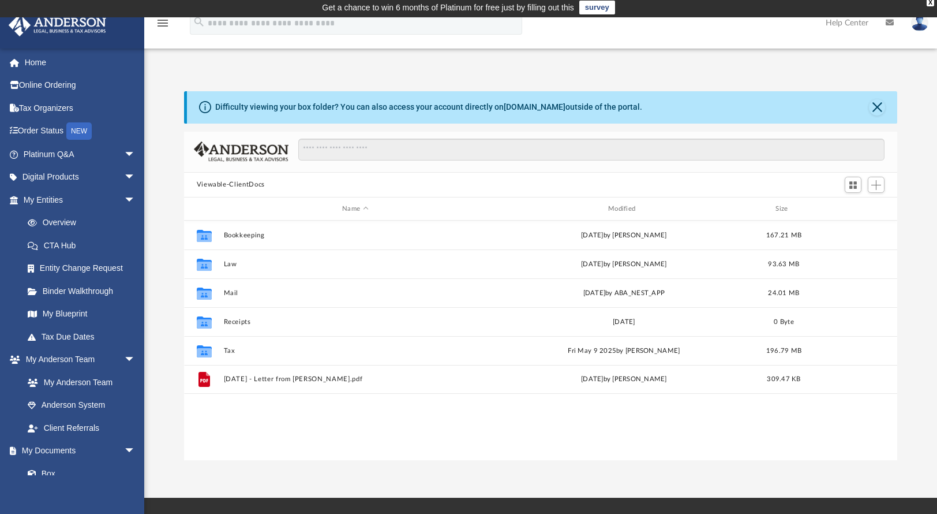
scroll to position [253, 705]
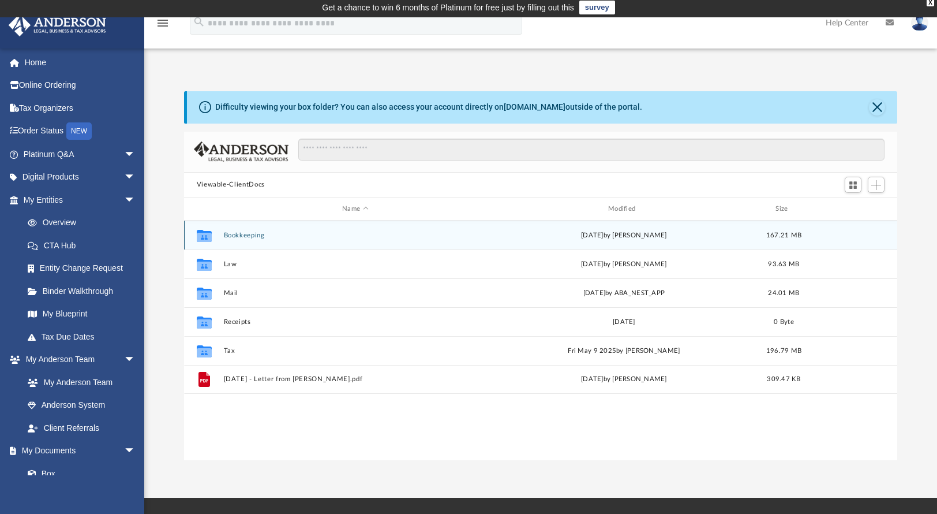
click at [242, 240] on div "Collaborated Folder Bookkeeping [DATE] by [PERSON_NAME] 167.21 MB" at bounding box center [541, 235] width 714 height 29
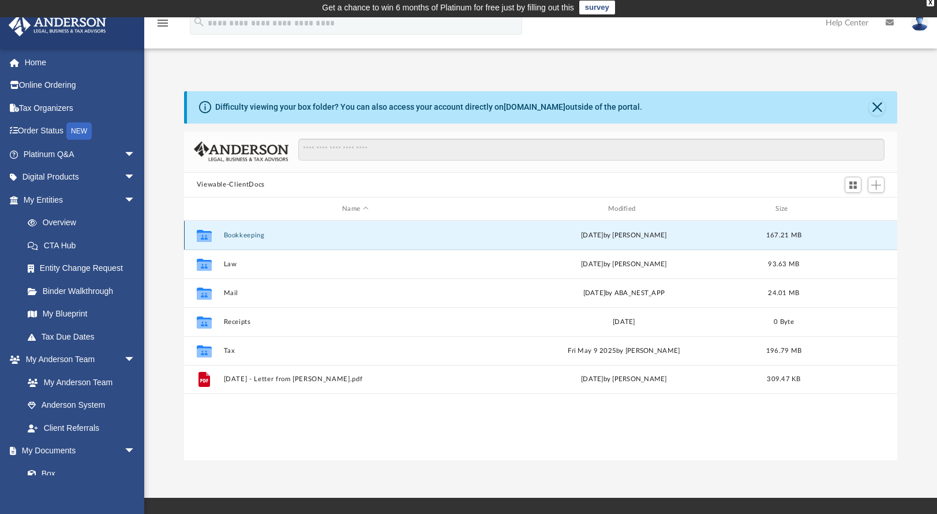
click at [244, 238] on button "Bookkeeping" at bounding box center [355, 235] width 264 height 8
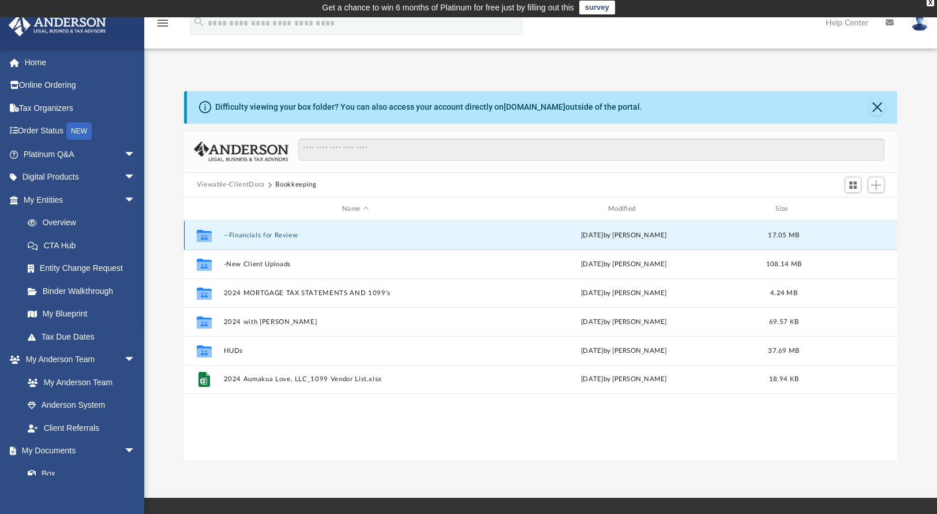
click at [262, 236] on button "--Financials for Review" at bounding box center [355, 235] width 264 height 8
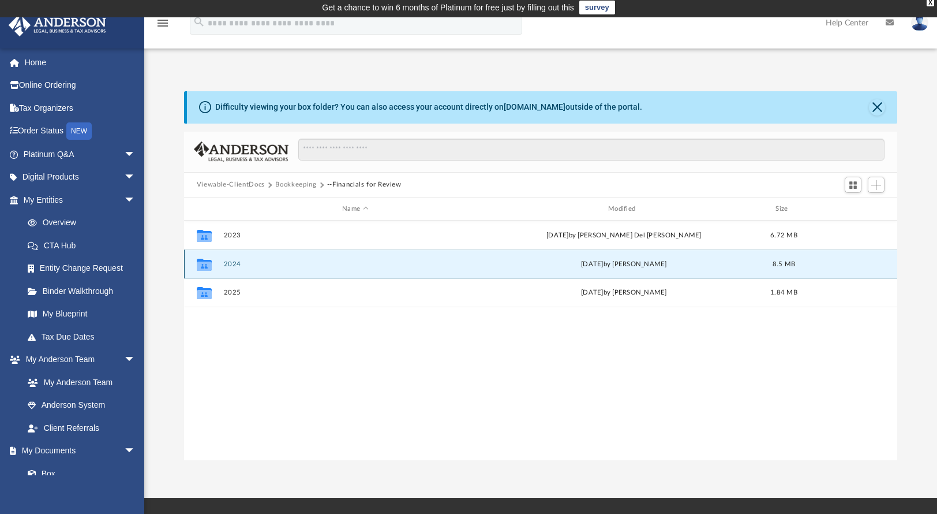
click at [230, 264] on button "2024" at bounding box center [355, 264] width 264 height 8
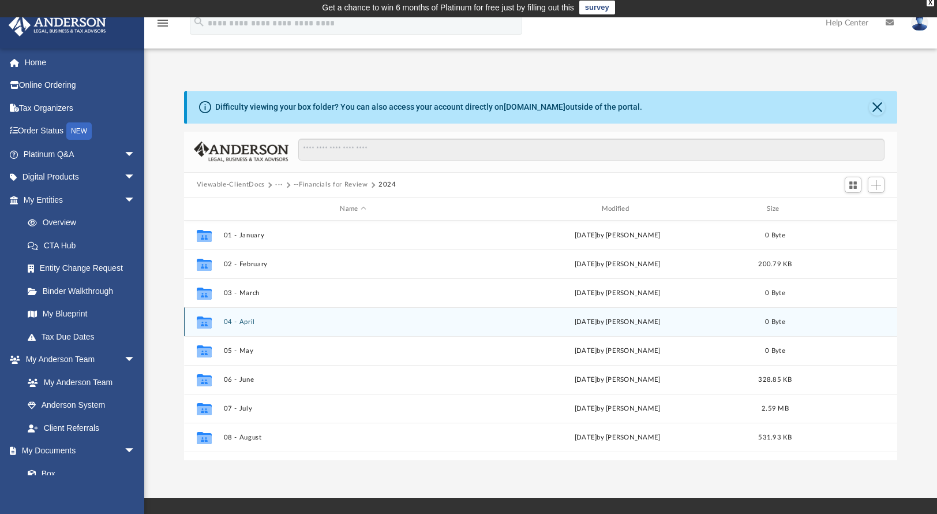
scroll to position [107, 0]
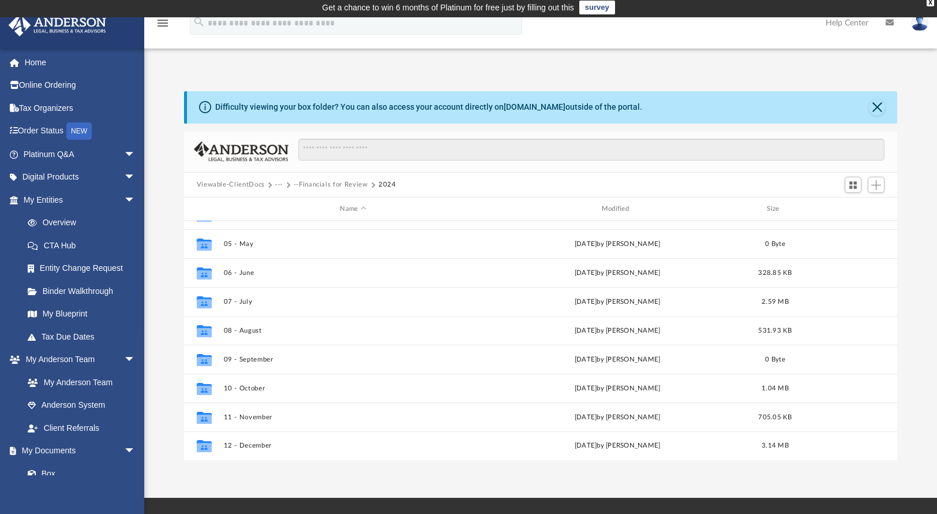
click at [333, 184] on button "--Financials for Review" at bounding box center [331, 185] width 74 height 10
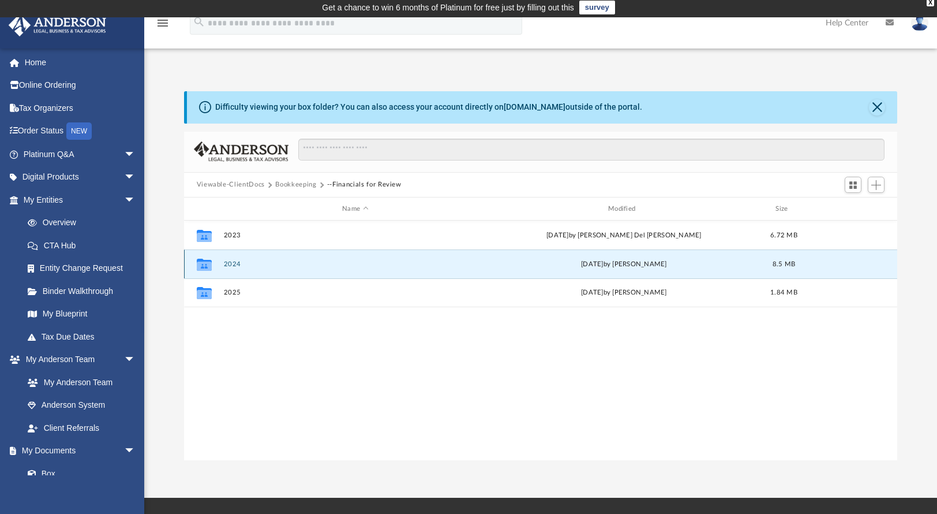
click at [234, 264] on button "2024" at bounding box center [355, 264] width 264 height 8
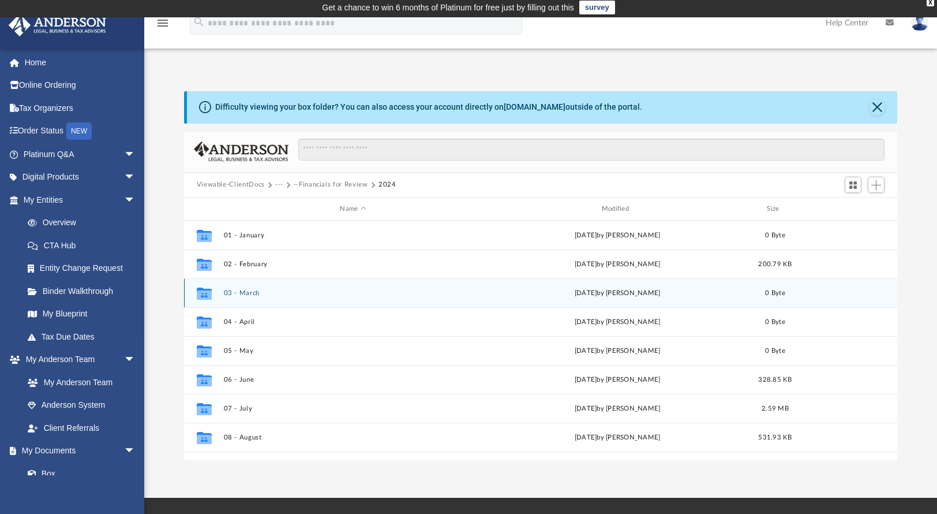
scroll to position [107, 0]
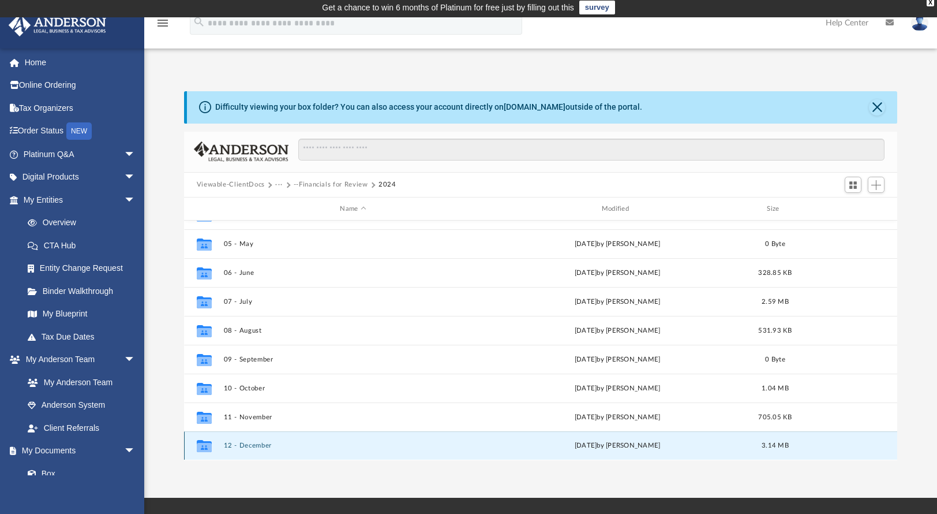
click at [256, 444] on button "12 - December" at bounding box center [352, 446] width 259 height 8
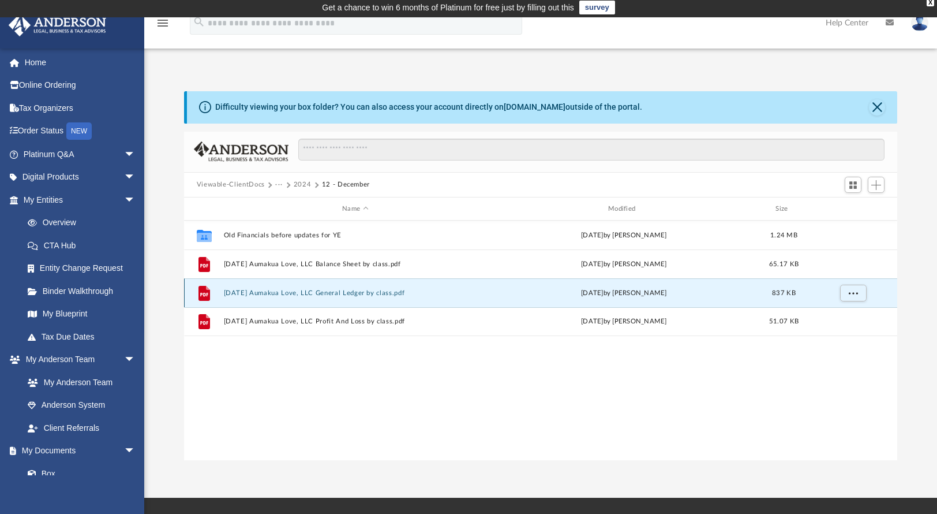
click at [395, 292] on button "2024.12.31 Aumakua Love, LLC General Ledger by class.pdf" at bounding box center [355, 293] width 264 height 8
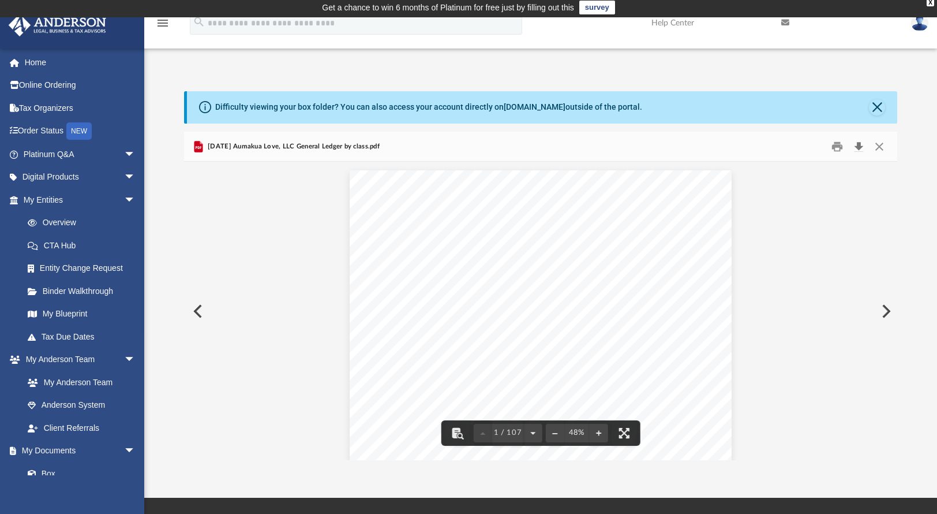
click at [859, 145] on button "Download" at bounding box center [859, 146] width 21 height 18
click at [884, 147] on button "Close" at bounding box center [879, 146] width 21 height 18
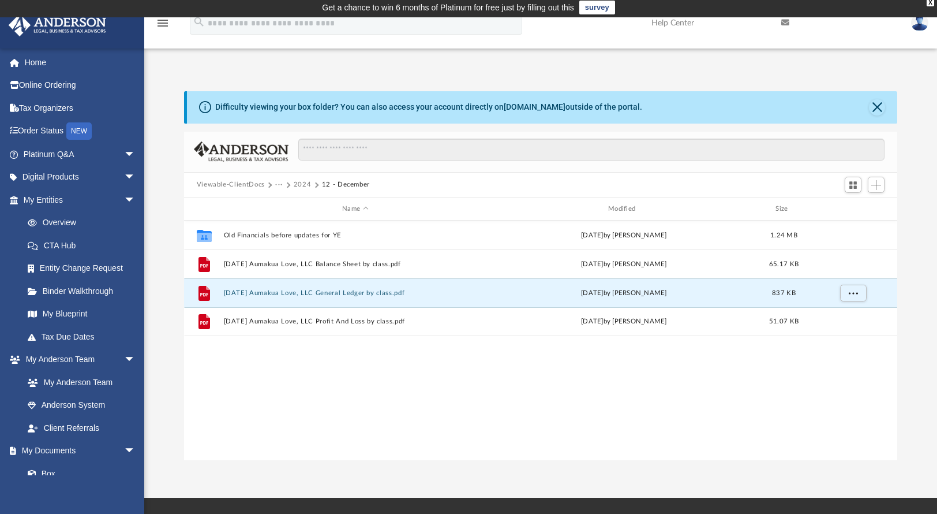
click at [303, 185] on button "2024" at bounding box center [303, 185] width 18 height 10
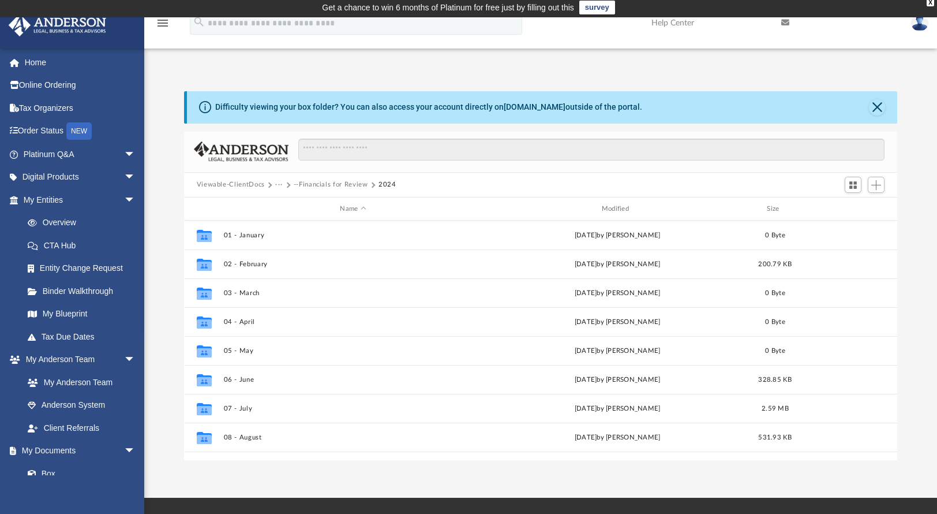
click at [303, 182] on button "--Financials for Review" at bounding box center [331, 185] width 74 height 10
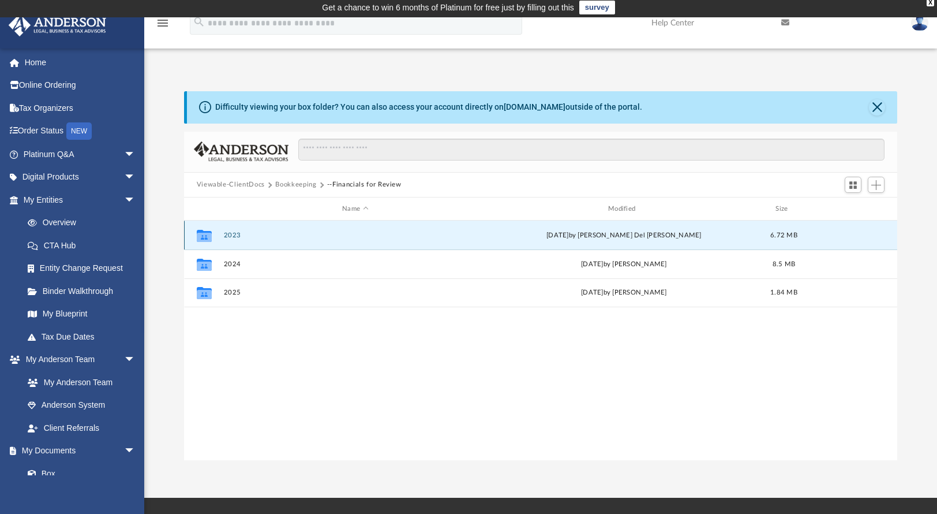
click at [236, 237] on button "2023" at bounding box center [355, 235] width 264 height 8
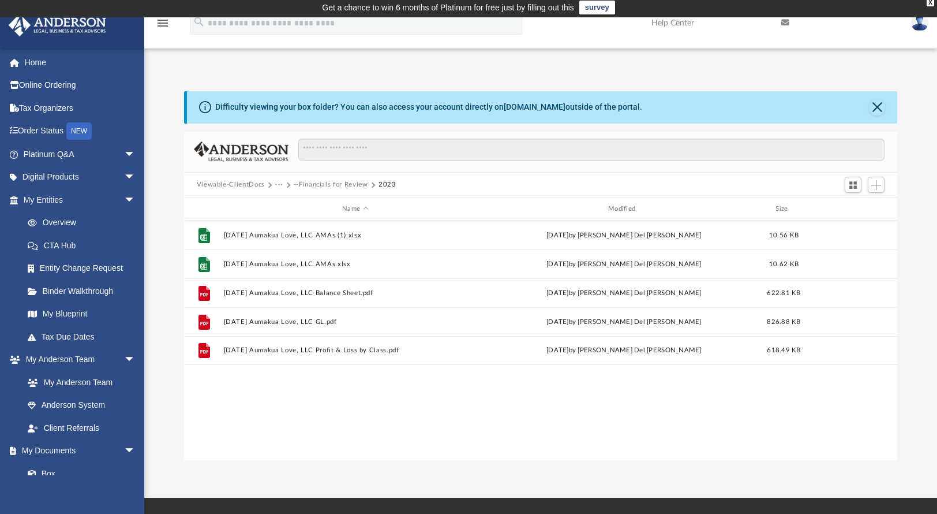
click at [342, 182] on button "--Financials for Review" at bounding box center [331, 185] width 74 height 10
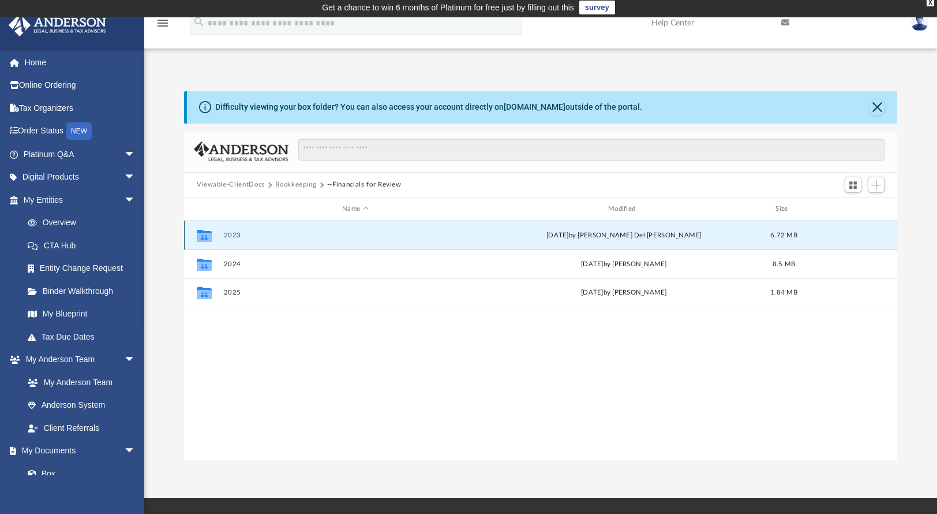
click at [236, 235] on button "2023" at bounding box center [355, 235] width 264 height 8
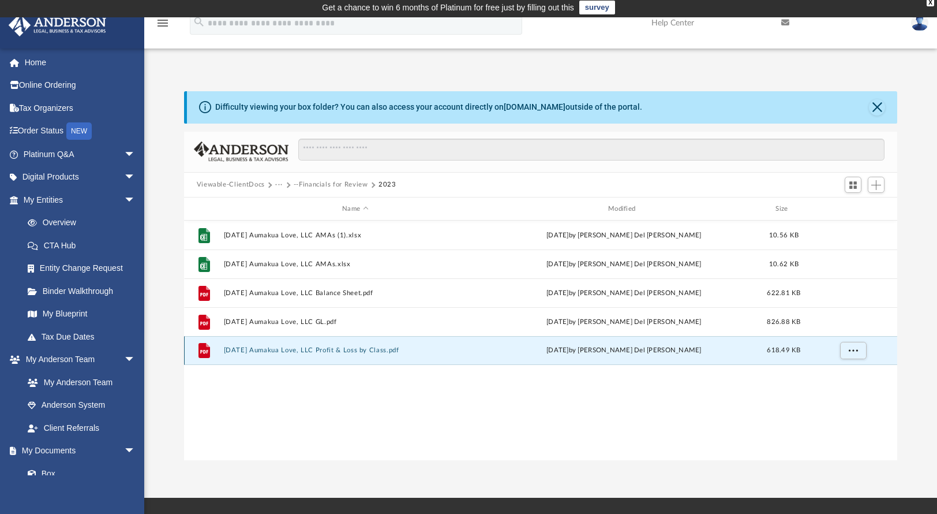
click at [321, 352] on button "[DATE] Aumakua Love, LLC Profit & Loss by Class.pdf" at bounding box center [355, 351] width 264 height 8
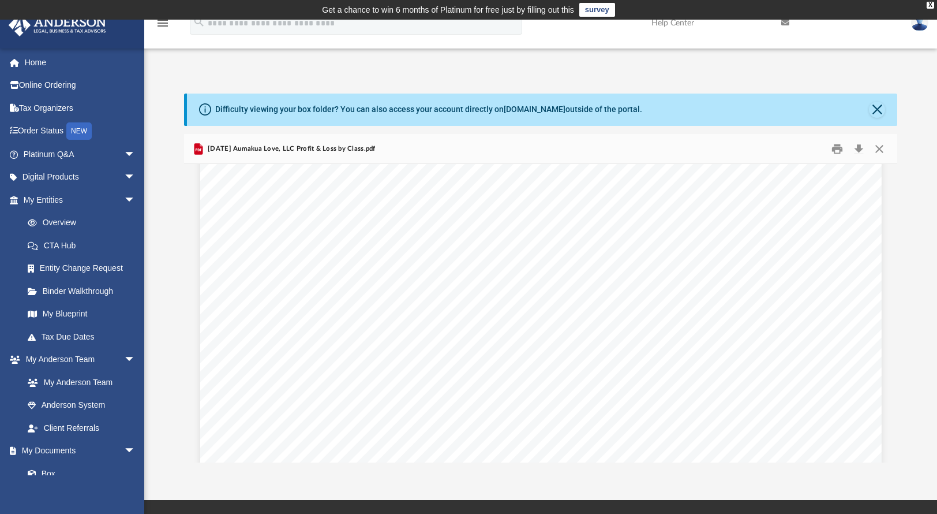
scroll to position [67, 0]
click at [877, 149] on button "Close" at bounding box center [879, 149] width 21 height 18
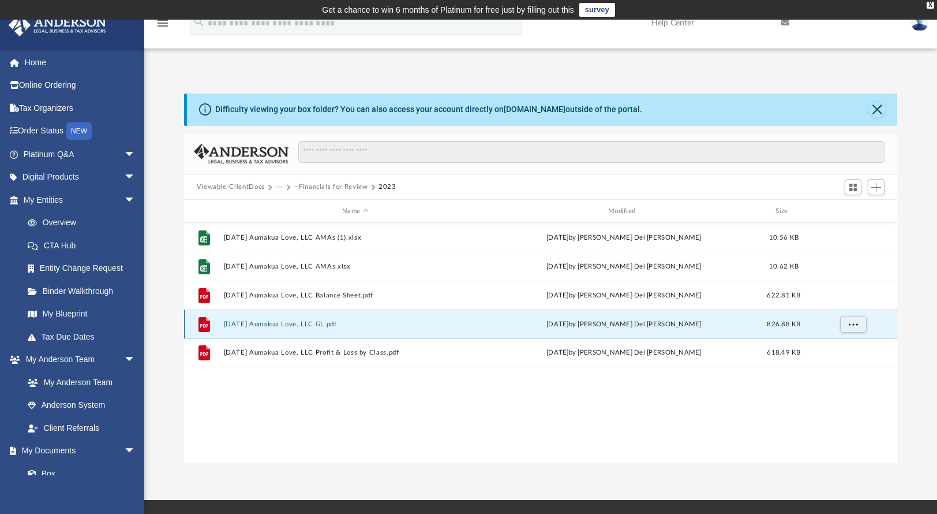
click at [328, 325] on button "[DATE] Aumakua Love, LLC GL.pdf" at bounding box center [355, 324] width 264 height 8
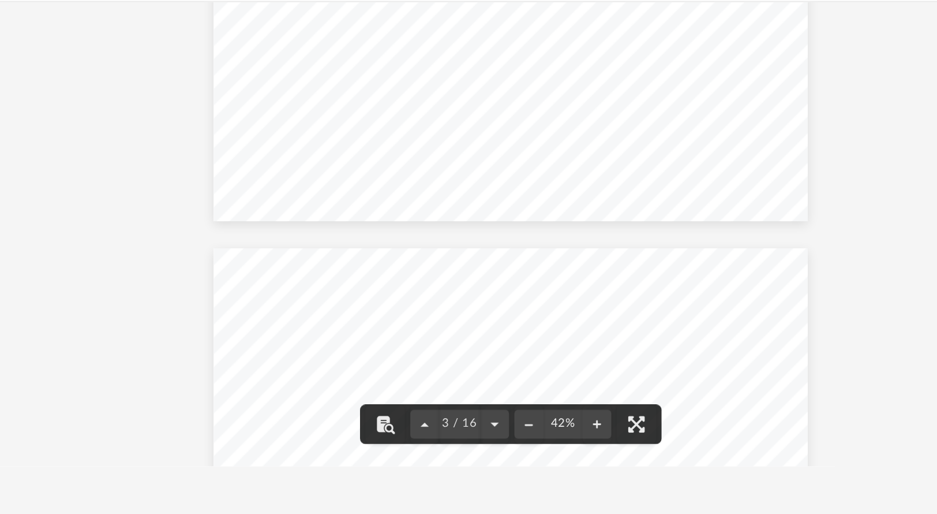
scroll to position [799, 0]
